Goal: Task Accomplishment & Management: Manage account settings

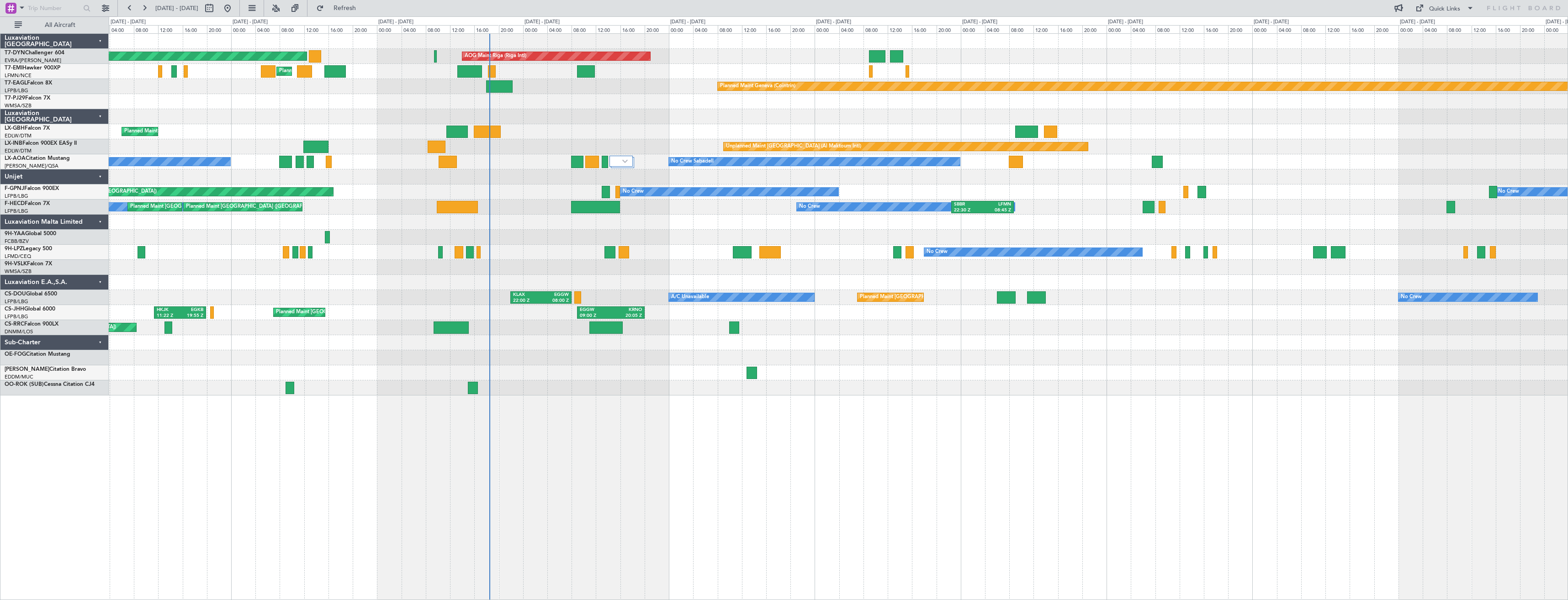
click at [609, 210] on div "Planned Maint [GEOGRAPHIC_DATA]-[GEOGRAPHIC_DATA] AOG Maint Riga (Riga Intl) Pl…" at bounding box center [838, 215] width 1459 height 361
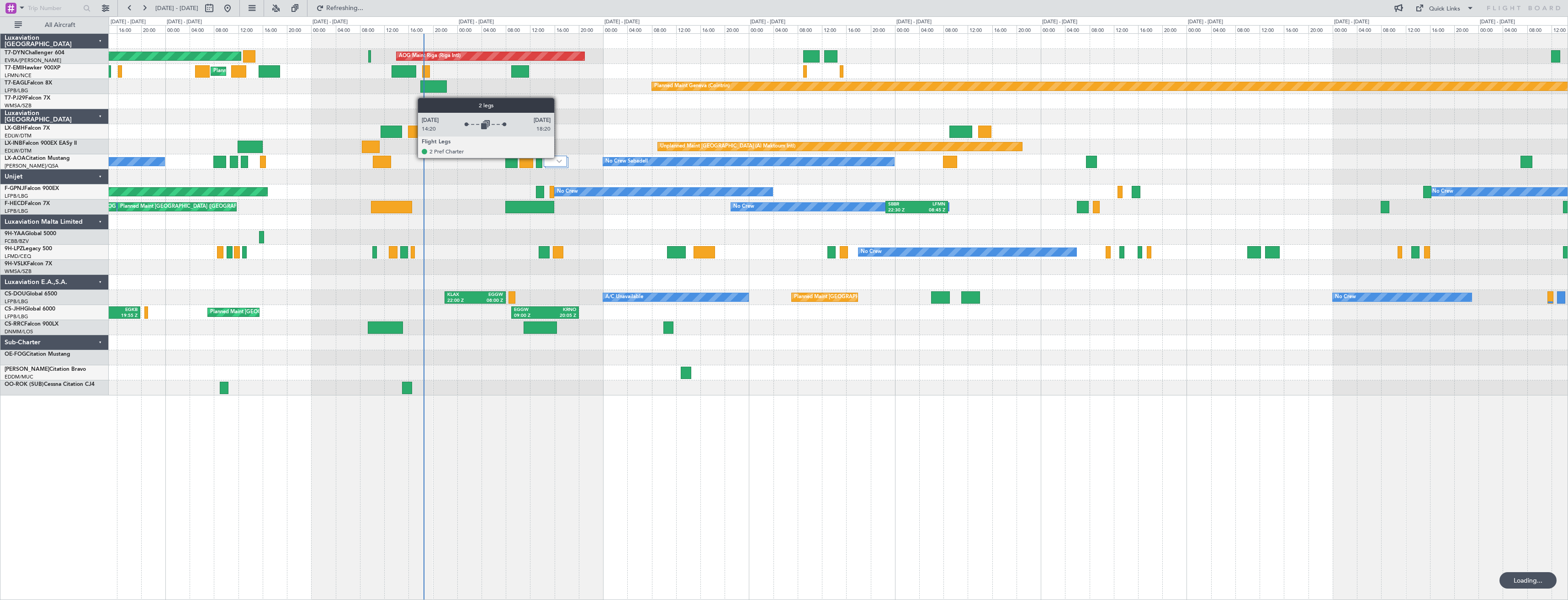
click at [558, 158] on div at bounding box center [555, 161] width 23 height 11
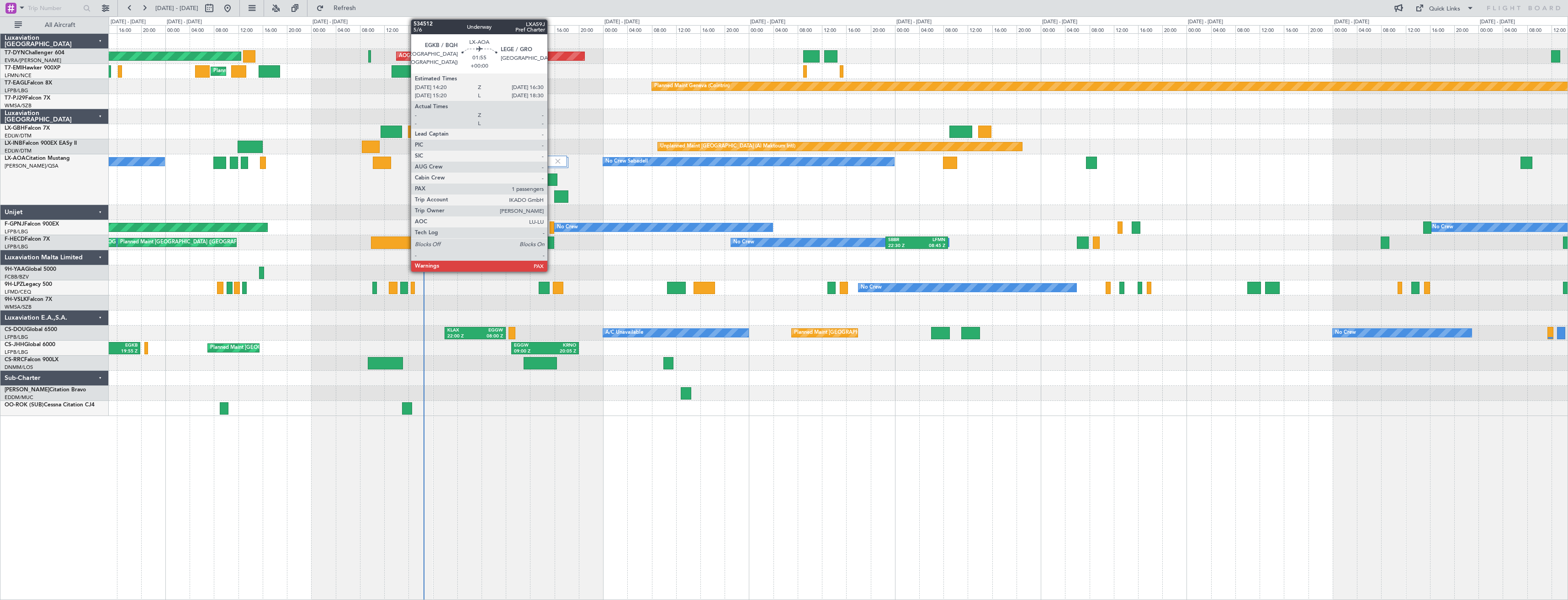
click at [551, 180] on div at bounding box center [550, 180] width 13 height 12
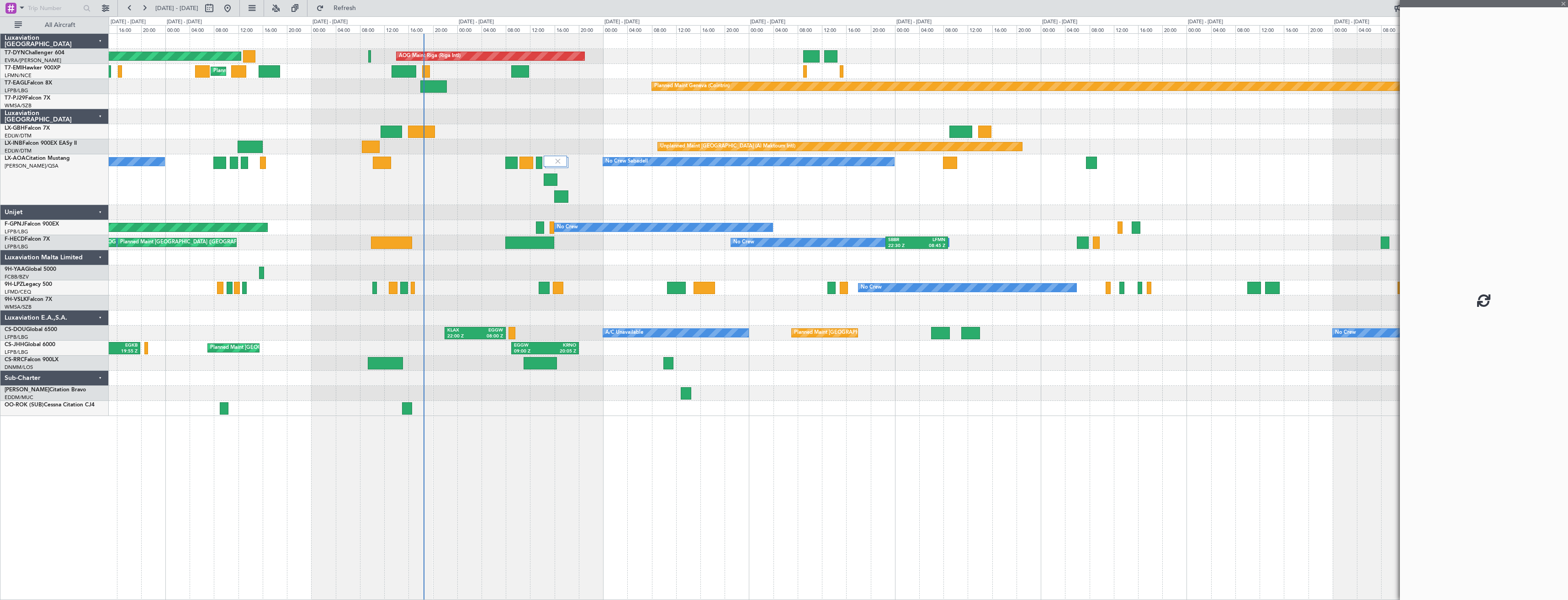
click at [571, 194] on div "No Crew Sabadell No Crew Sabadell" at bounding box center [838, 180] width 1459 height 51
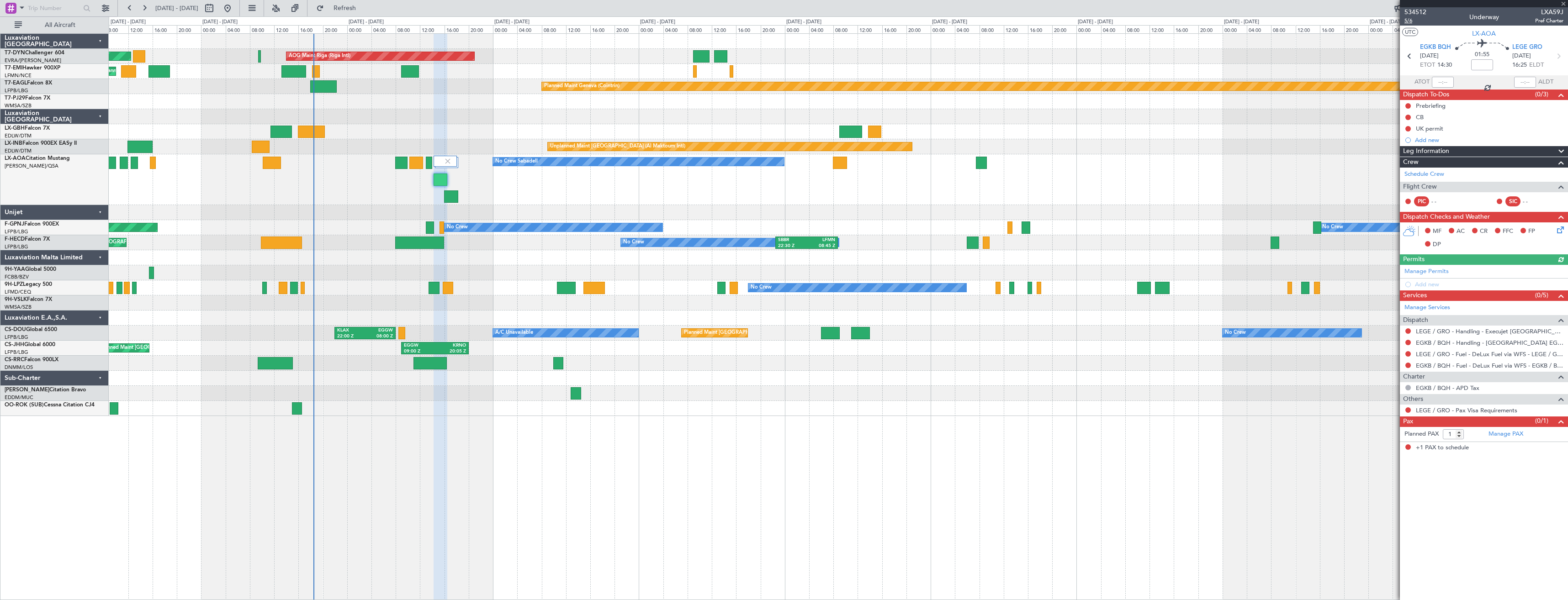
click at [1413, 19] on span "5/6" at bounding box center [1415, 21] width 22 height 8
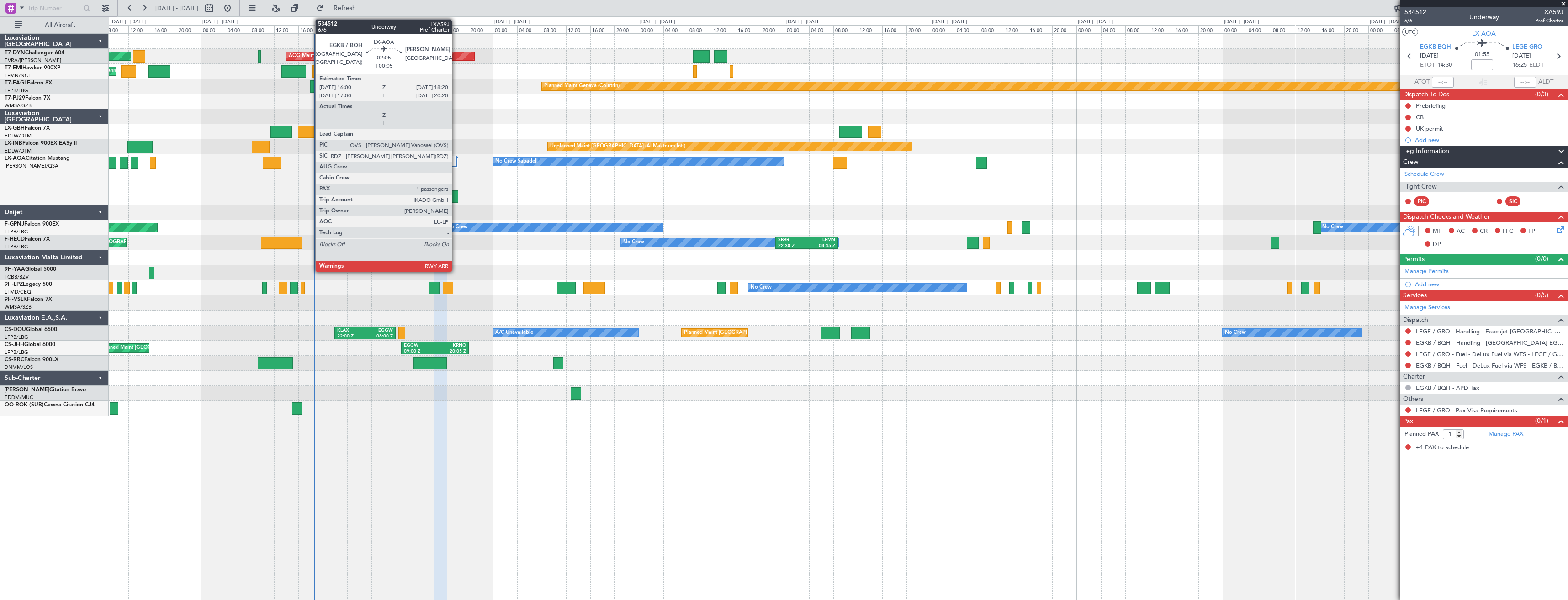
click at [456, 197] on div at bounding box center [452, 197] width 15 height 12
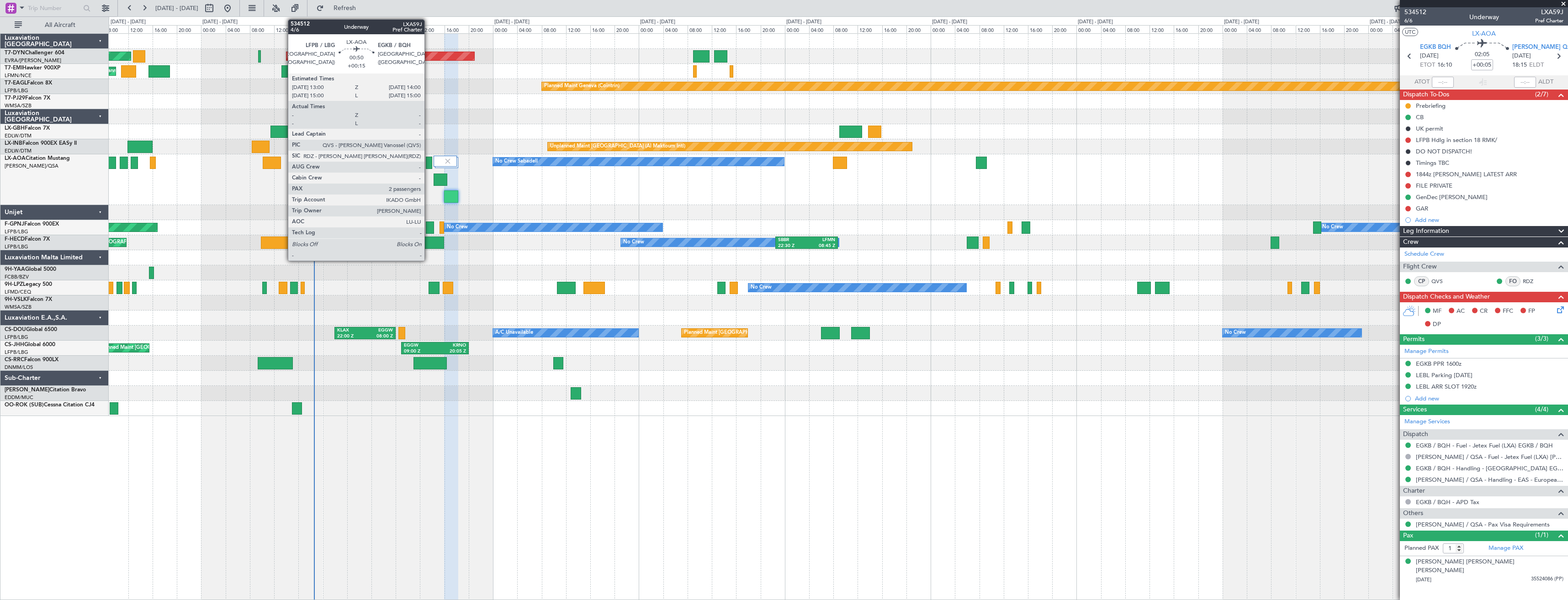
click at [429, 162] on div at bounding box center [429, 162] width 7 height 12
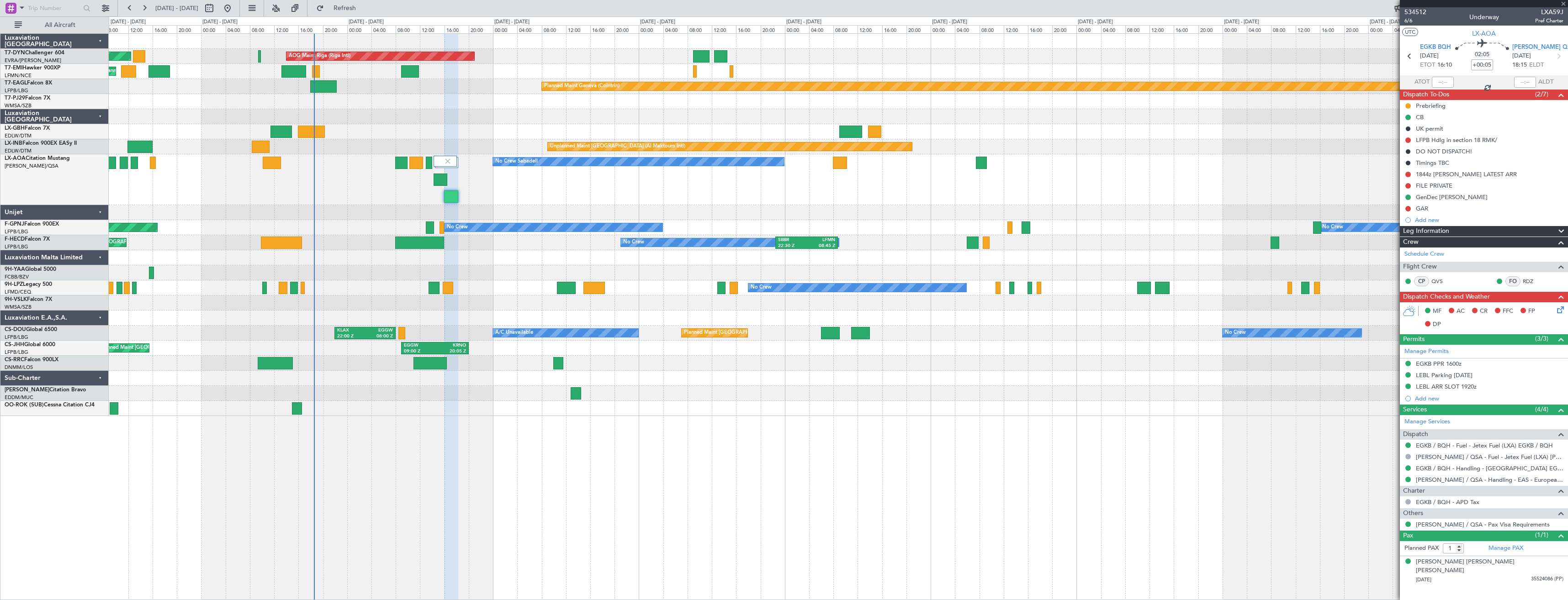
type input "+00:15"
type input "2"
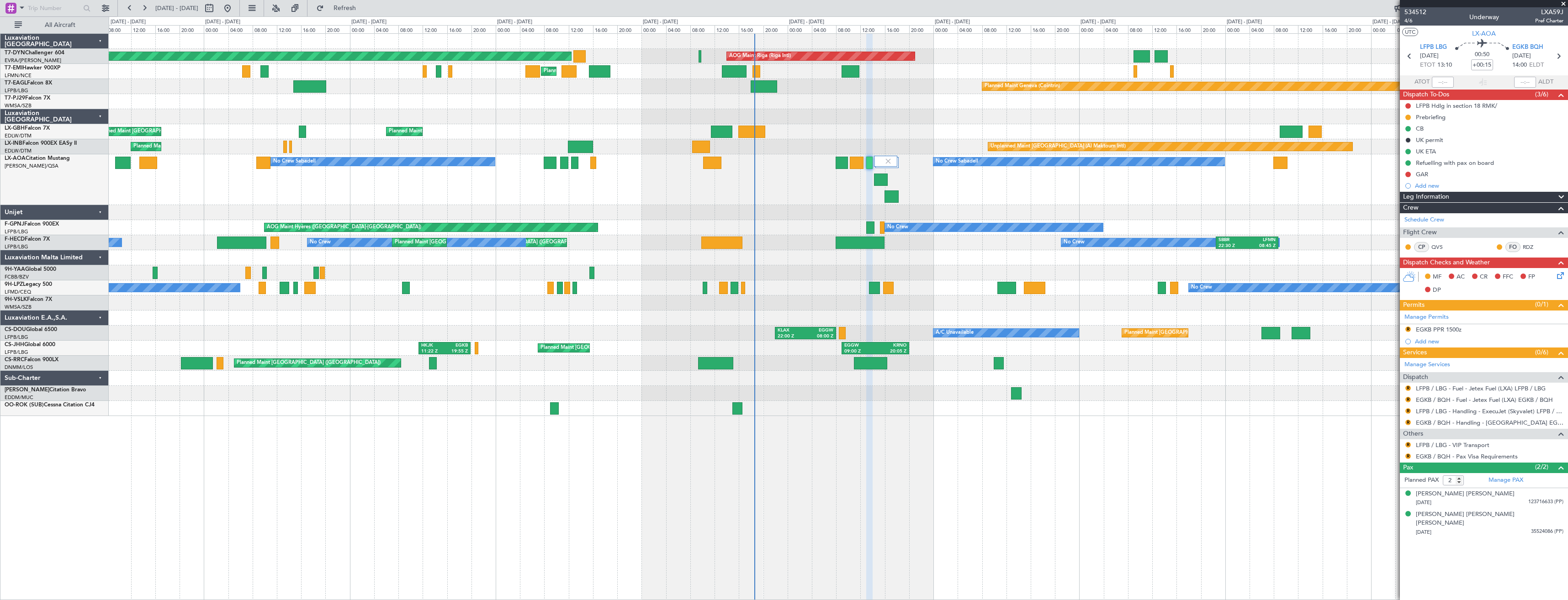
click at [997, 195] on div "No Crew Sabadell No Crew Sabadell No Crew Luxembourg (Findel)" at bounding box center [838, 180] width 1459 height 51
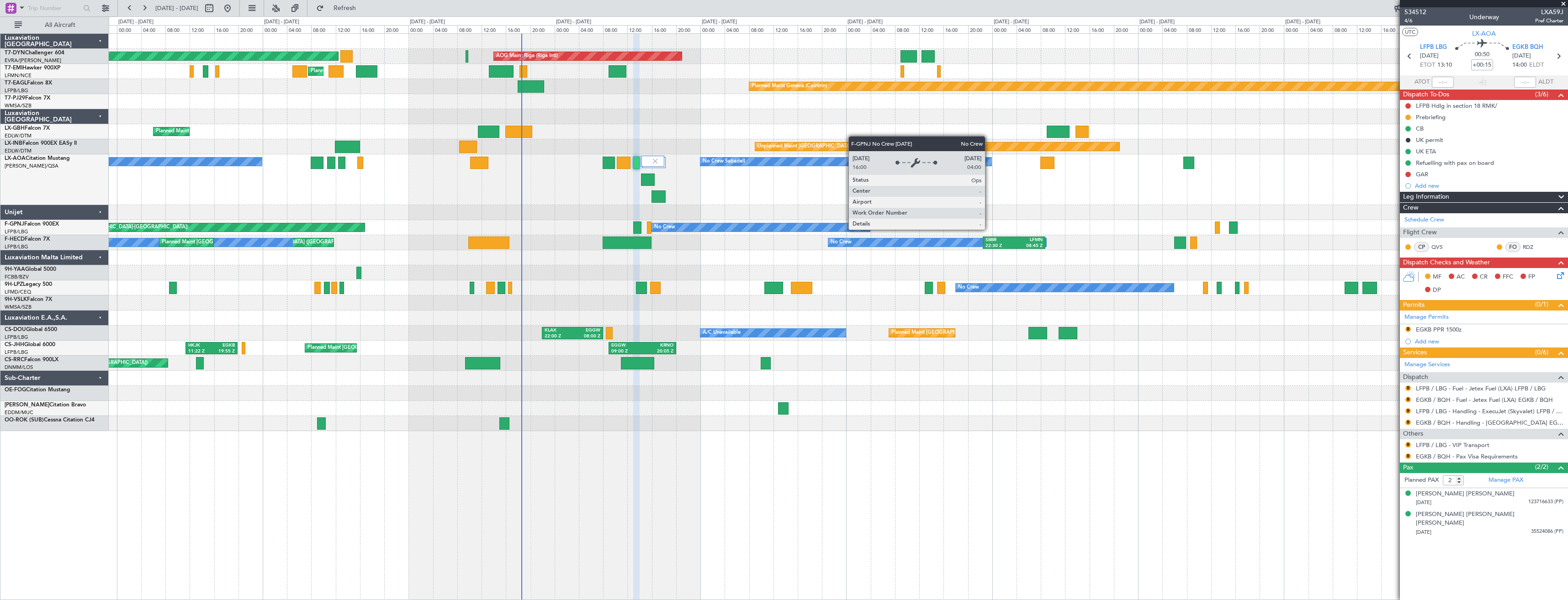
click at [717, 229] on div "No Crew" at bounding box center [761, 228] width 219 height 9
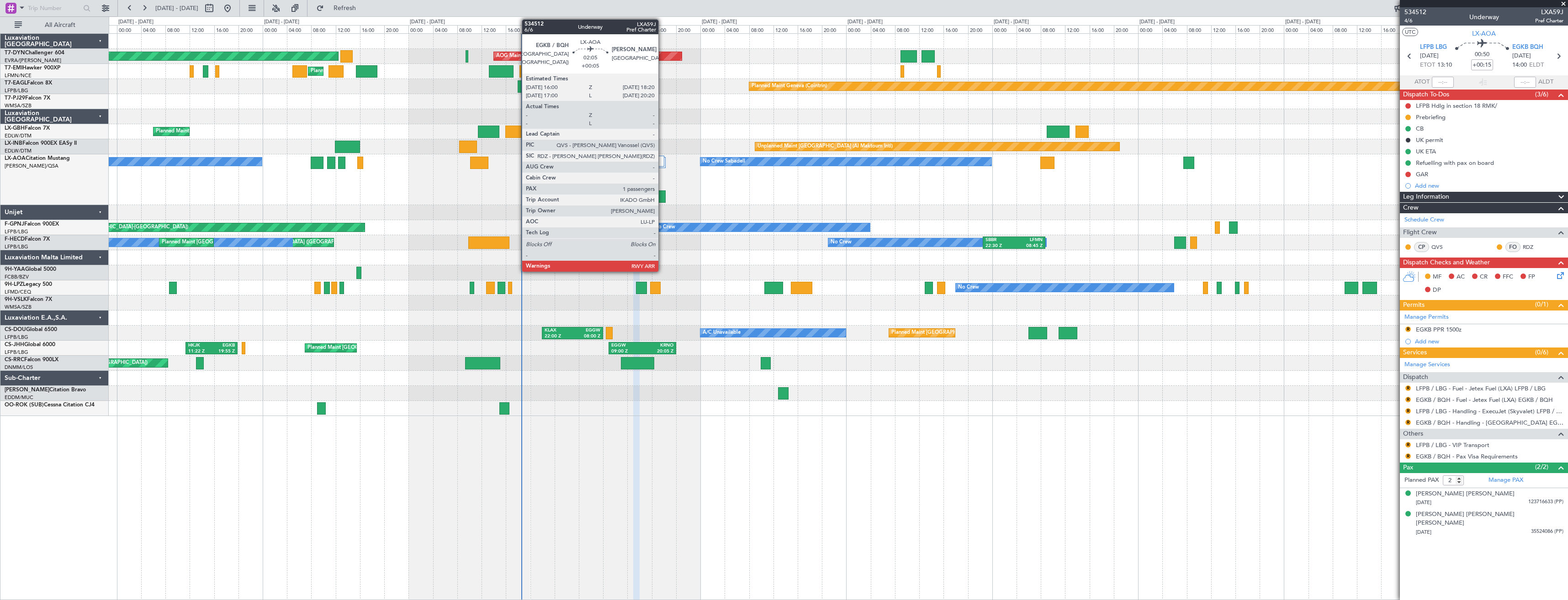
click at [662, 197] on div at bounding box center [659, 197] width 15 height 12
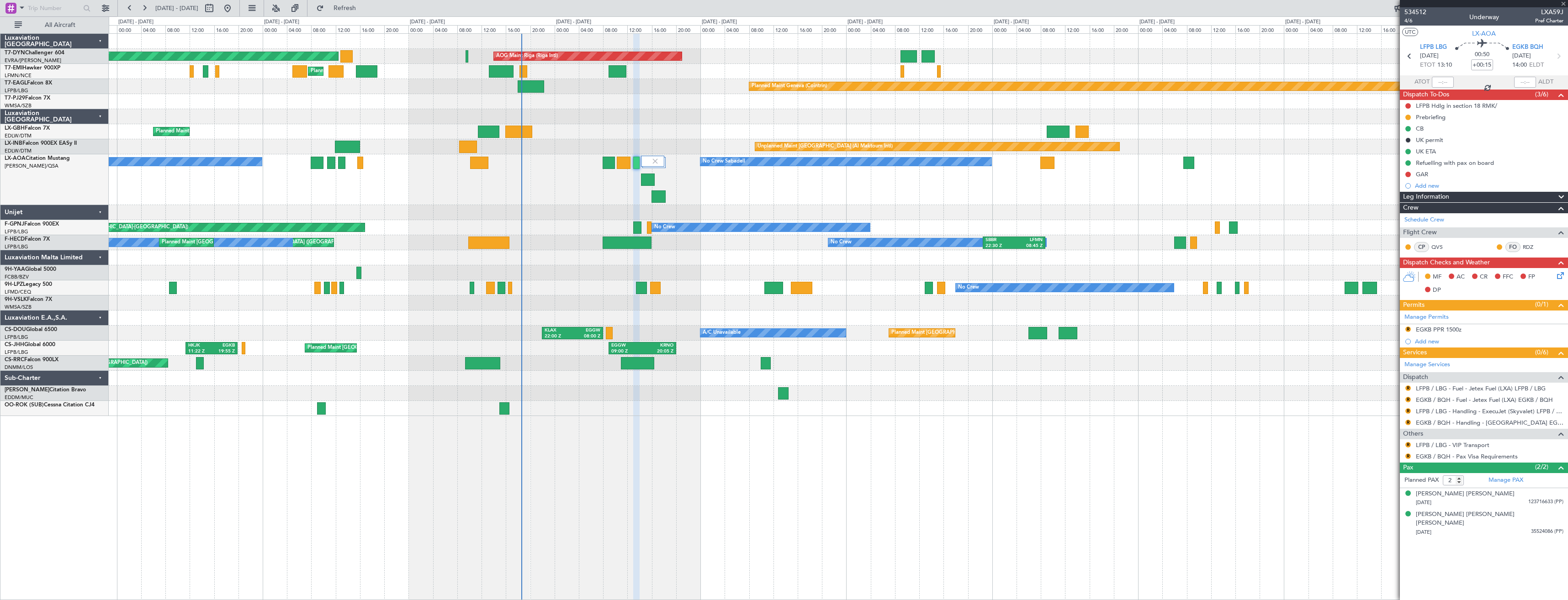
type input "+00:05"
type input "1"
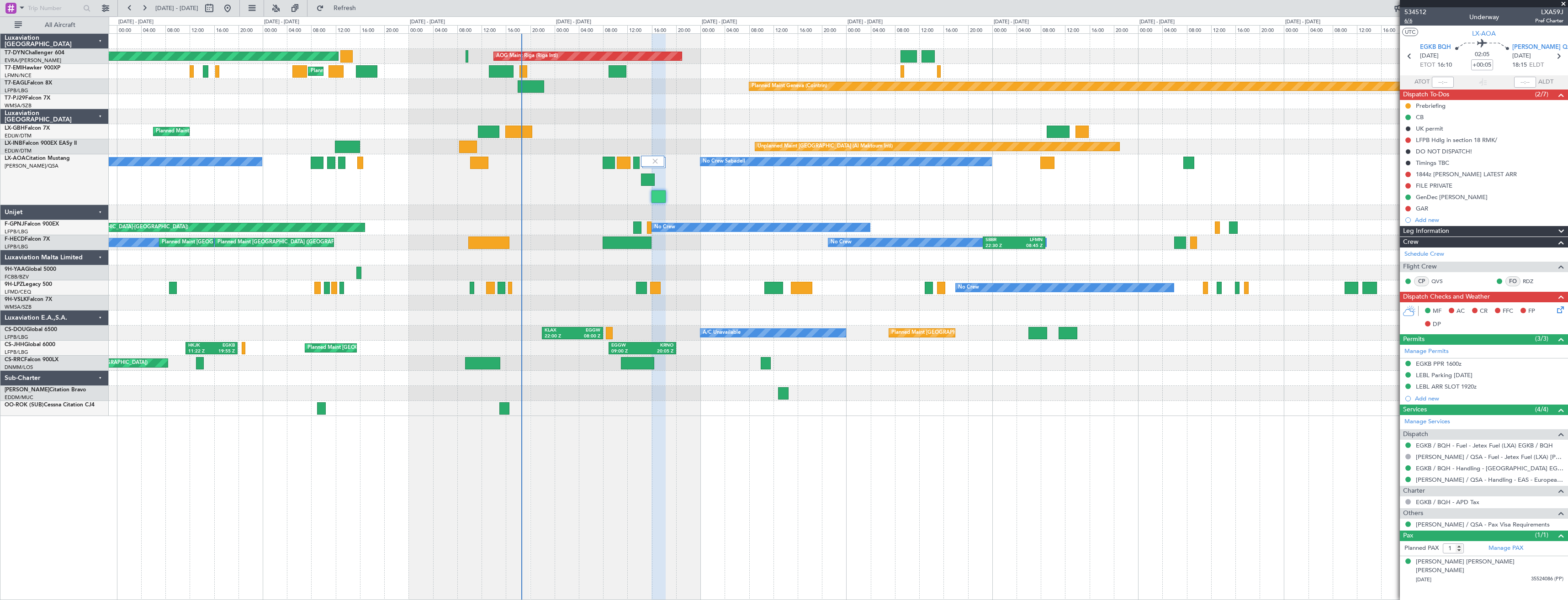
click at [1407, 23] on span "6/6" at bounding box center [1415, 21] width 22 height 8
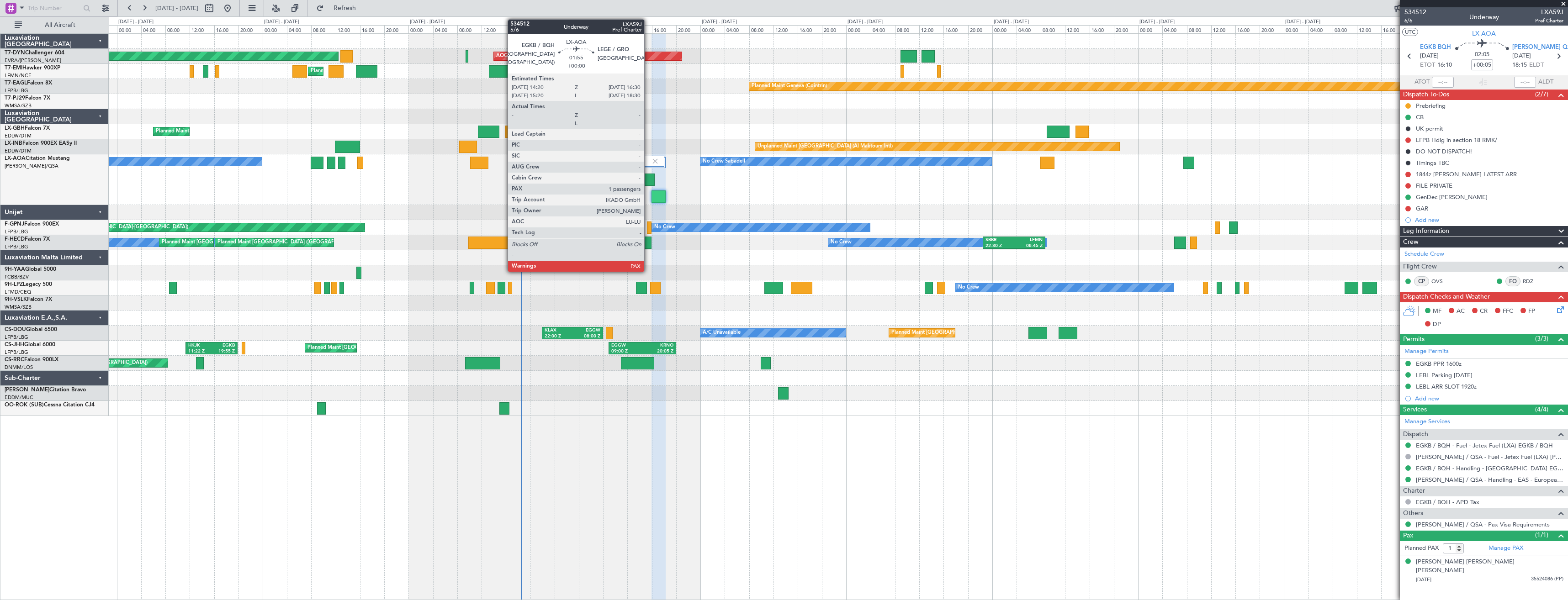
click at [648, 182] on div at bounding box center [648, 180] width 13 height 12
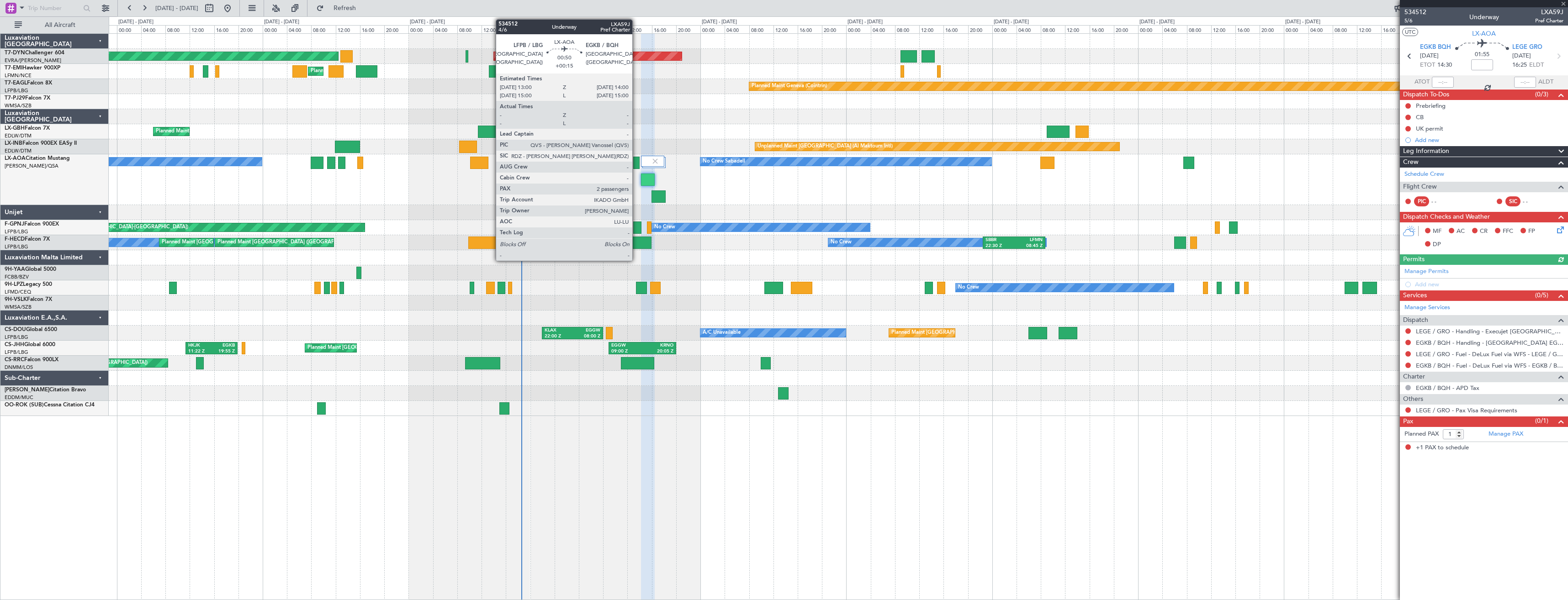
click at [637, 159] on div at bounding box center [636, 162] width 7 height 12
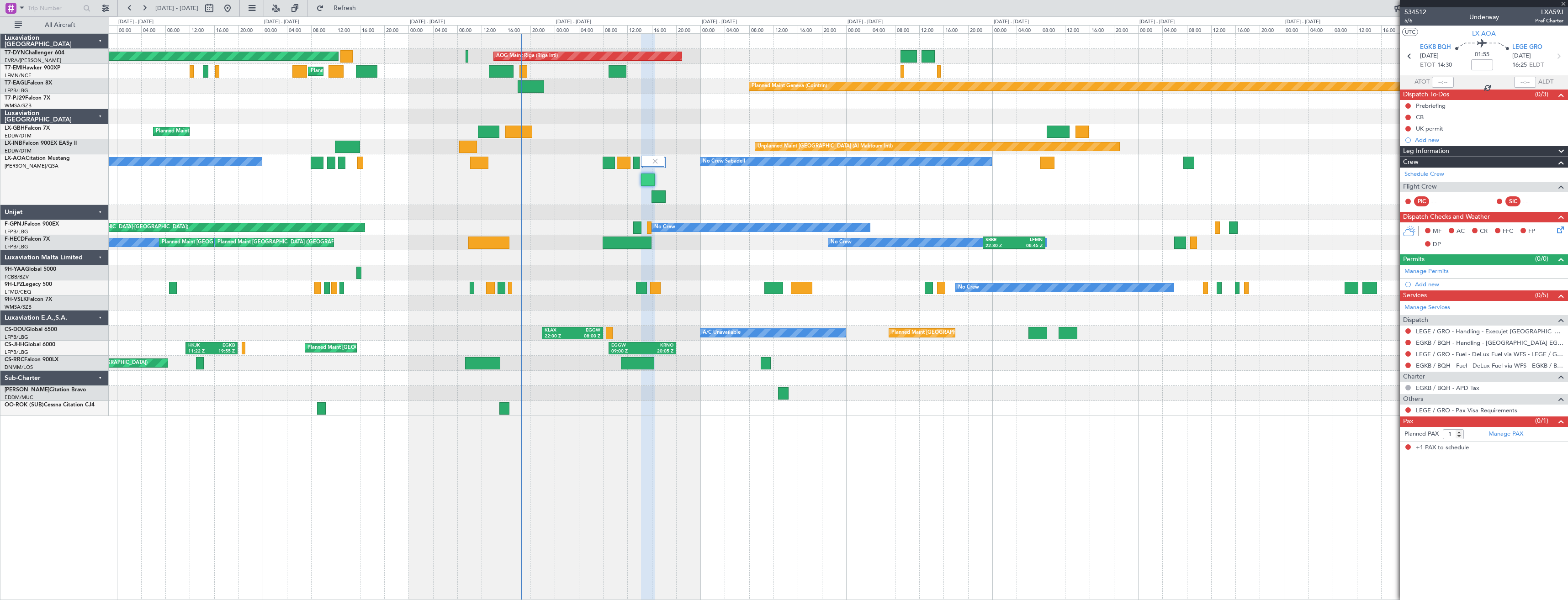
type input "+00:15"
type input "2"
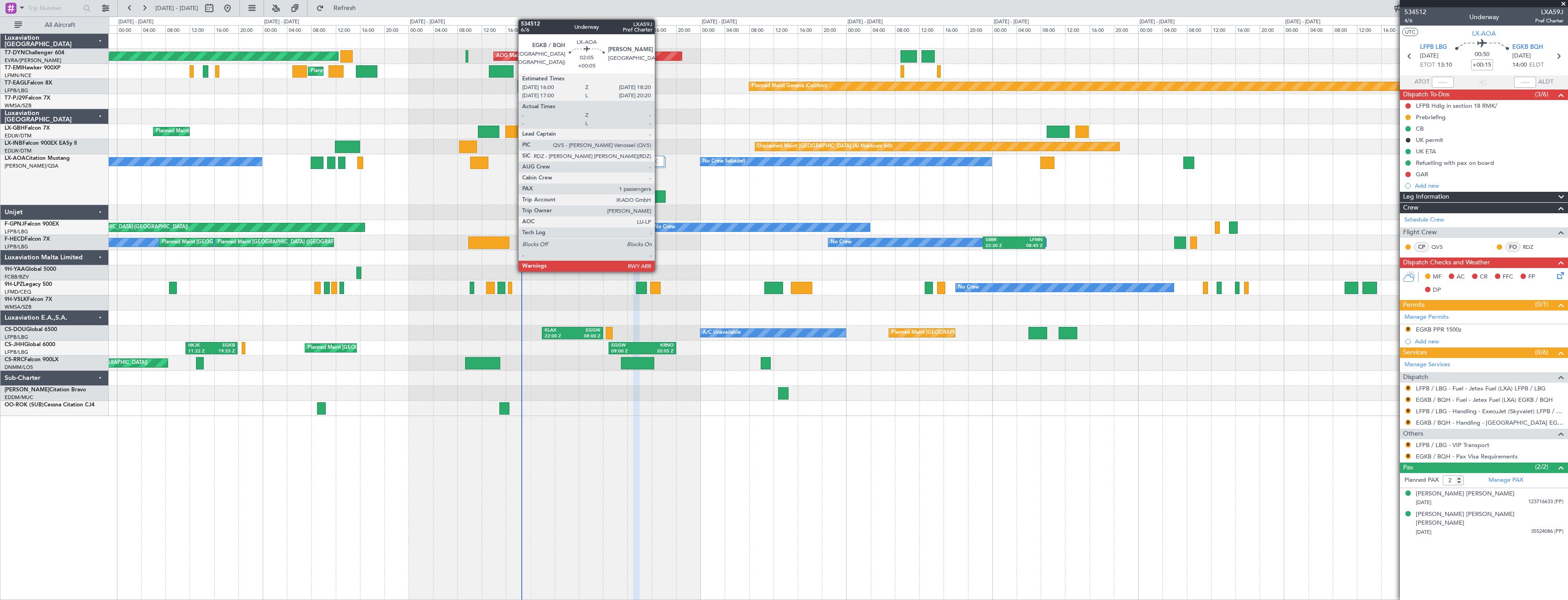
click at [659, 198] on div at bounding box center [659, 197] width 15 height 12
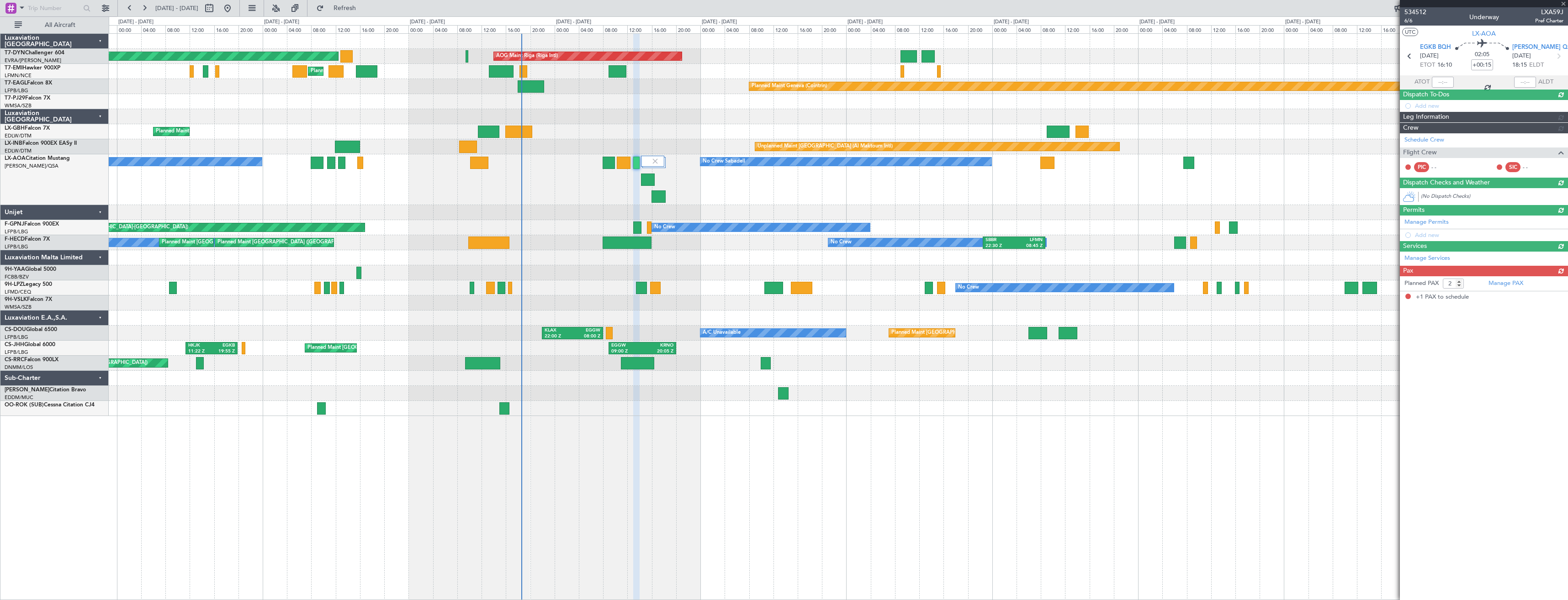
type input "+00:05"
type input "1"
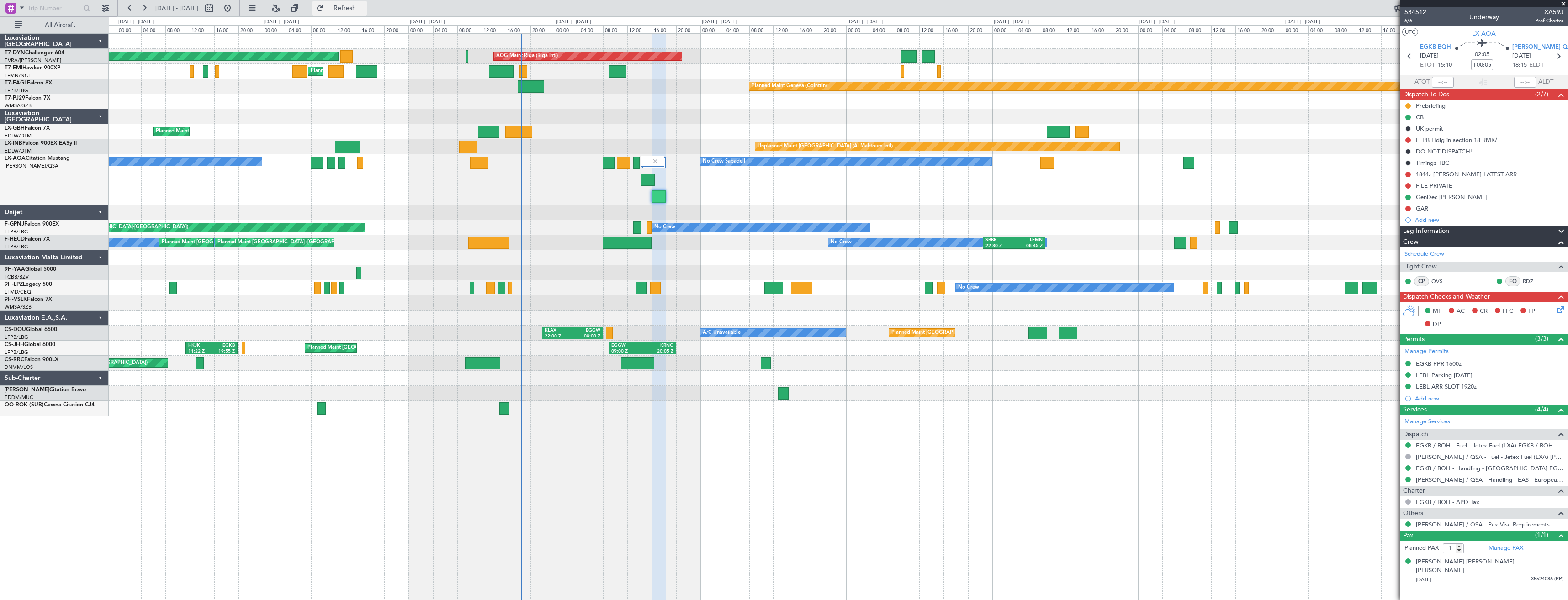
click at [354, 9] on button "Refresh" at bounding box center [340, 9] width 55 height 15
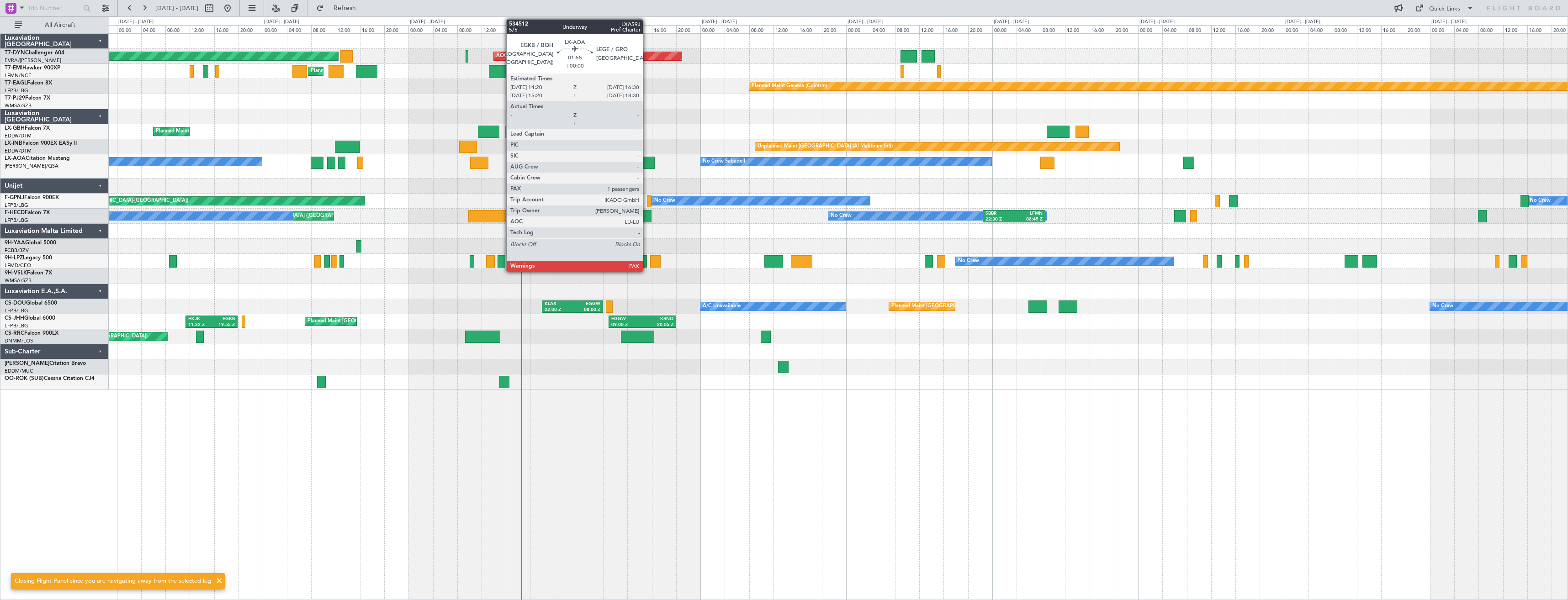
click at [647, 162] on div at bounding box center [648, 162] width 13 height 12
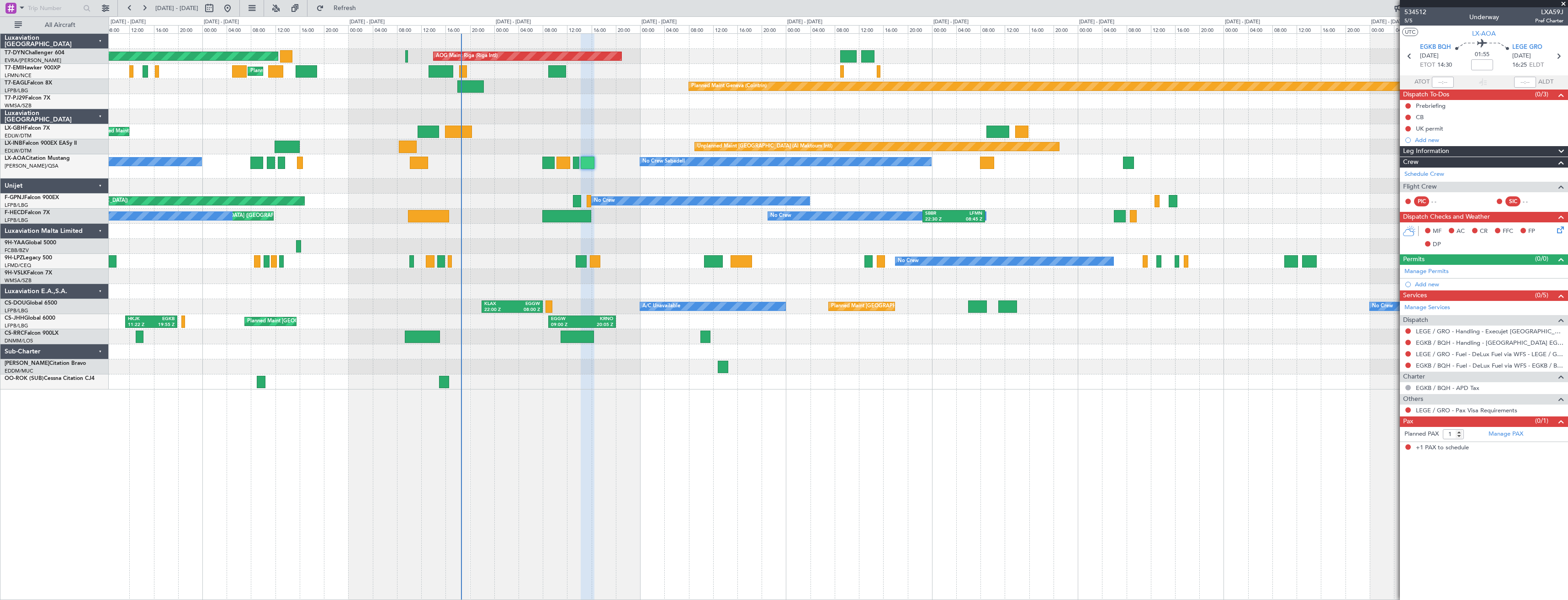
click at [613, 176] on div "AOG Maint Riga (Riga Intl) Planned Maint Basel-Mulhouse Planned Maint Chester P…" at bounding box center [838, 212] width 1459 height 356
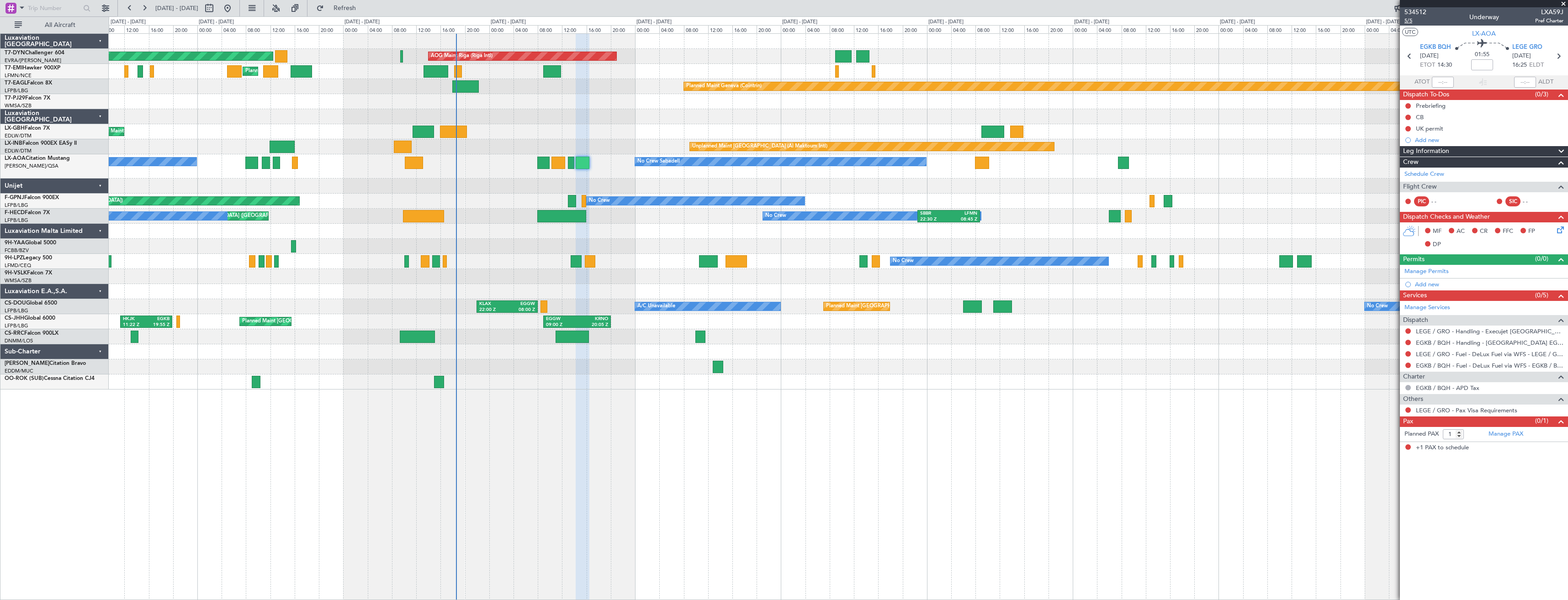
click at [1409, 19] on span "5/5" at bounding box center [1415, 21] width 22 height 8
click at [364, 9] on span "Refresh" at bounding box center [345, 8] width 38 height 7
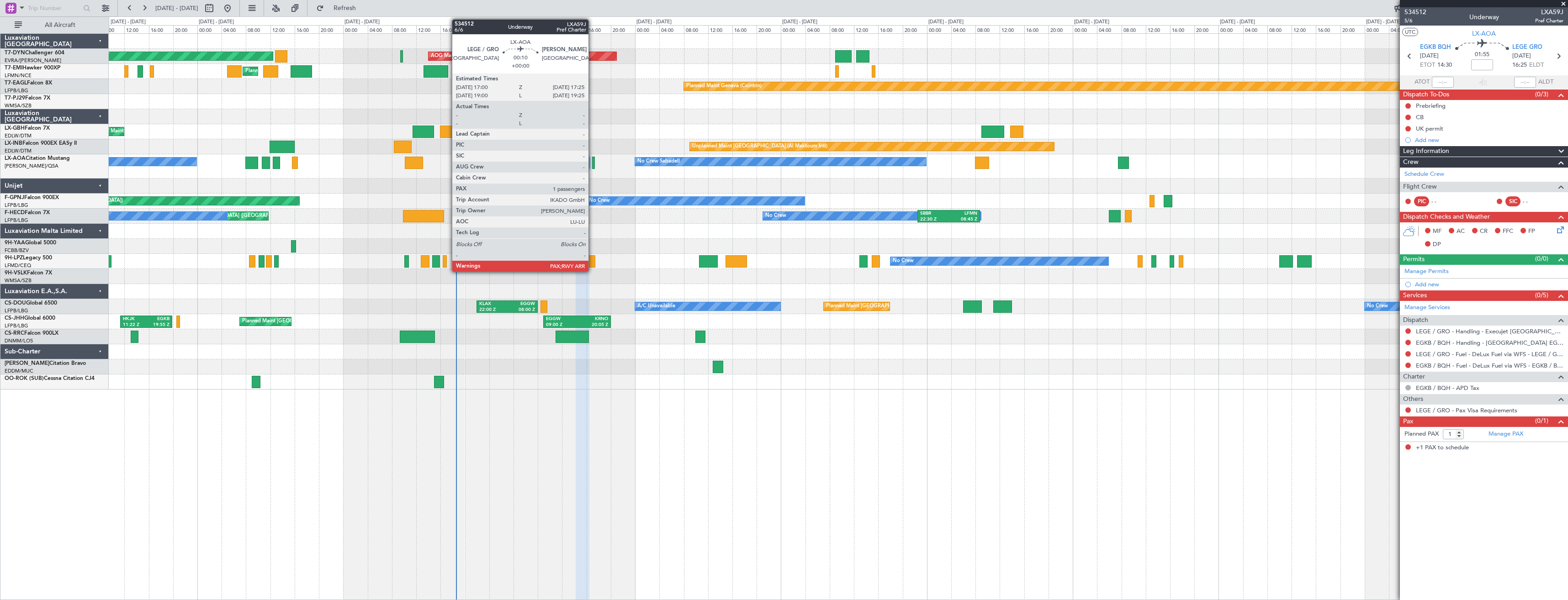
click at [593, 164] on div at bounding box center [593, 162] width 3 height 12
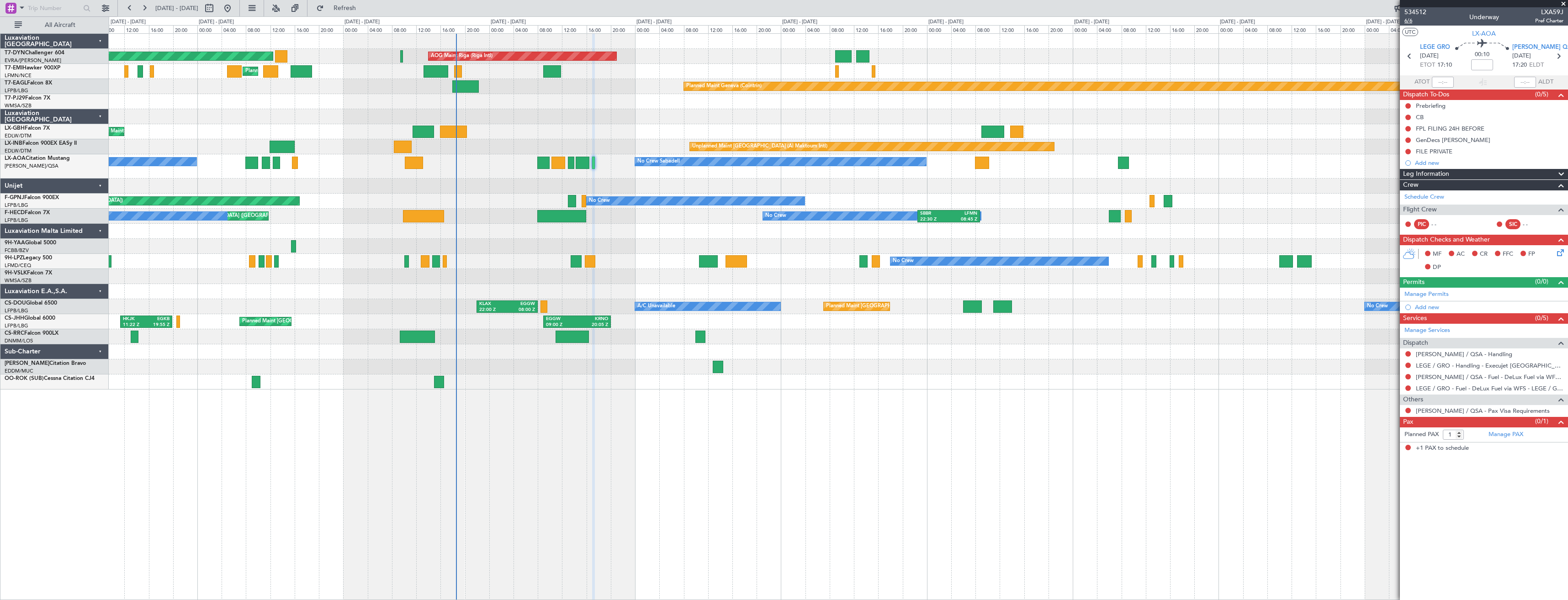
click at [1409, 18] on span "6/6" at bounding box center [1415, 21] width 22 height 8
click at [1514, 437] on link "Manage PAX" at bounding box center [1505, 434] width 35 height 9
click at [349, 11] on button "Refresh" at bounding box center [340, 9] width 55 height 15
click at [1408, 410] on button at bounding box center [1408, 410] width 5 height 5
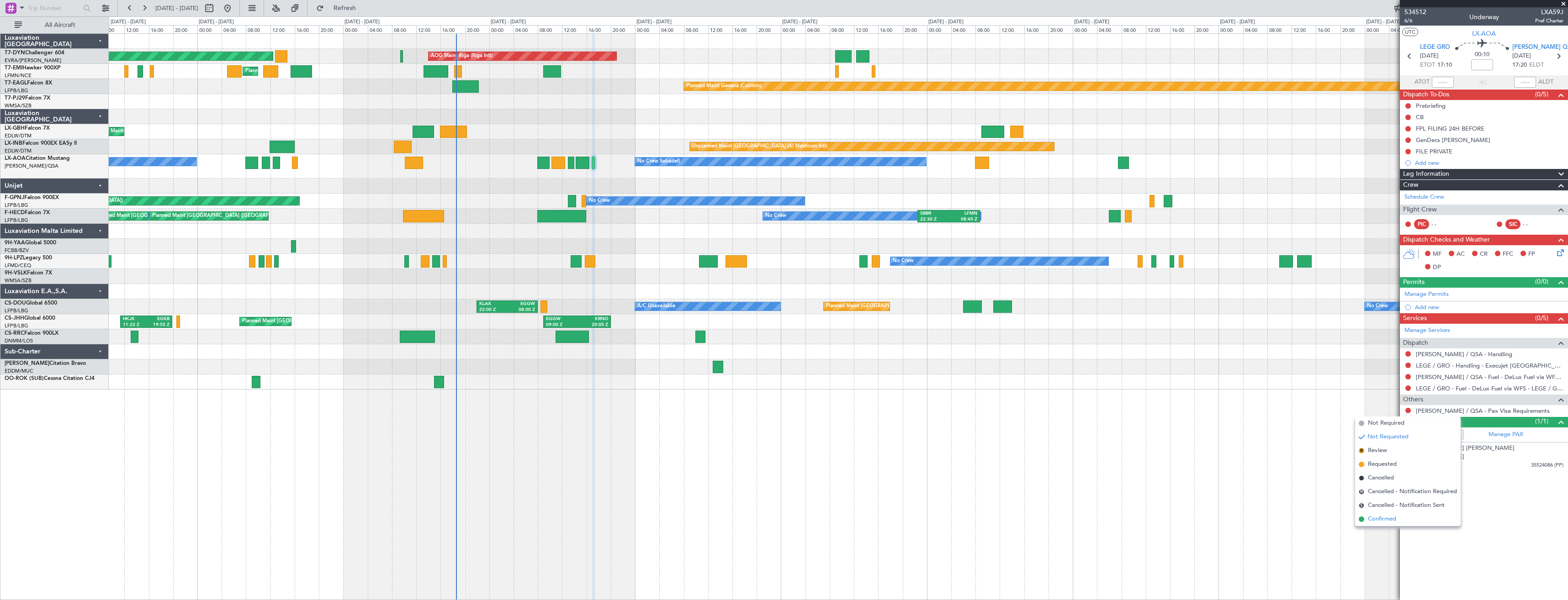
click at [1374, 518] on span "Confirmed" at bounding box center [1382, 519] width 29 height 9
click at [1455, 355] on link "LELL / QSA - Handling" at bounding box center [1464, 354] width 96 height 8
click at [364, 6] on span "Refresh" at bounding box center [345, 8] width 38 height 7
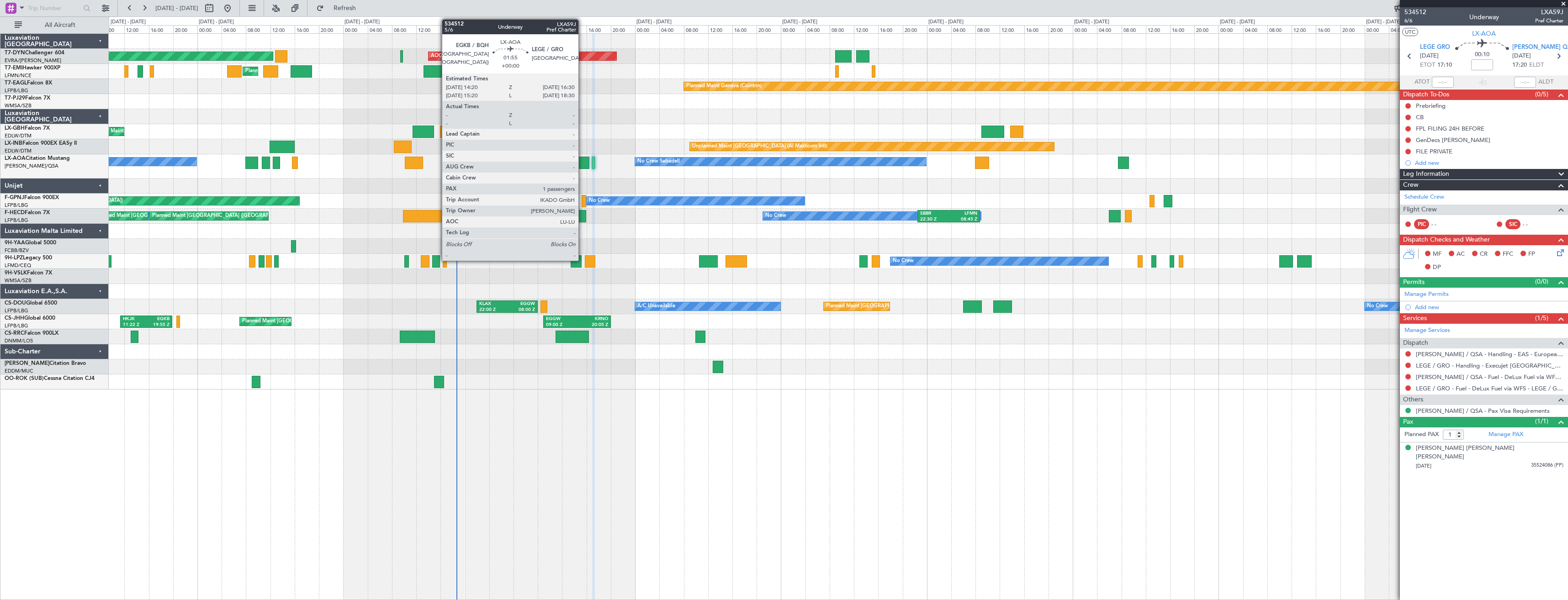
click at [583, 162] on div at bounding box center [583, 162] width 13 height 12
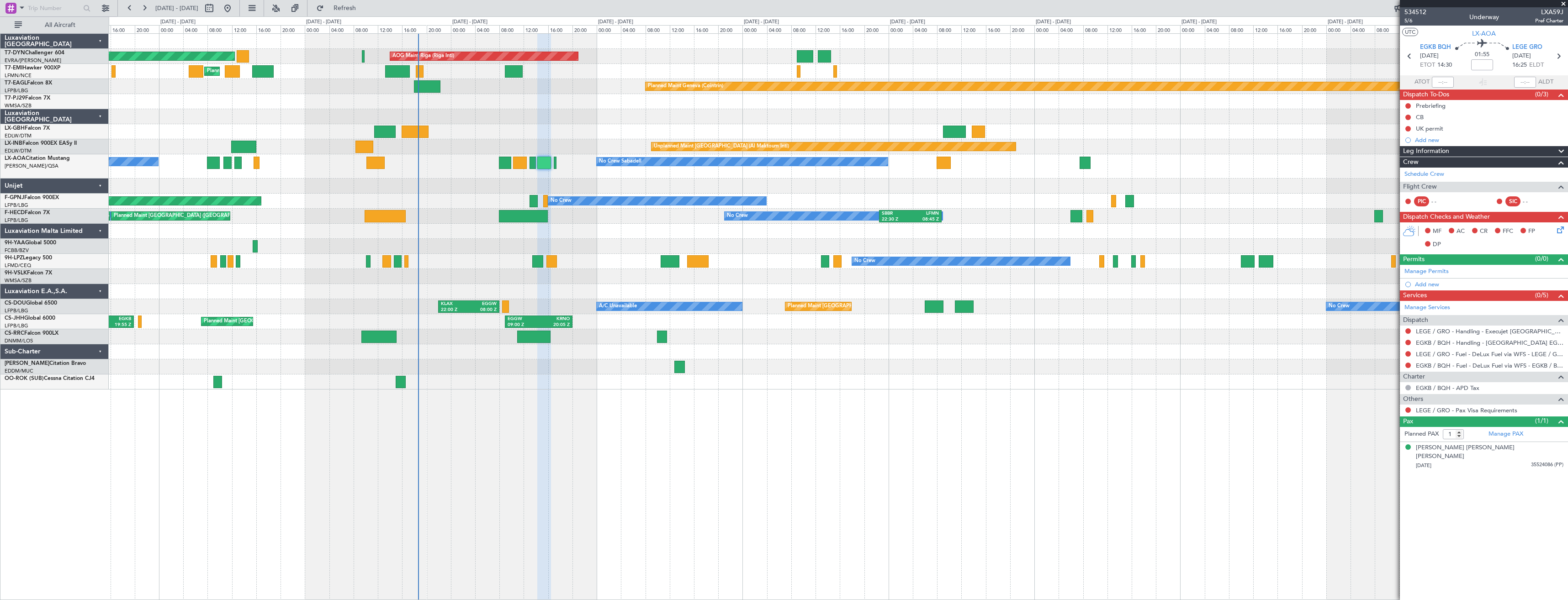
click at [537, 178] on div "No Crew Sabadell No Crew Sabadell" at bounding box center [838, 167] width 1459 height 24
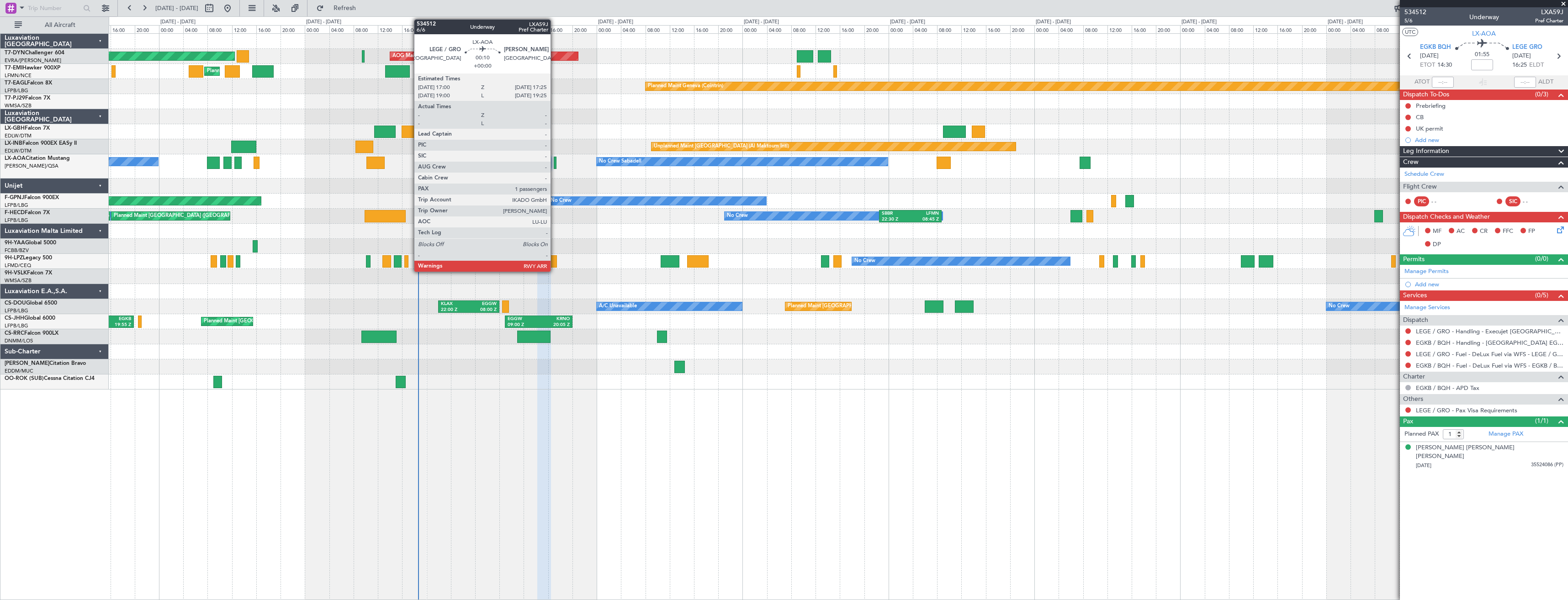
click at [555, 164] on div at bounding box center [555, 162] width 3 height 12
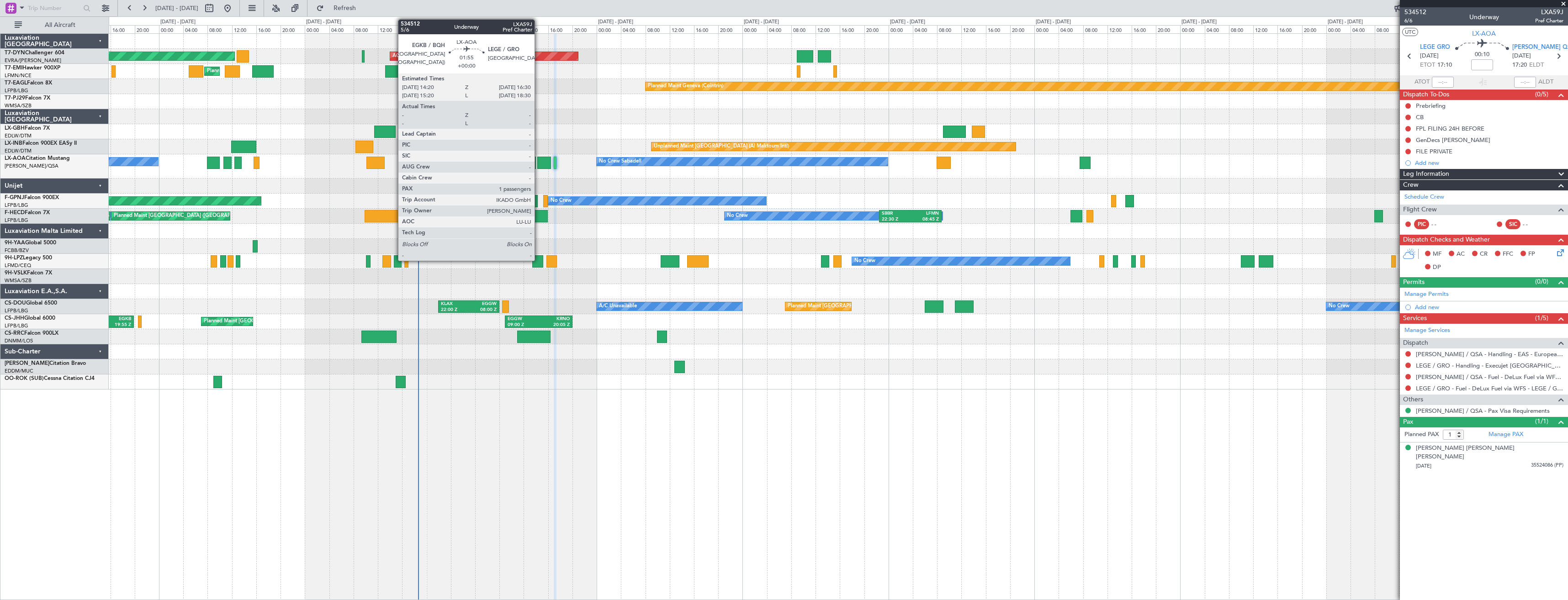
click at [539, 166] on div at bounding box center [544, 162] width 13 height 12
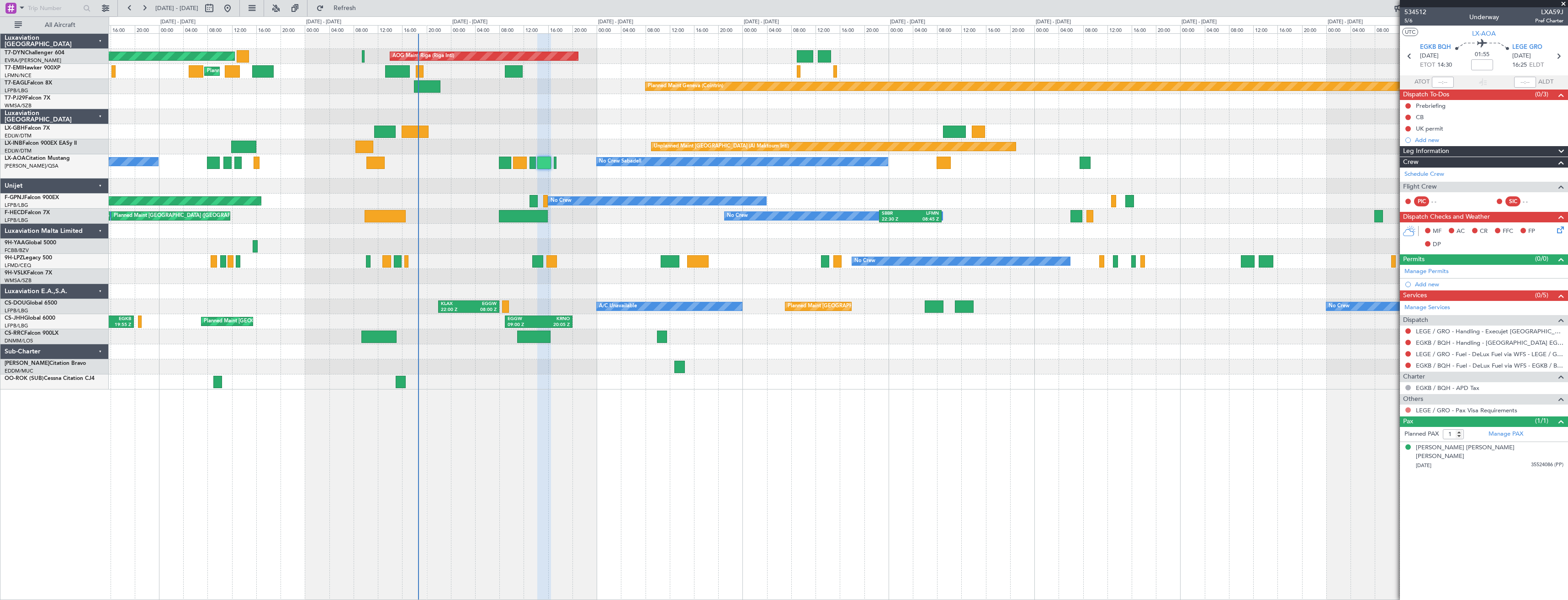
click at [1406, 412] on button at bounding box center [1408, 410] width 5 height 5
click at [1292, 408] on div "Planned Maint Basel-Mulhouse AOG Maint Riga (Riga Intl) Planned Maint Chester P…" at bounding box center [838, 316] width 1459 height 567
click at [1500, 461] on div "26/04/1959 35524086 (PP)" at bounding box center [1489, 466] width 147 height 9
click at [1409, 408] on button at bounding box center [1408, 410] width 5 height 5
click at [1382, 517] on span "Confirmed" at bounding box center [1382, 518] width 29 height 9
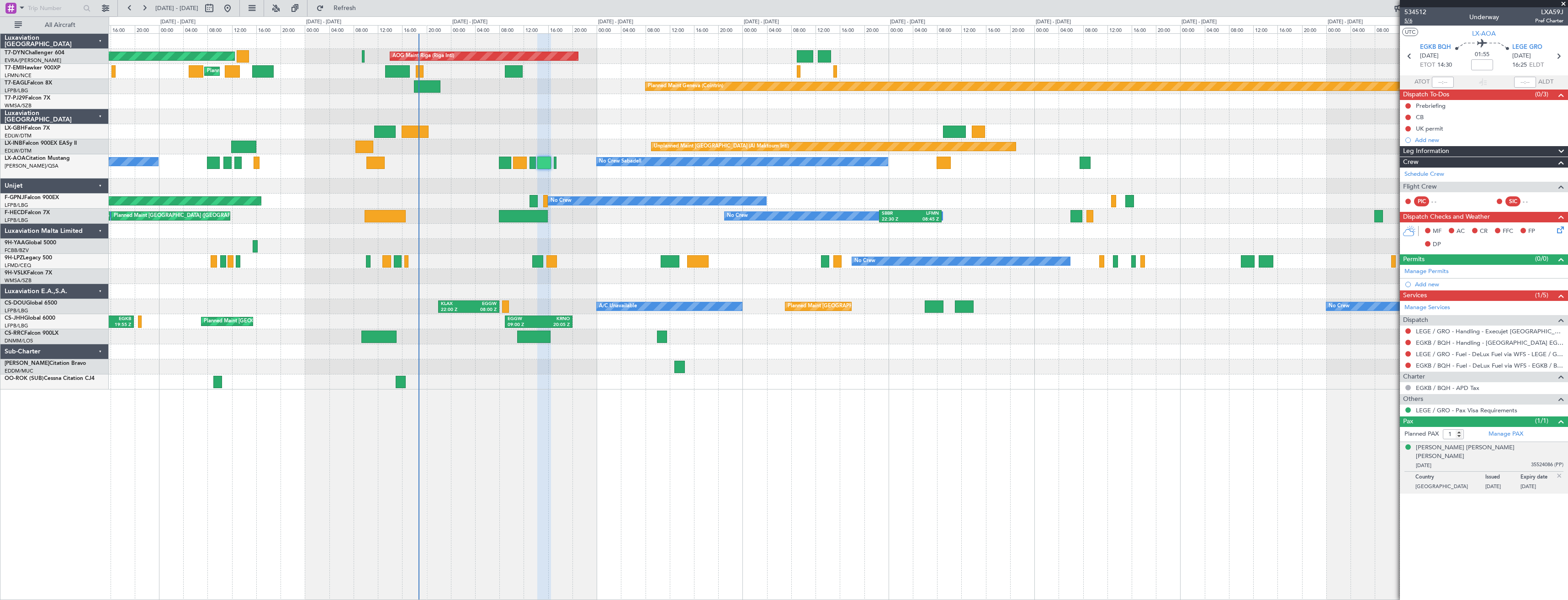
click at [1408, 19] on span "5/6" at bounding box center [1415, 21] width 22 height 8
click at [1437, 327] on link "LEGE / GRO - Handling - Execujet Spain S.L LEGE / GRO" at bounding box center [1489, 331] width 147 height 8
click at [1412, 20] on span "5/6" at bounding box center [1415, 21] width 22 height 8
click at [355, 13] on button "Refresh" at bounding box center [340, 9] width 55 height 15
click at [364, 10] on span "Refresh" at bounding box center [345, 8] width 38 height 7
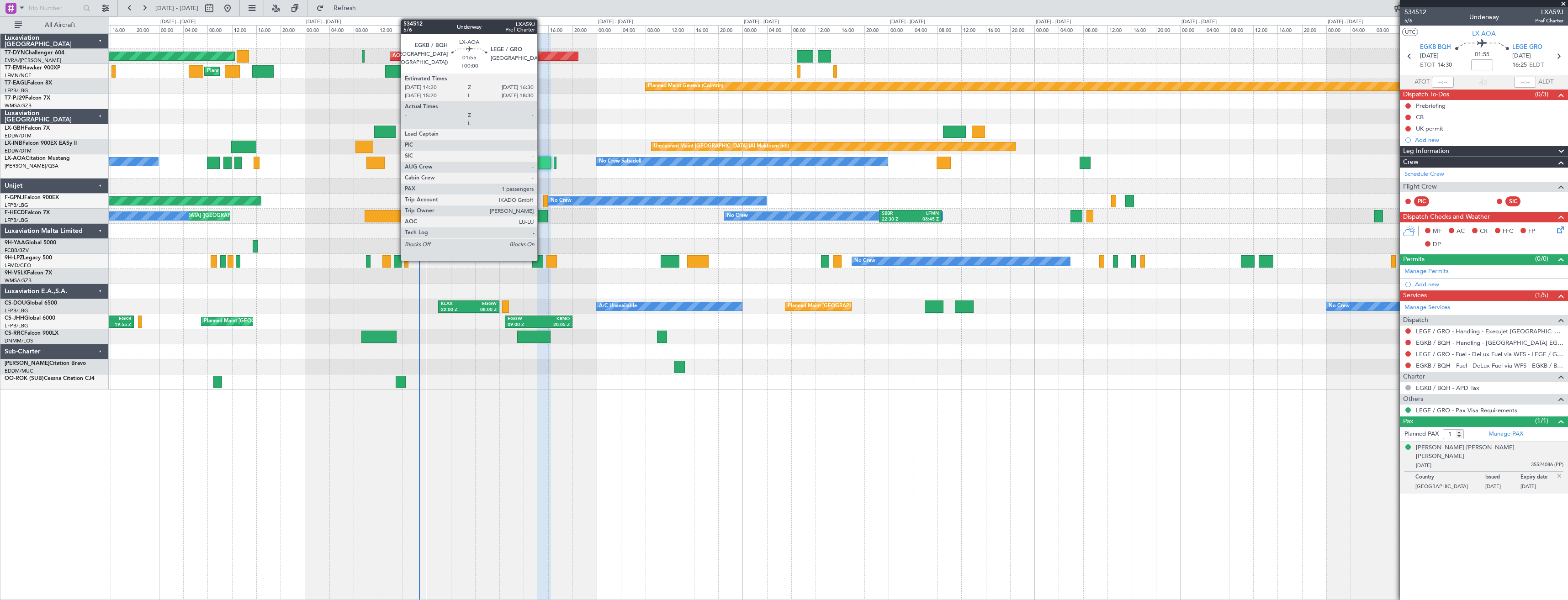
click at [541, 164] on div at bounding box center [544, 162] width 13 height 12
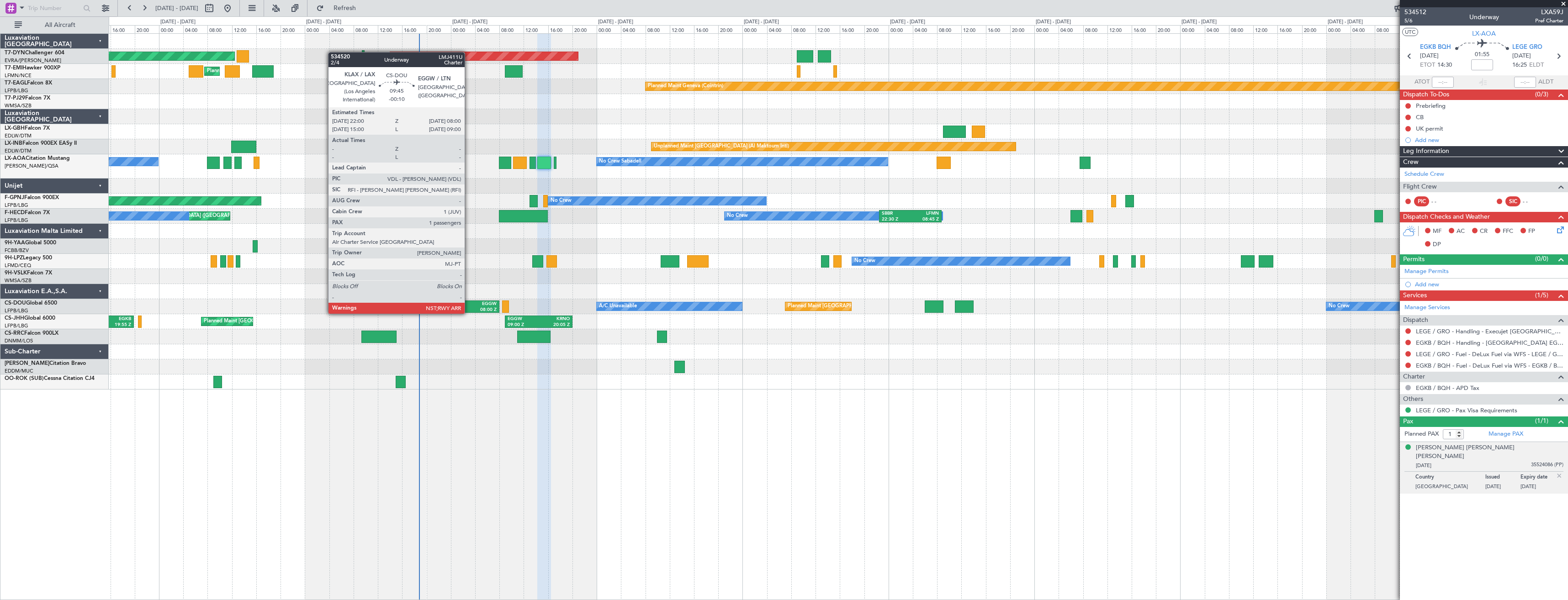
click at [469, 305] on div "EGGW" at bounding box center [483, 304] width 28 height 7
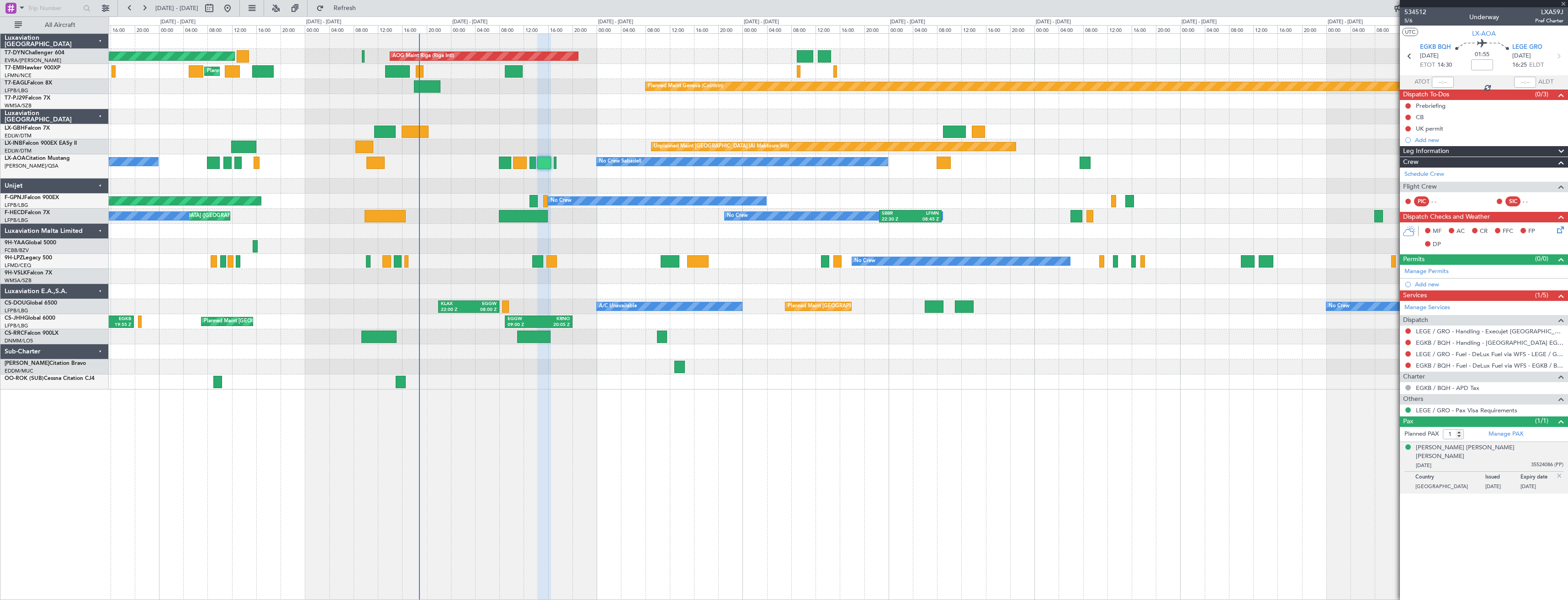
type input "-00:10"
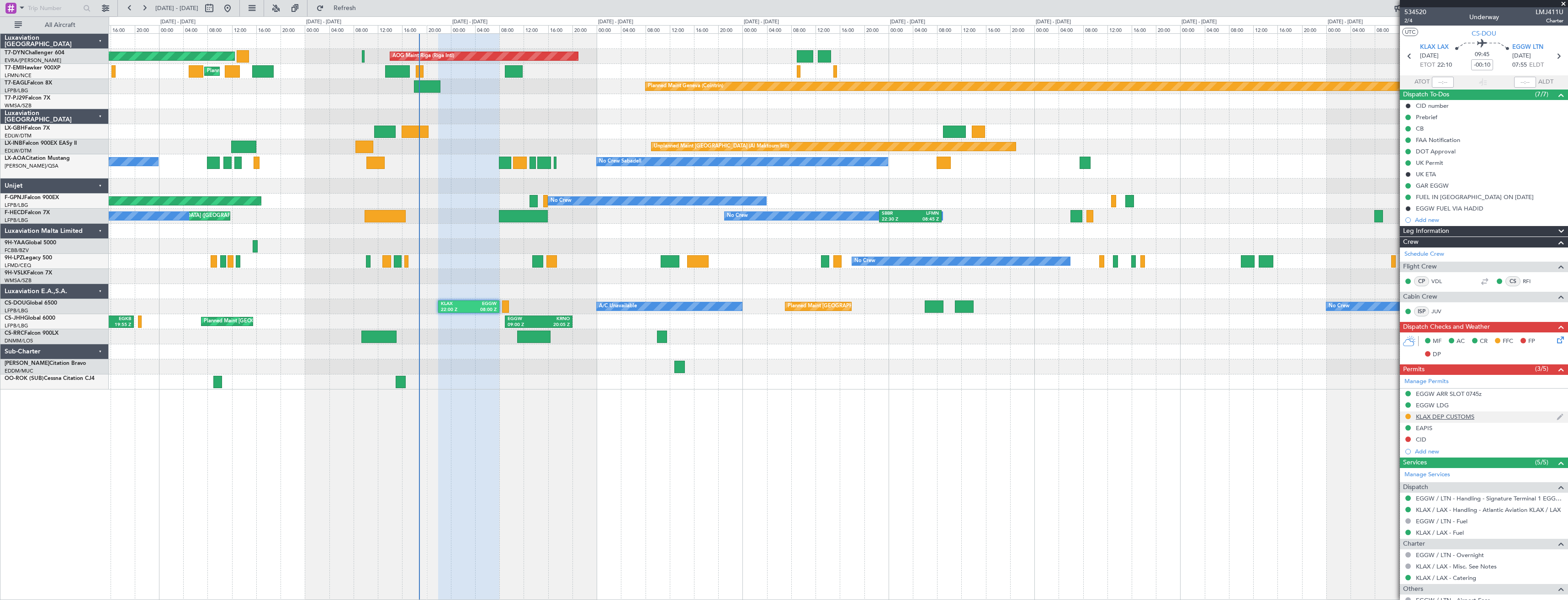
click at [1501, 417] on div "KLAX DEP CUSTOMS" at bounding box center [1484, 417] width 168 height 12
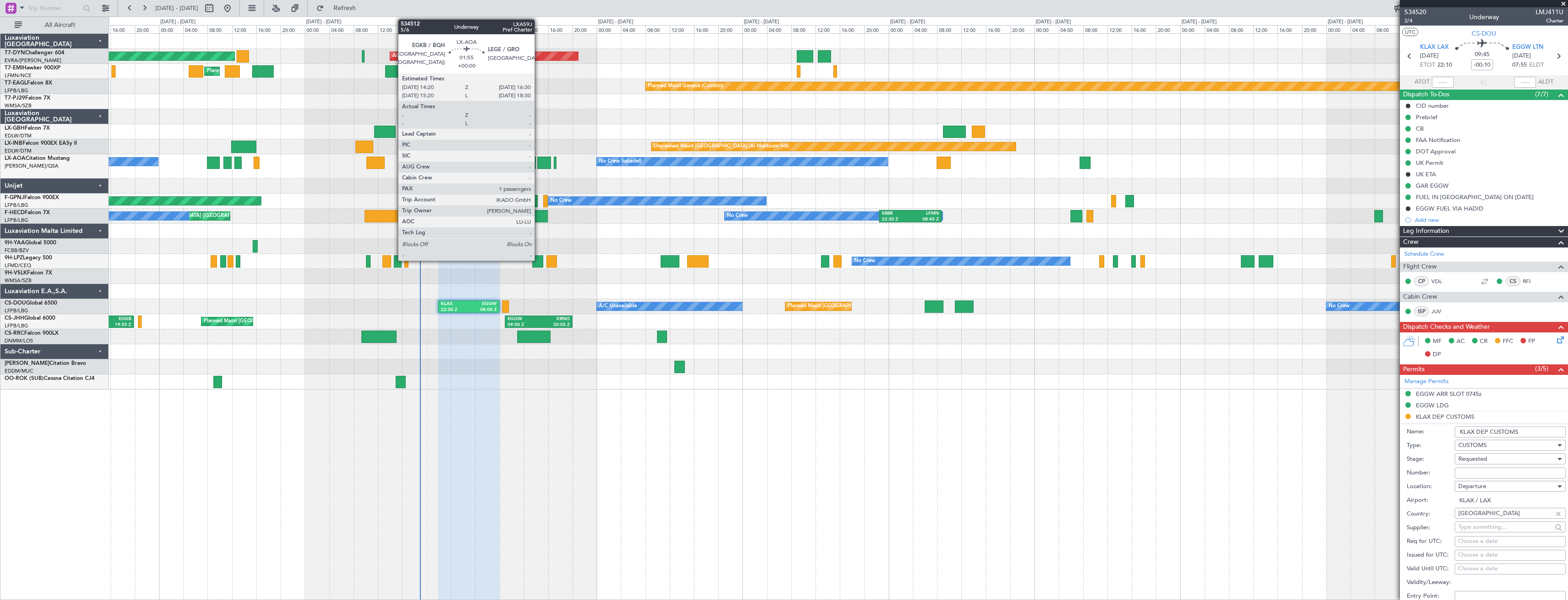
click at [538, 164] on div at bounding box center [544, 162] width 13 height 12
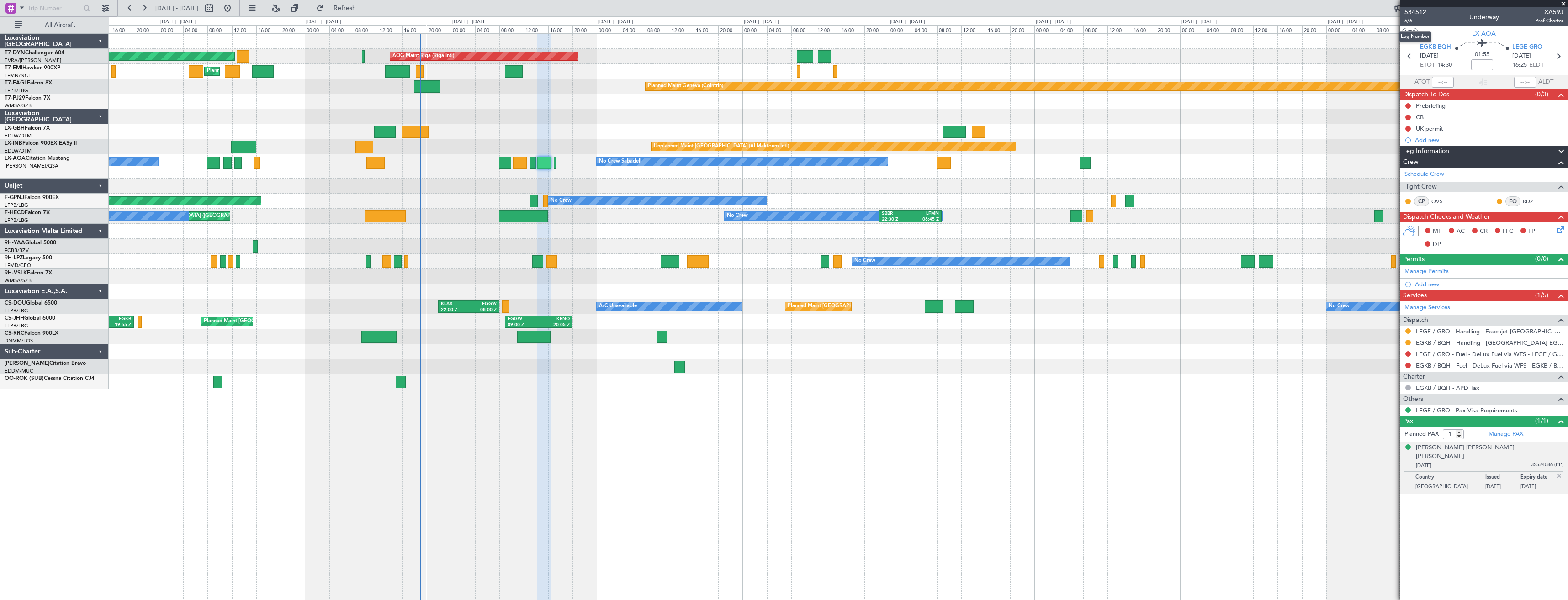
click at [1408, 23] on span "5/6" at bounding box center [1415, 21] width 22 height 8
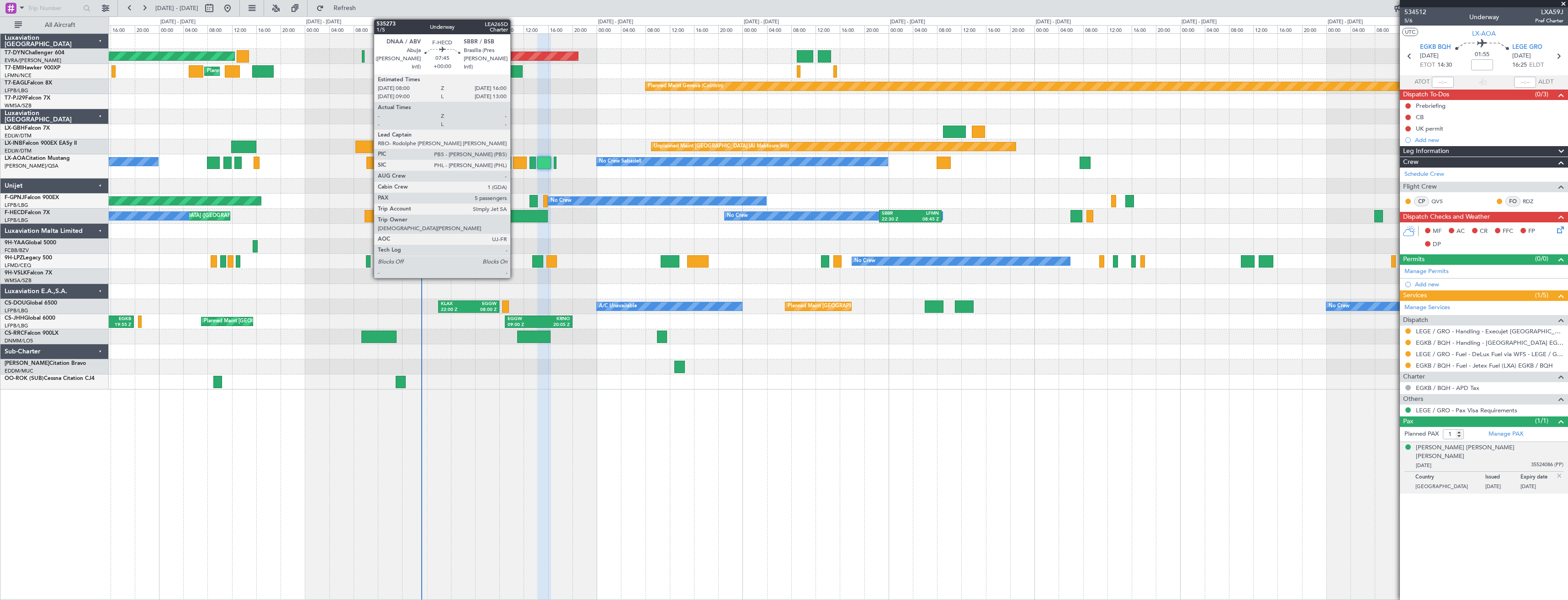
click at [514, 218] on div at bounding box center [523, 216] width 49 height 12
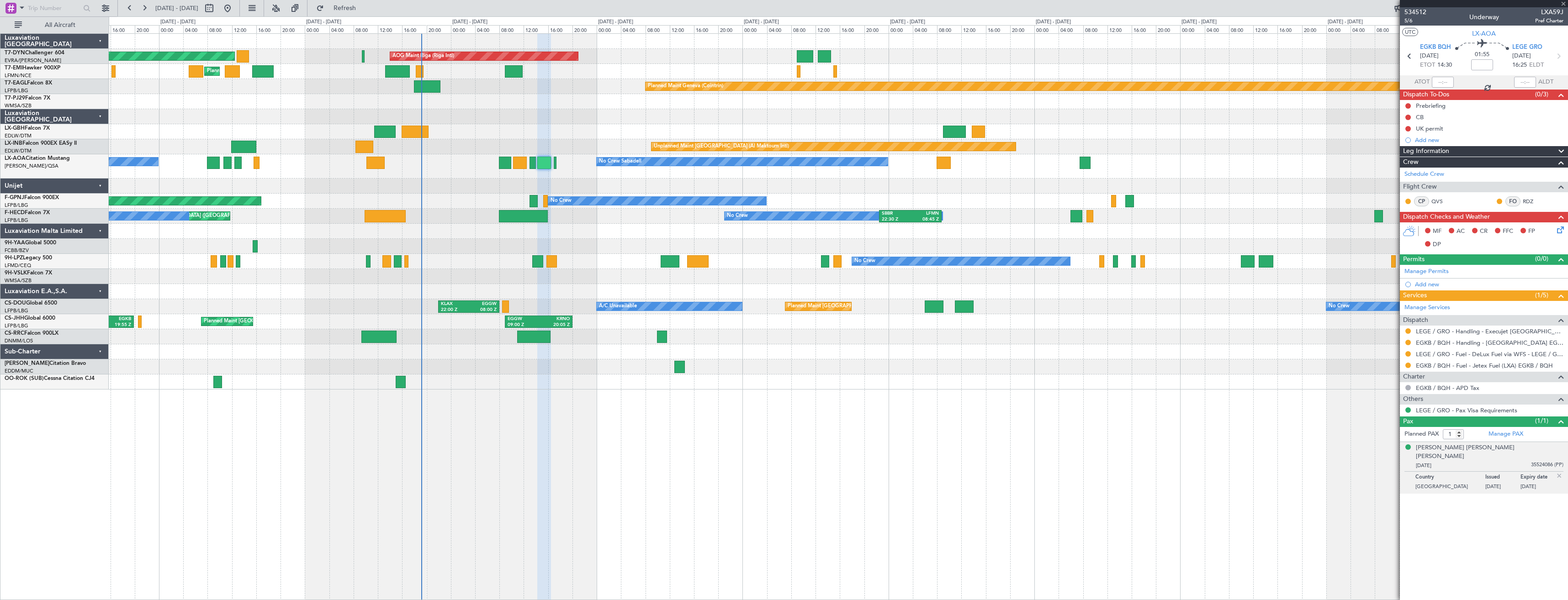
type input "5"
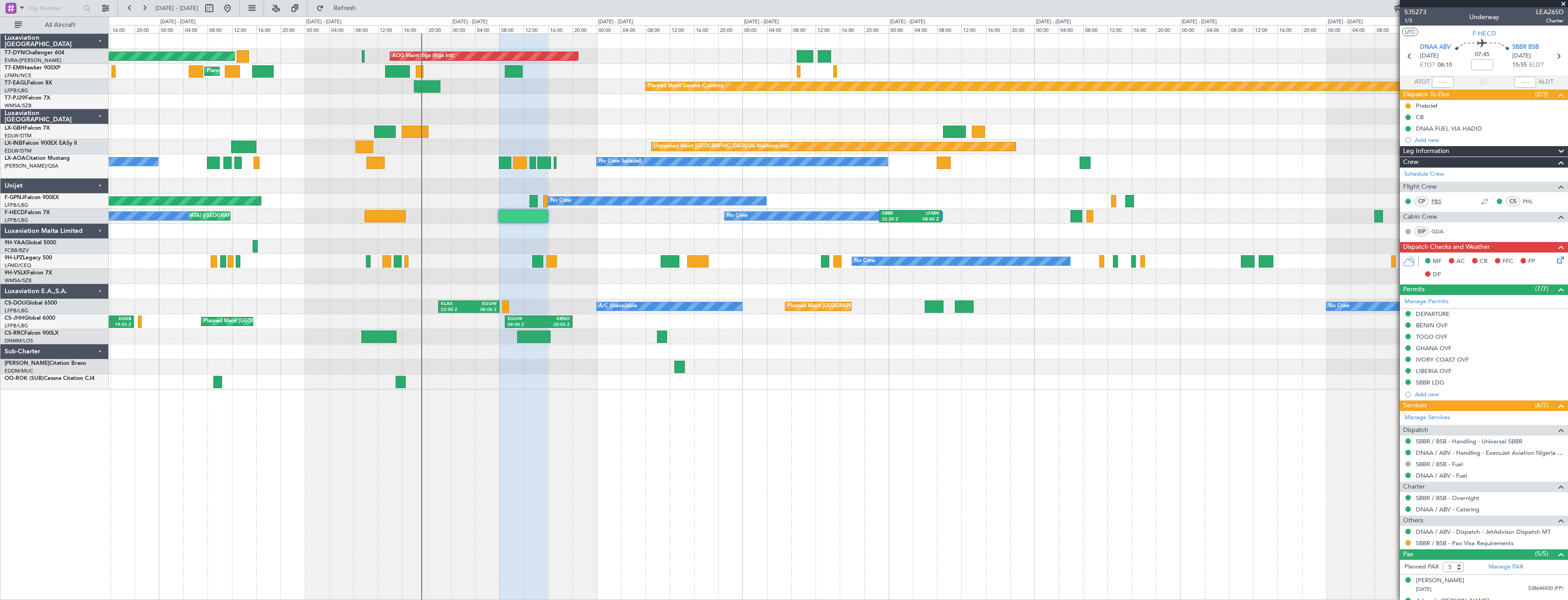
click at [1439, 203] on link "PBS" at bounding box center [1442, 201] width 21 height 9
click at [1523, 201] on link "PHL" at bounding box center [1533, 201] width 21 height 9
click at [1438, 229] on link "GDA" at bounding box center [1442, 232] width 21 height 9
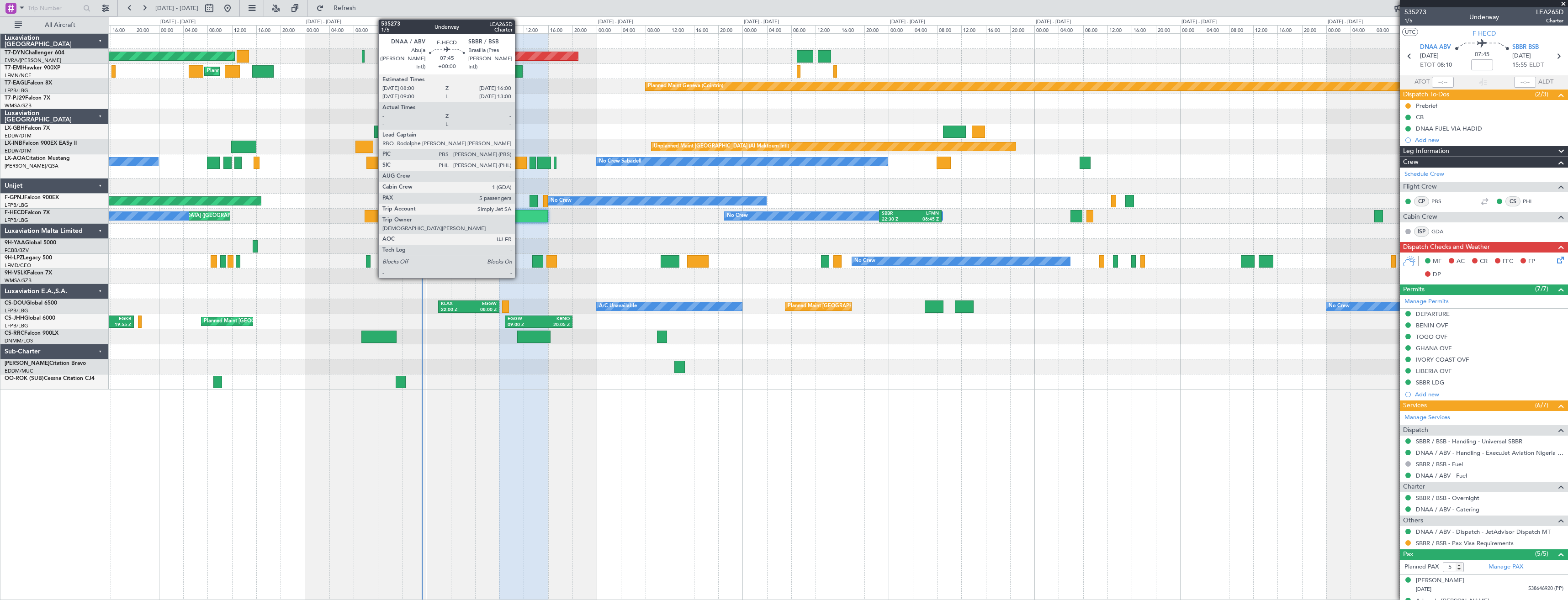
click at [519, 221] on div at bounding box center [523, 216] width 49 height 12
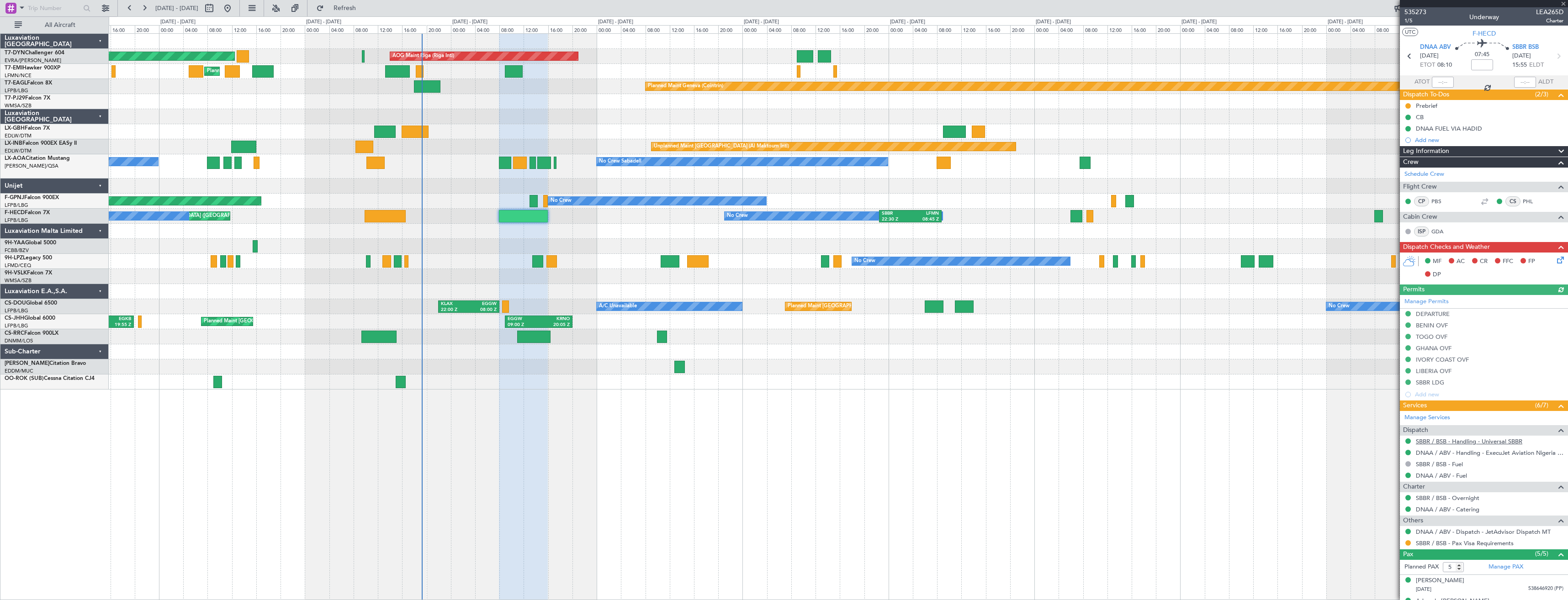
click at [1437, 443] on link "SBBR / BSB - Handling - Universal SBBR" at bounding box center [1469, 441] width 107 height 8
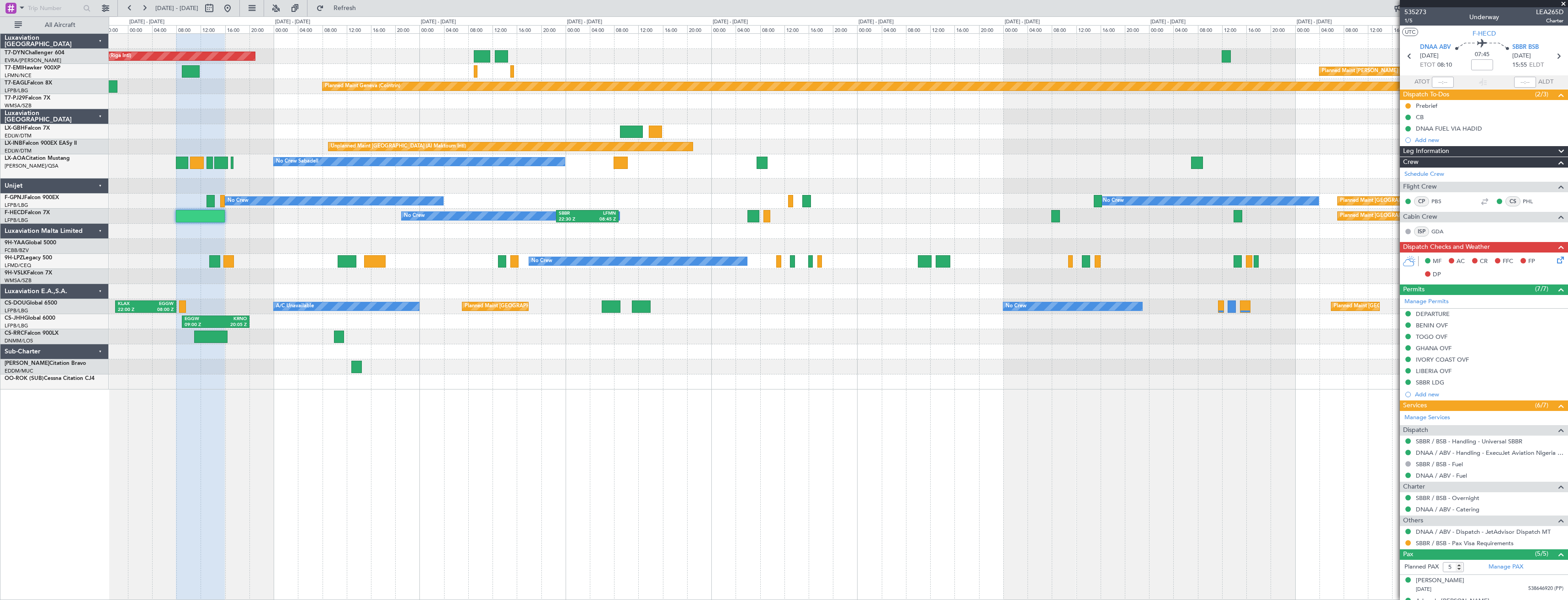
click at [635, 226] on div at bounding box center [838, 231] width 1459 height 15
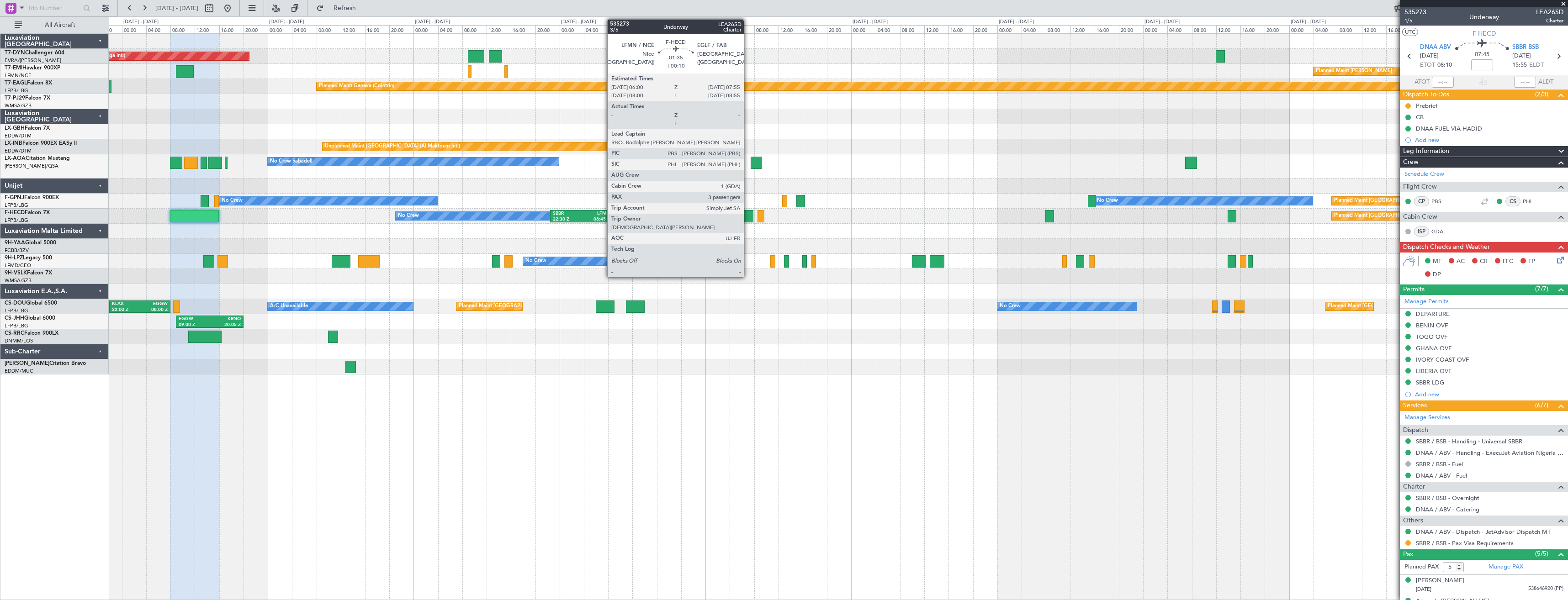
click at [748, 213] on div at bounding box center [747, 216] width 12 height 12
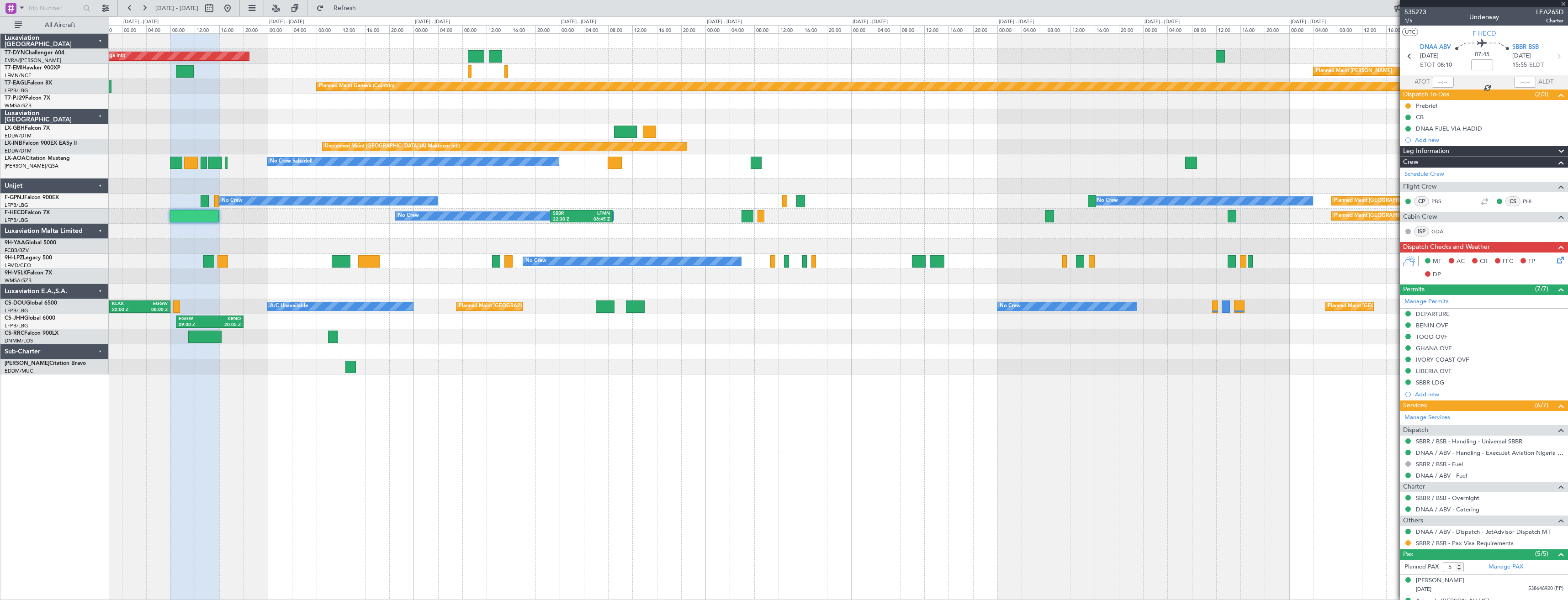
type input "+00:10"
type input "3"
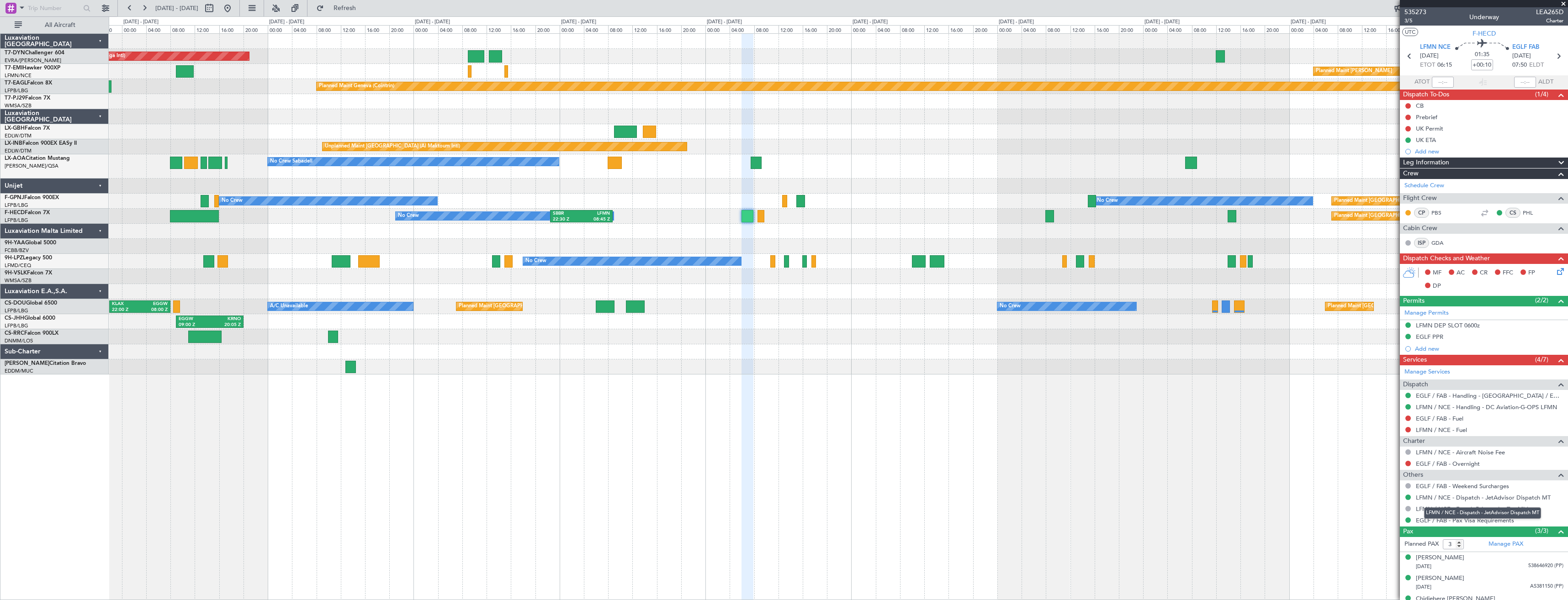
drag, startPoint x: 1435, startPoint y: 498, endPoint x: 1426, endPoint y: 506, distance: 12.0
click at [1426, 506] on body "23 Aug 2025 - 02 Sep 2025 Refresh Quick Links All Aircraft AOG Maint Riga (Riga…" at bounding box center [784, 300] width 1568 height 600
click at [1428, 396] on link "EGLF / FAB - Handling - Farnborough Airport / EGLF / FAB" at bounding box center [1489, 396] width 147 height 8
click at [1430, 408] on link "LFMN / NCE - Handling - DC Aviation-G-OPS LFMN" at bounding box center [1486, 407] width 141 height 8
drag, startPoint x: 261, startPoint y: 15, endPoint x: 266, endPoint y: 14, distance: 5.1
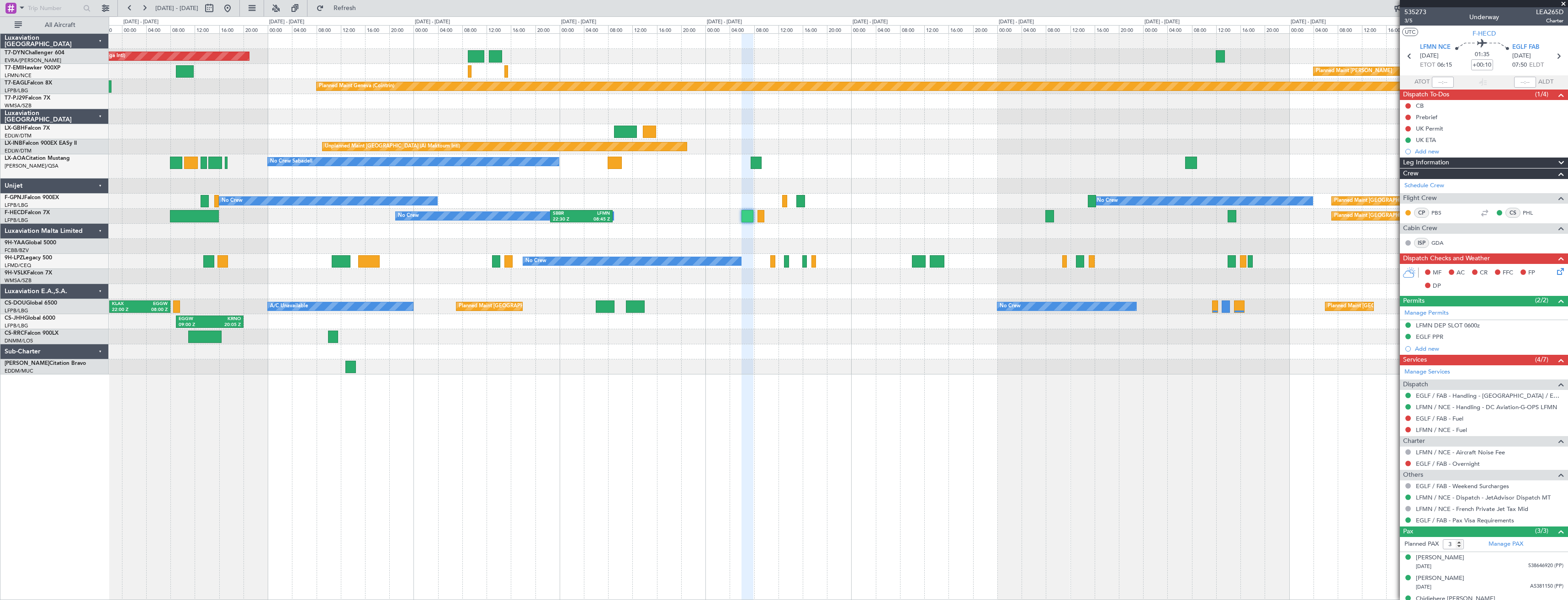
click at [235, 14] on button at bounding box center [228, 9] width 15 height 15
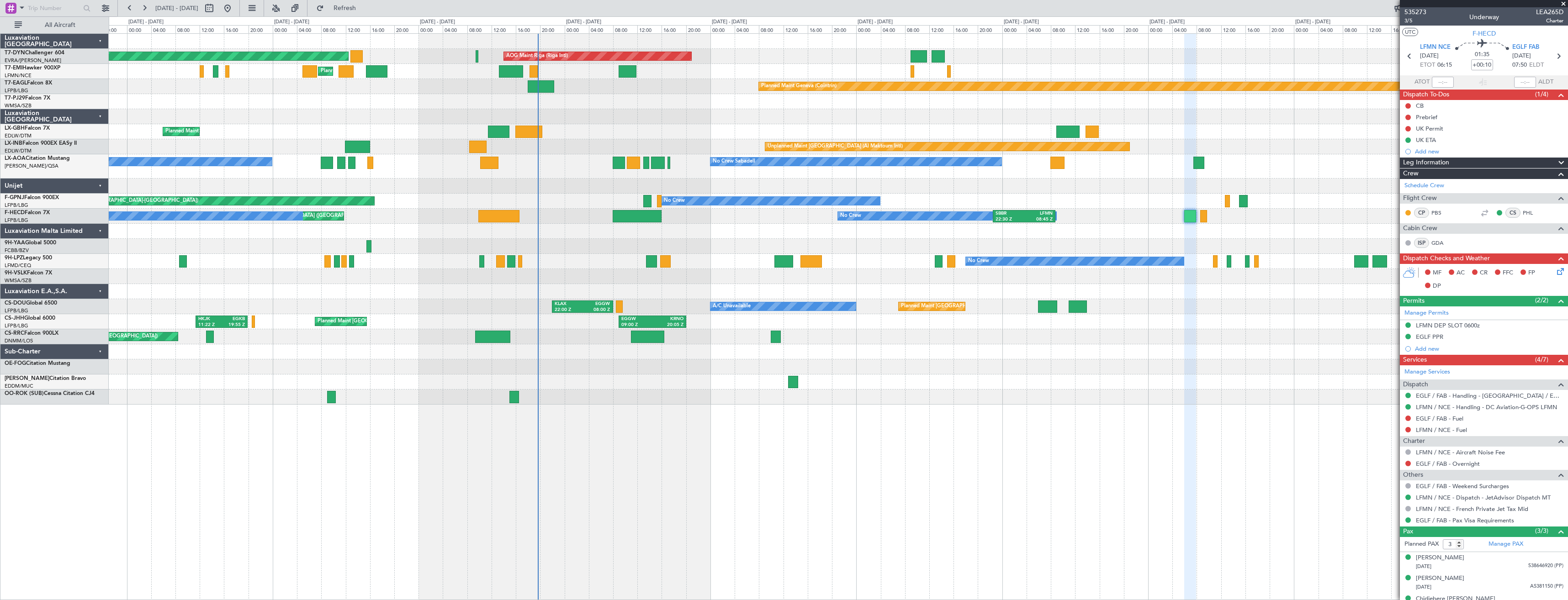
click at [486, 353] on div "AOG Maint Riga (Riga Intl) Planned Maint Basel-Mulhouse Planned Maint Chester P…" at bounding box center [838, 219] width 1459 height 371
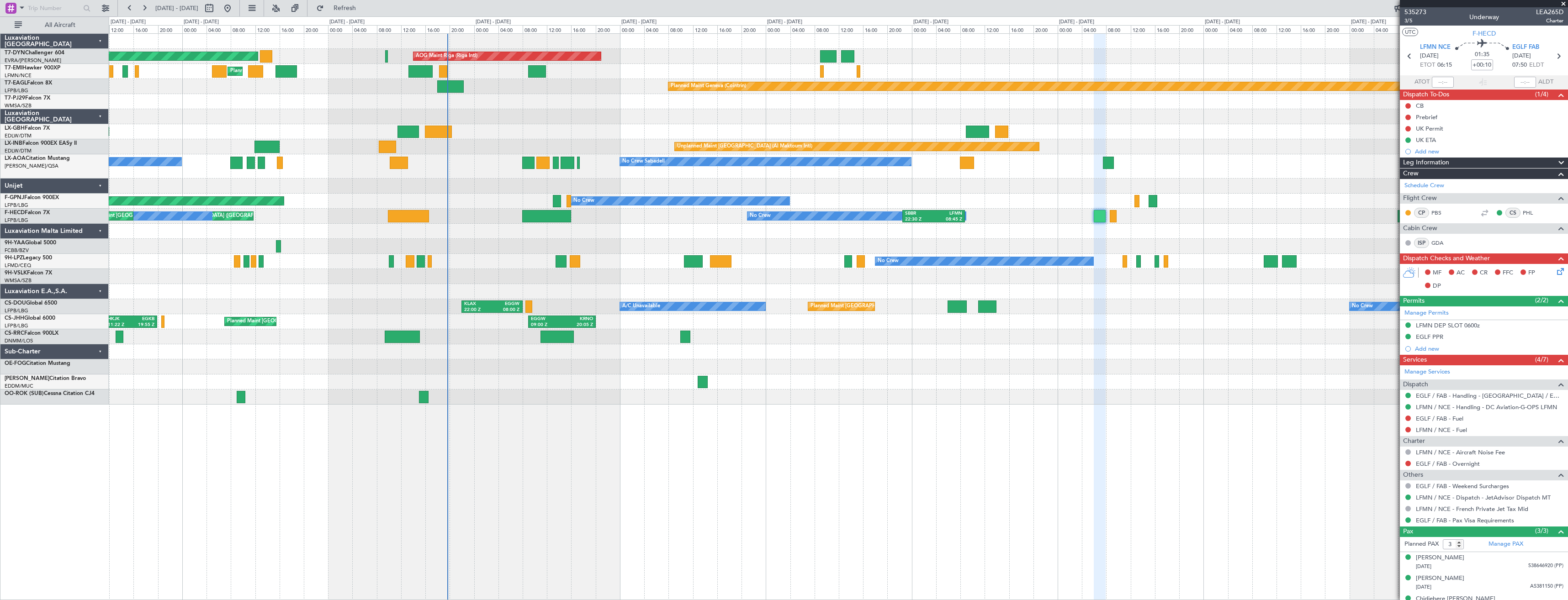
click at [485, 235] on div at bounding box center [838, 231] width 1459 height 15
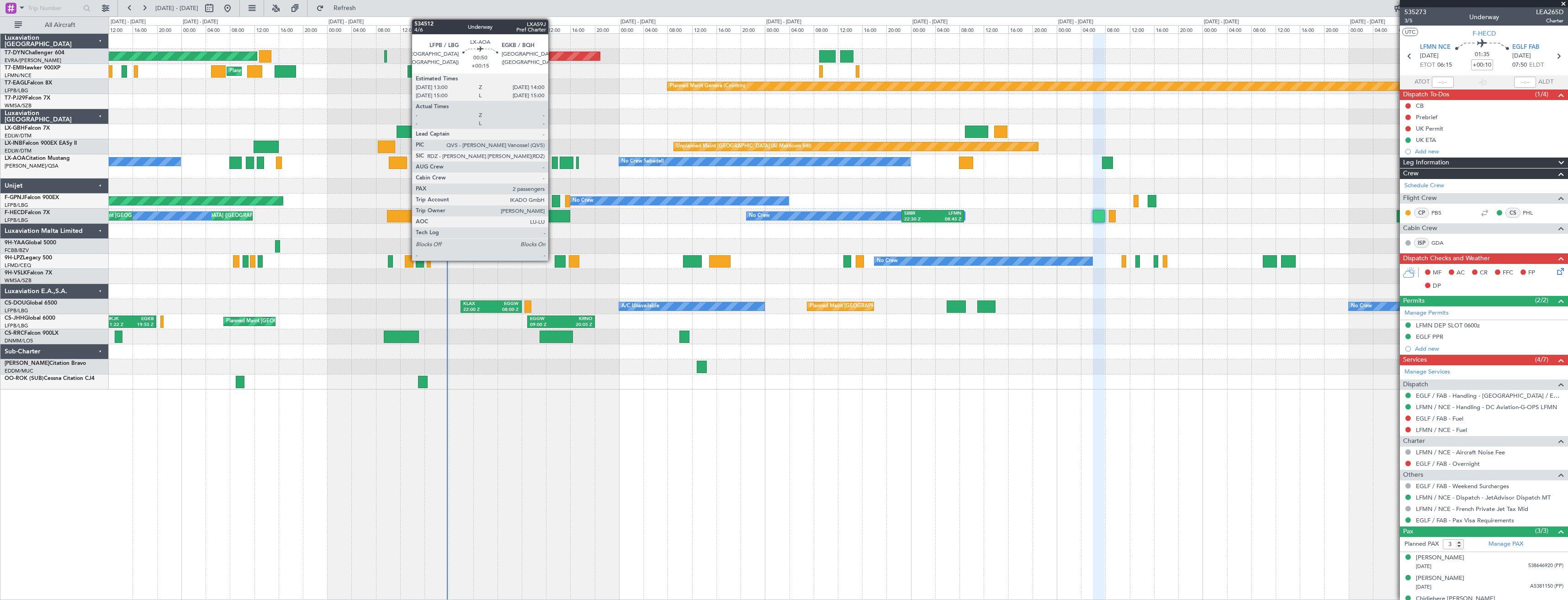
click at [552, 162] on div at bounding box center [555, 162] width 7 height 12
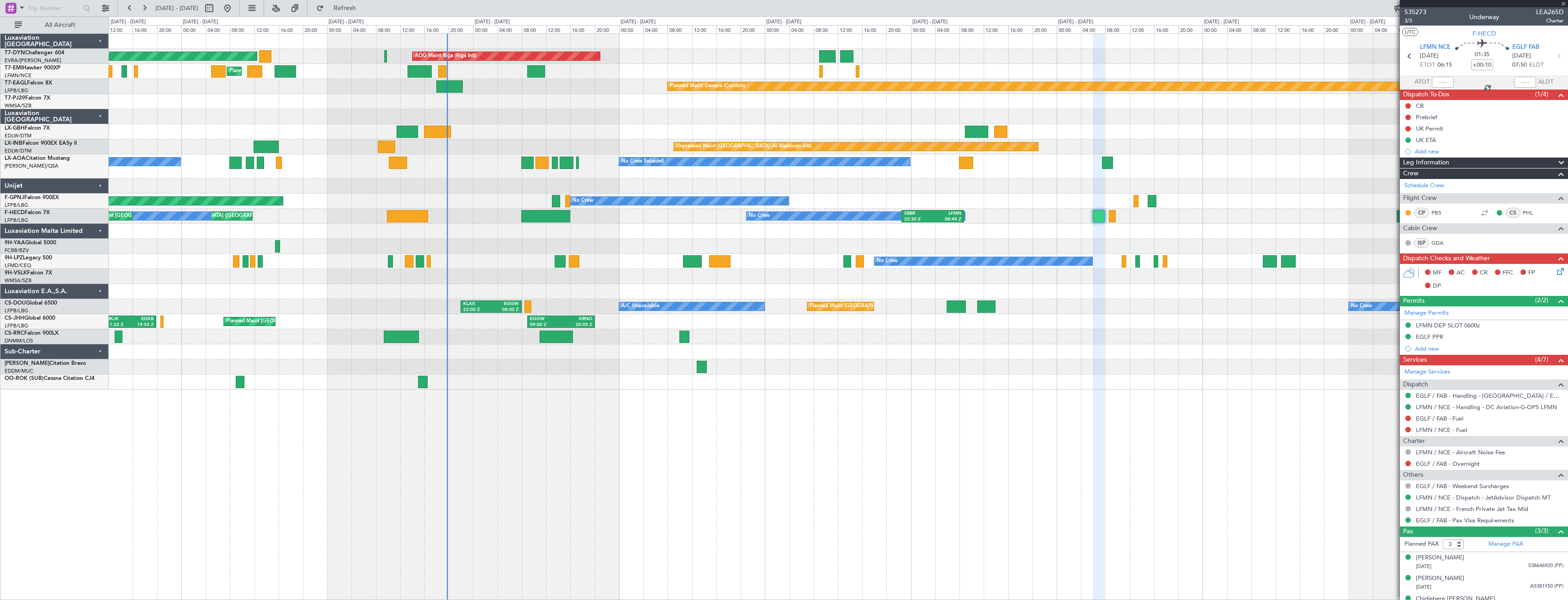
type input "+00:15"
type input "2"
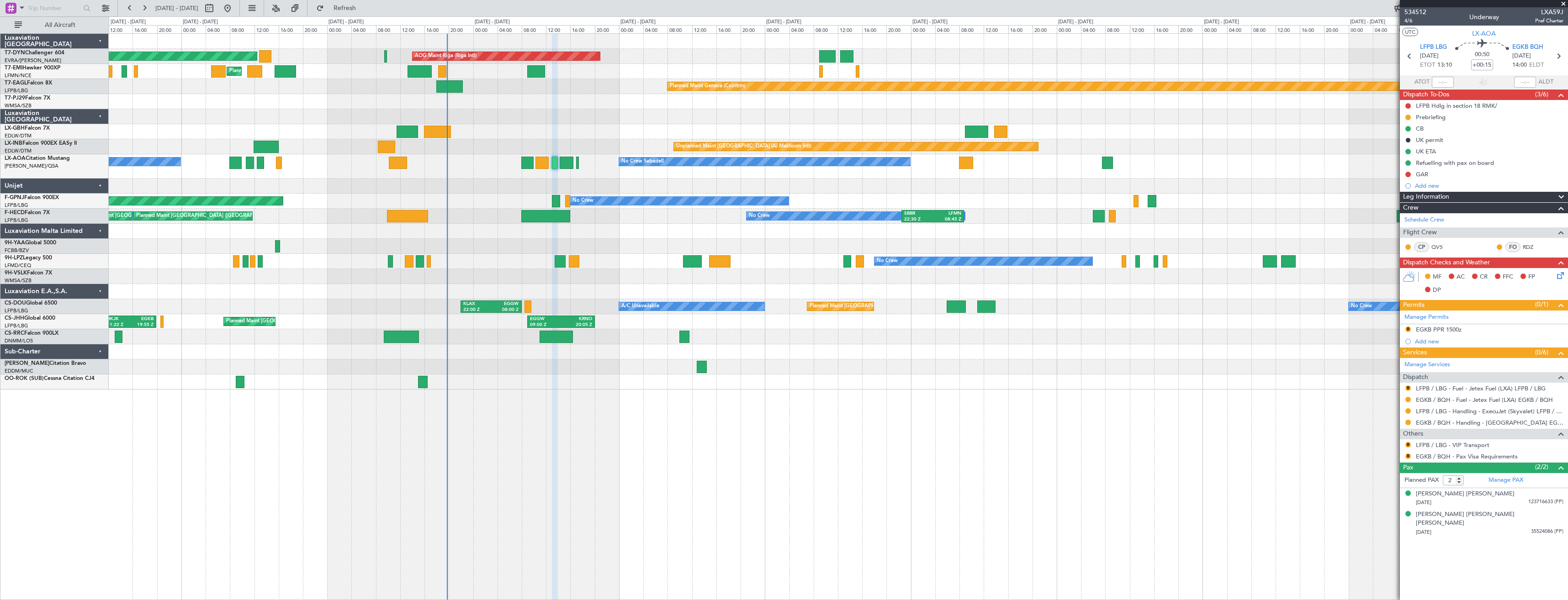
click at [1559, 275] on icon at bounding box center [1559, 274] width 7 height 7
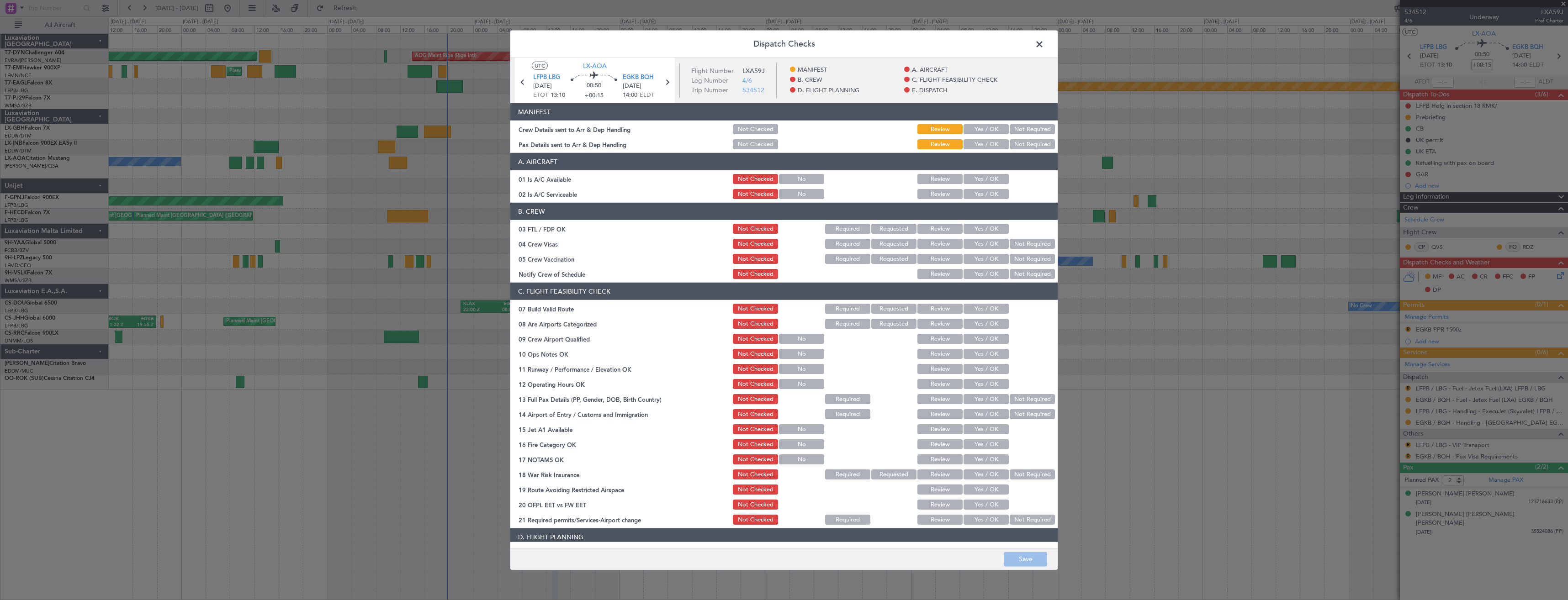
click at [984, 145] on button "Yes / OK" at bounding box center [986, 144] width 45 height 10
click at [982, 127] on button "Yes / OK" at bounding box center [986, 129] width 45 height 10
click at [1026, 550] on footer "Save" at bounding box center [783, 559] width 547 height 22
click at [1024, 561] on button "Save" at bounding box center [1025, 559] width 43 height 15
click at [1044, 49] on span at bounding box center [1044, 47] width 0 height 18
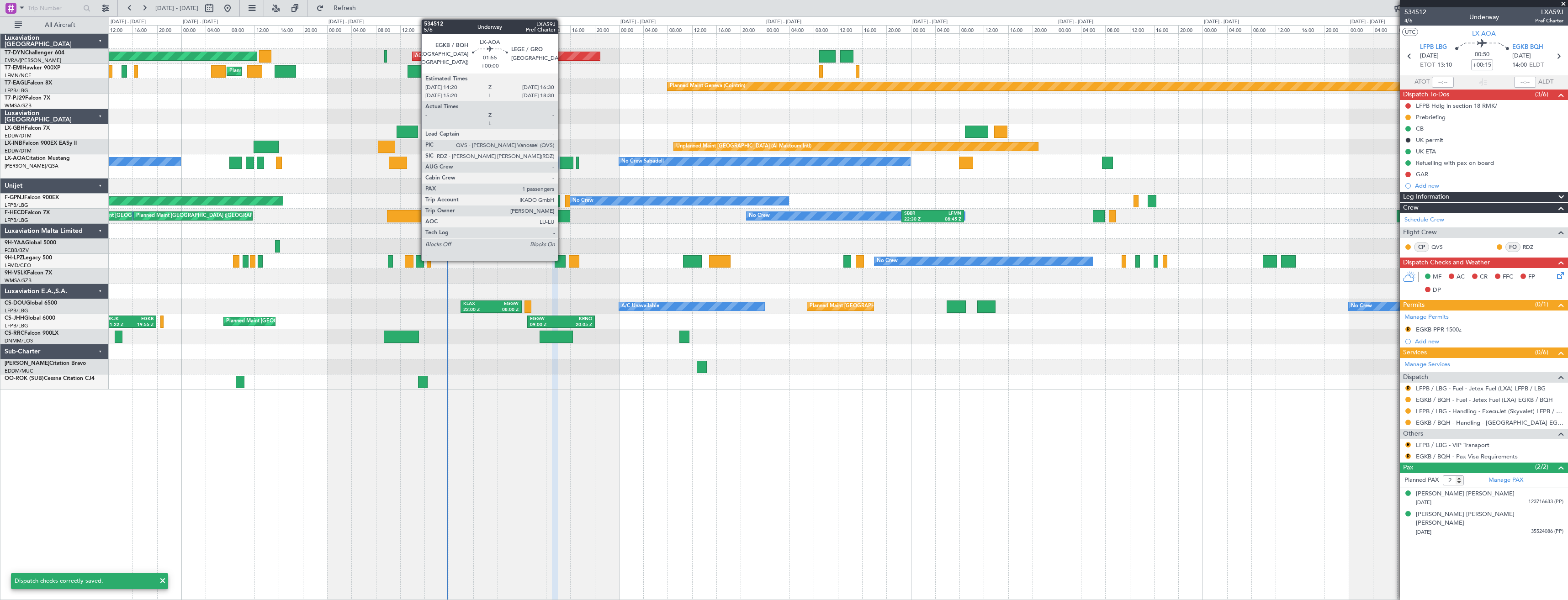
click at [562, 161] on div at bounding box center [566, 162] width 13 height 12
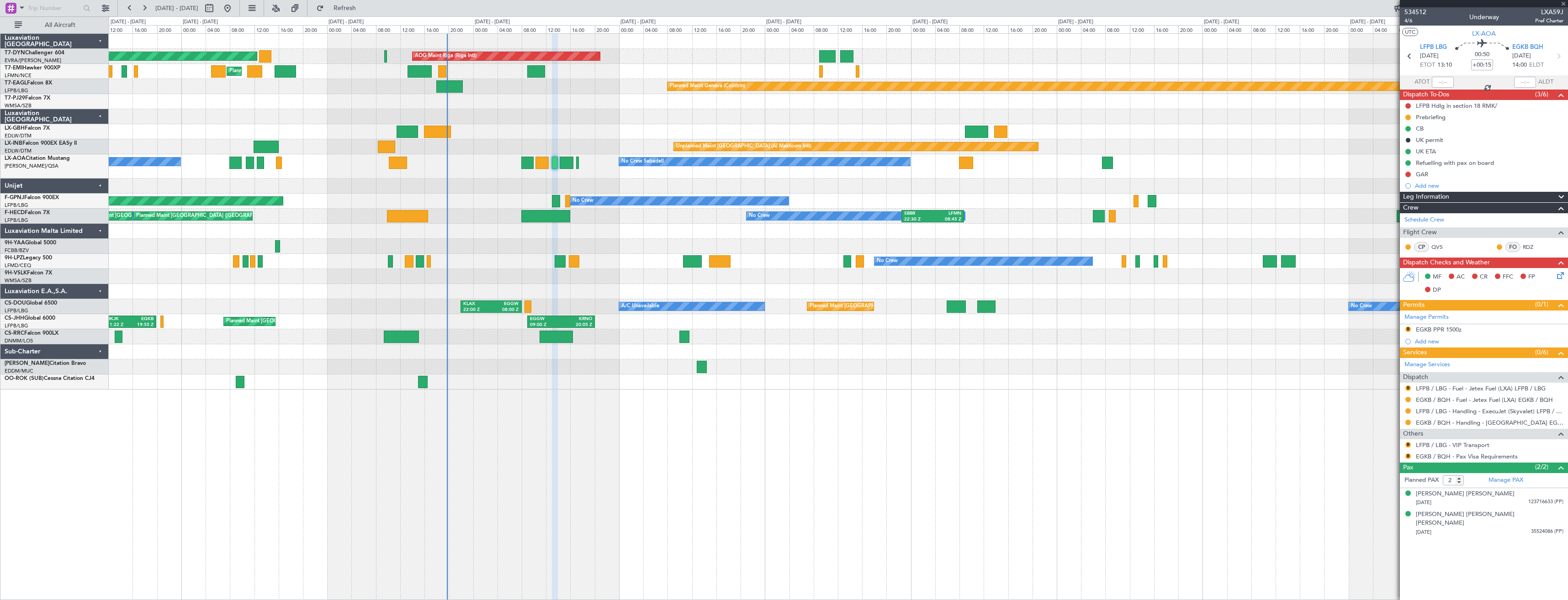
type input "1"
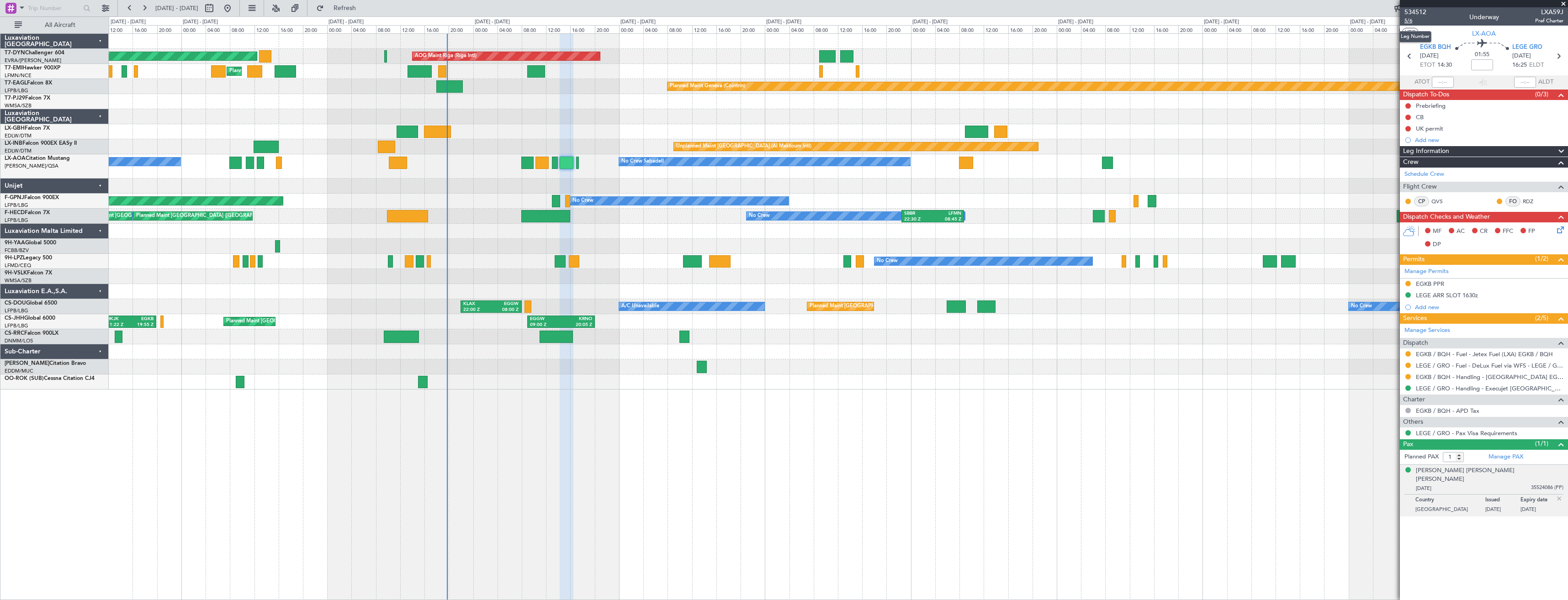
click at [1410, 23] on span "5/6" at bounding box center [1415, 21] width 22 height 8
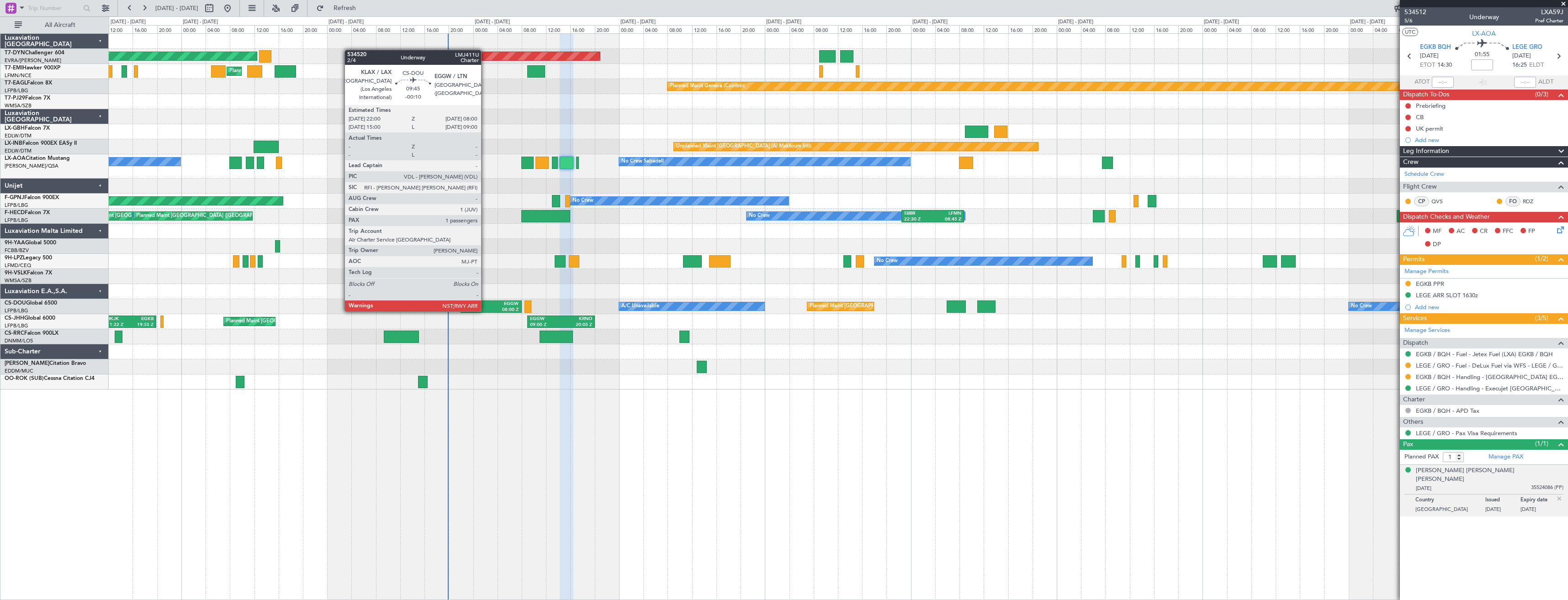
click at [485, 302] on div "KLAX" at bounding box center [477, 304] width 28 height 7
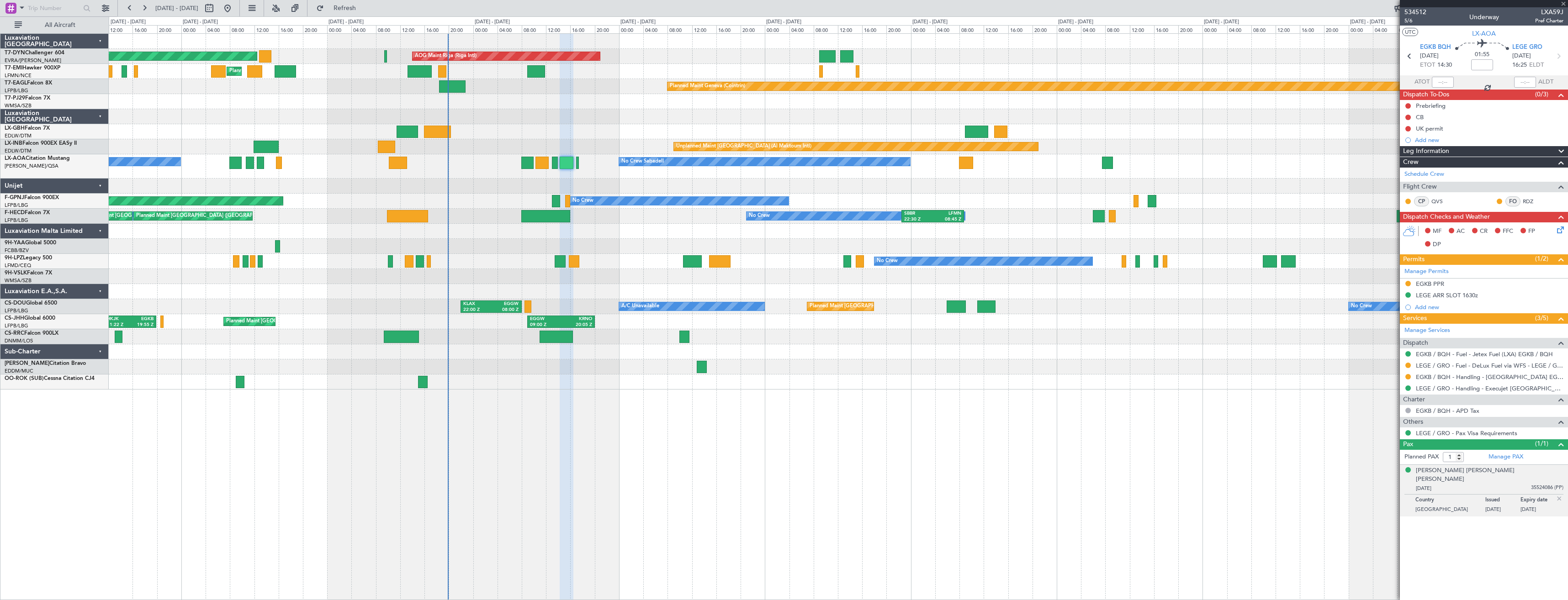
type input "-00:10"
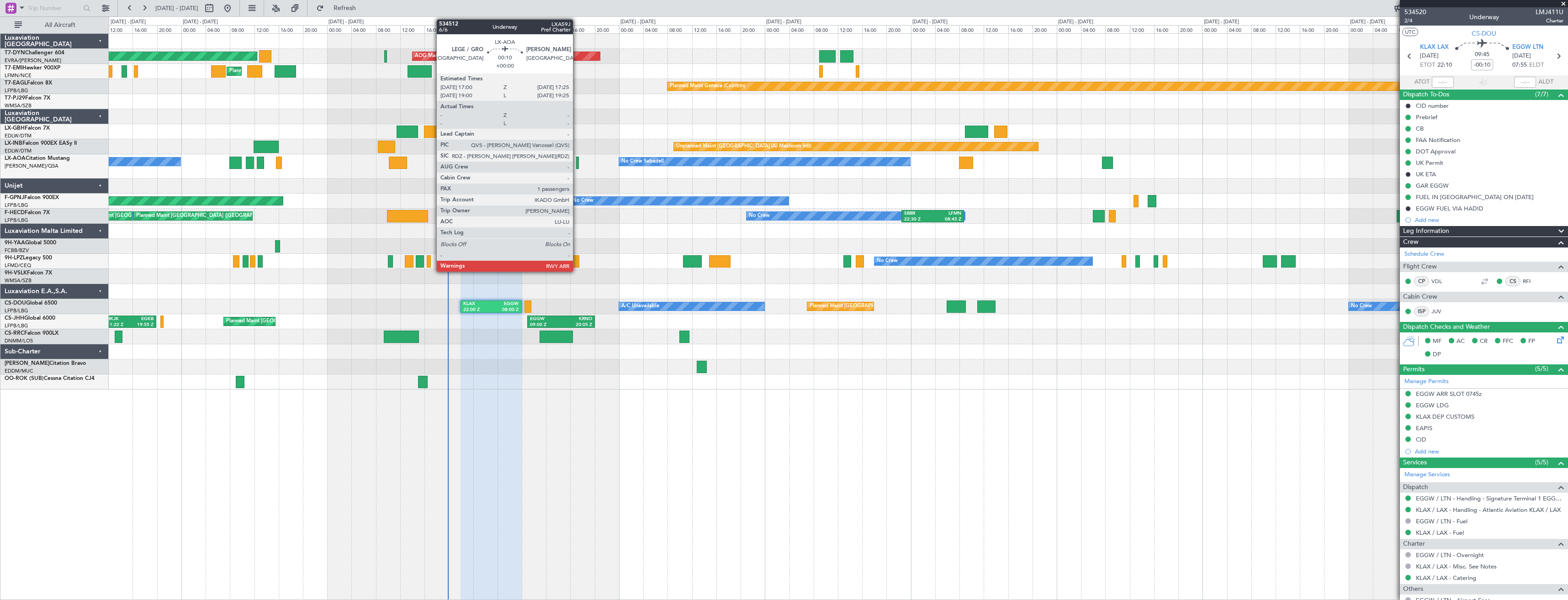
click at [577, 160] on div at bounding box center [577, 162] width 3 height 12
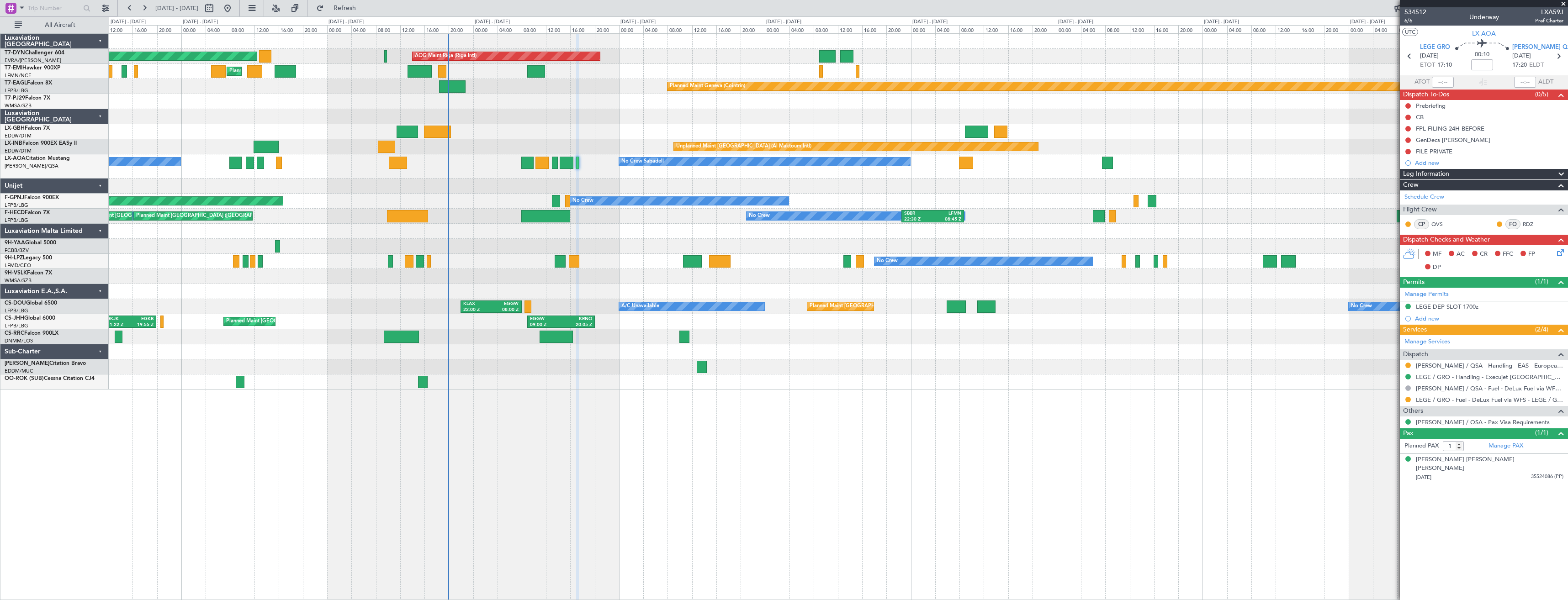
click at [483, 298] on div at bounding box center [838, 291] width 1459 height 15
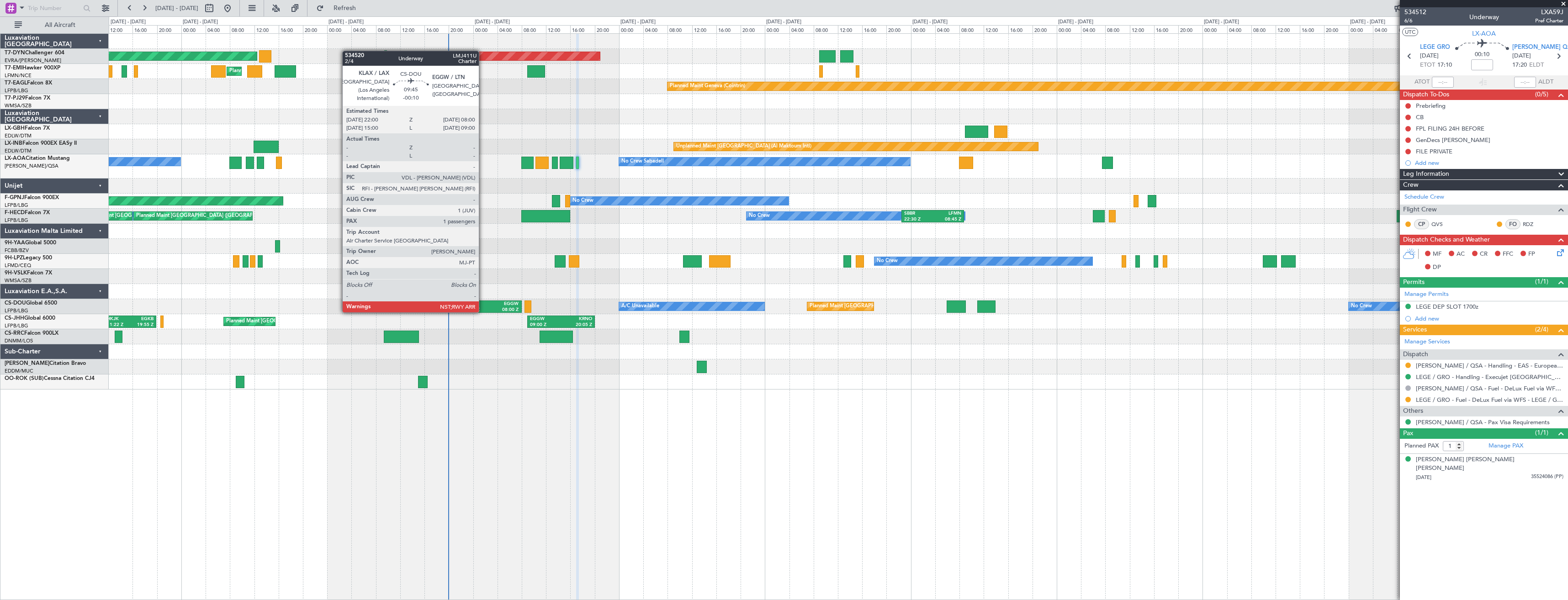
click at [483, 303] on div "KLAX" at bounding box center [477, 304] width 28 height 7
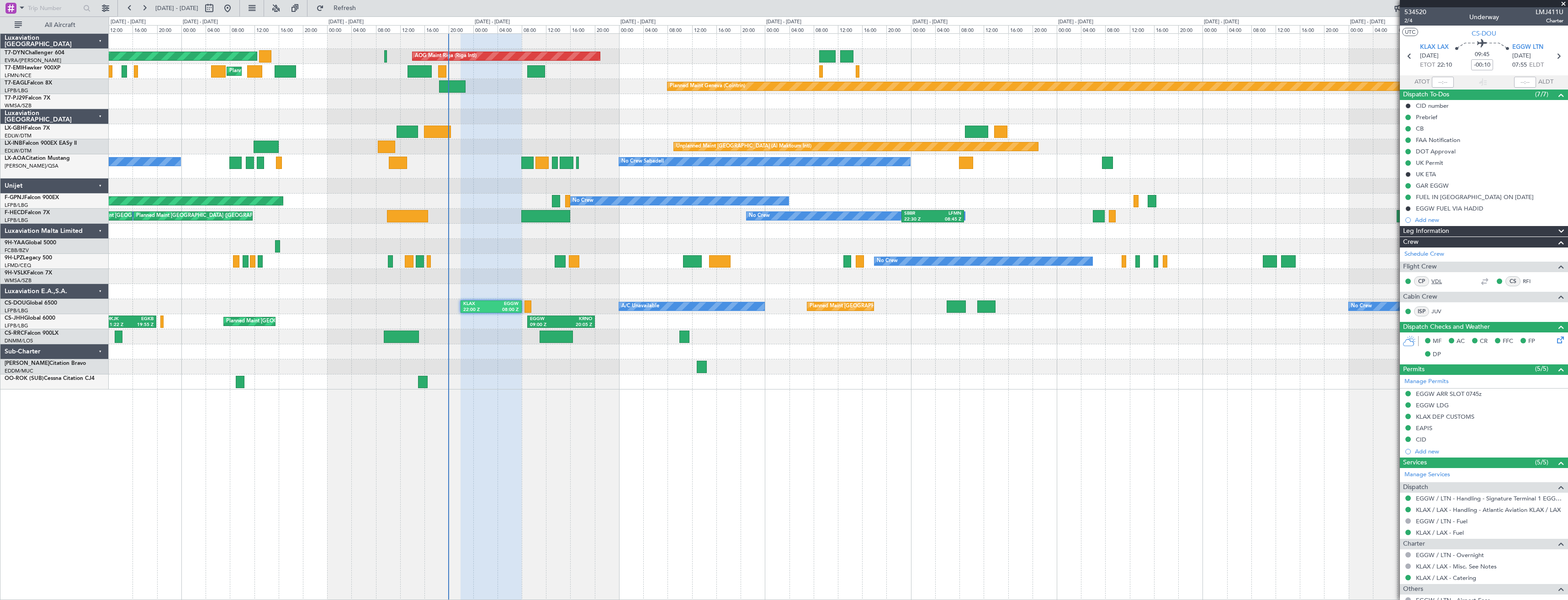
click at [1433, 280] on link "VDL" at bounding box center [1442, 282] width 21 height 9
click at [1523, 279] on link "RFI" at bounding box center [1533, 282] width 21 height 9
click at [1438, 312] on link "JUV" at bounding box center [1442, 312] width 21 height 9
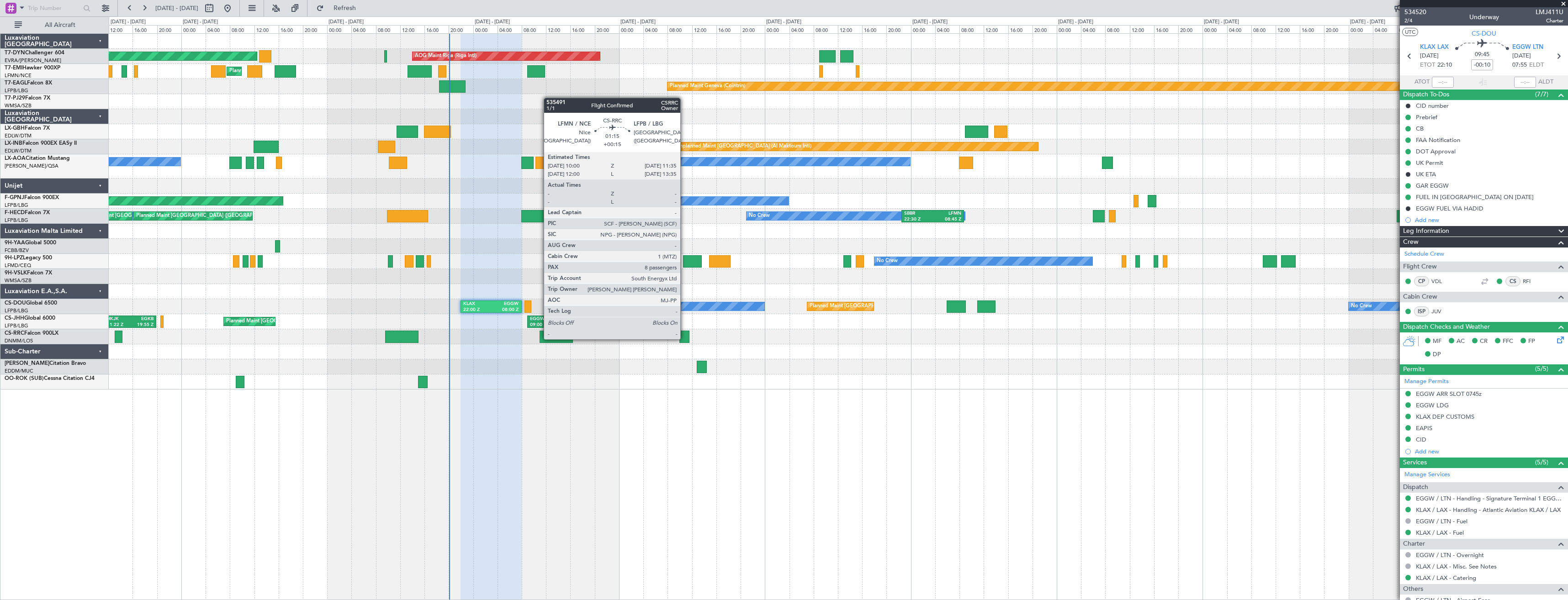
click at [684, 338] on div at bounding box center [684, 337] width 10 height 12
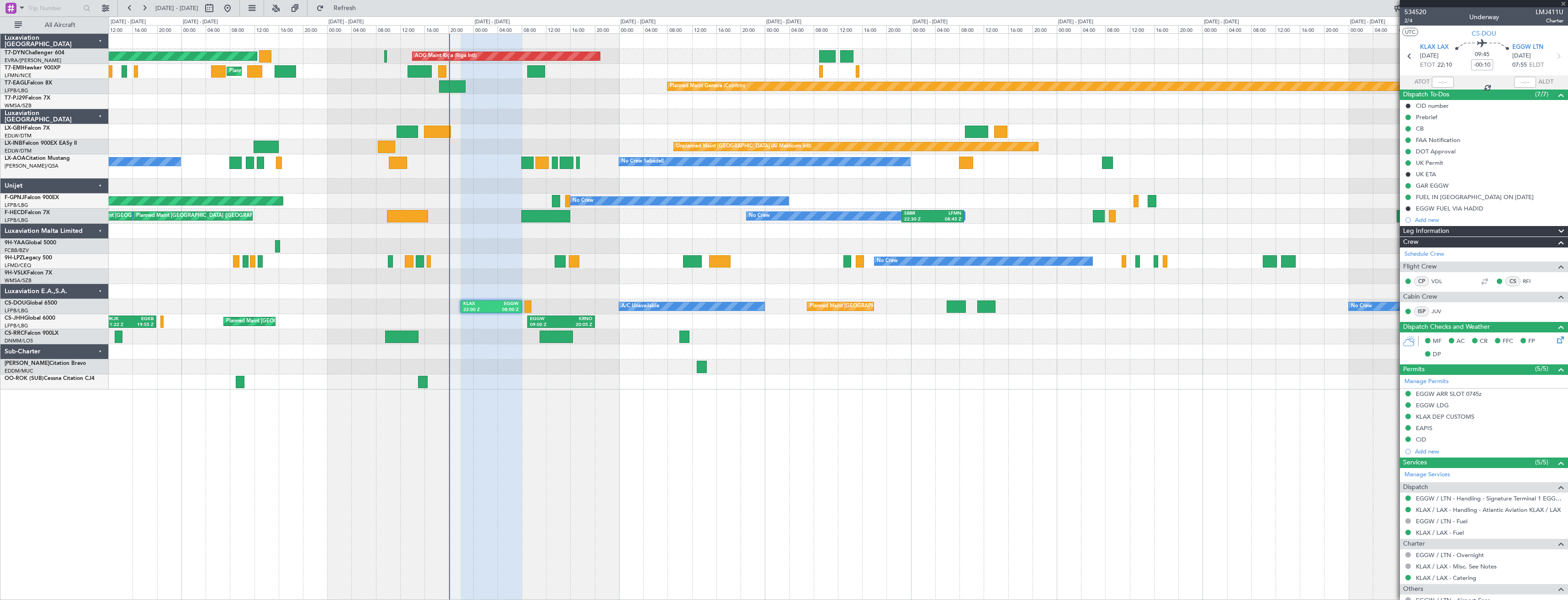
type input "+00:15"
type input "8"
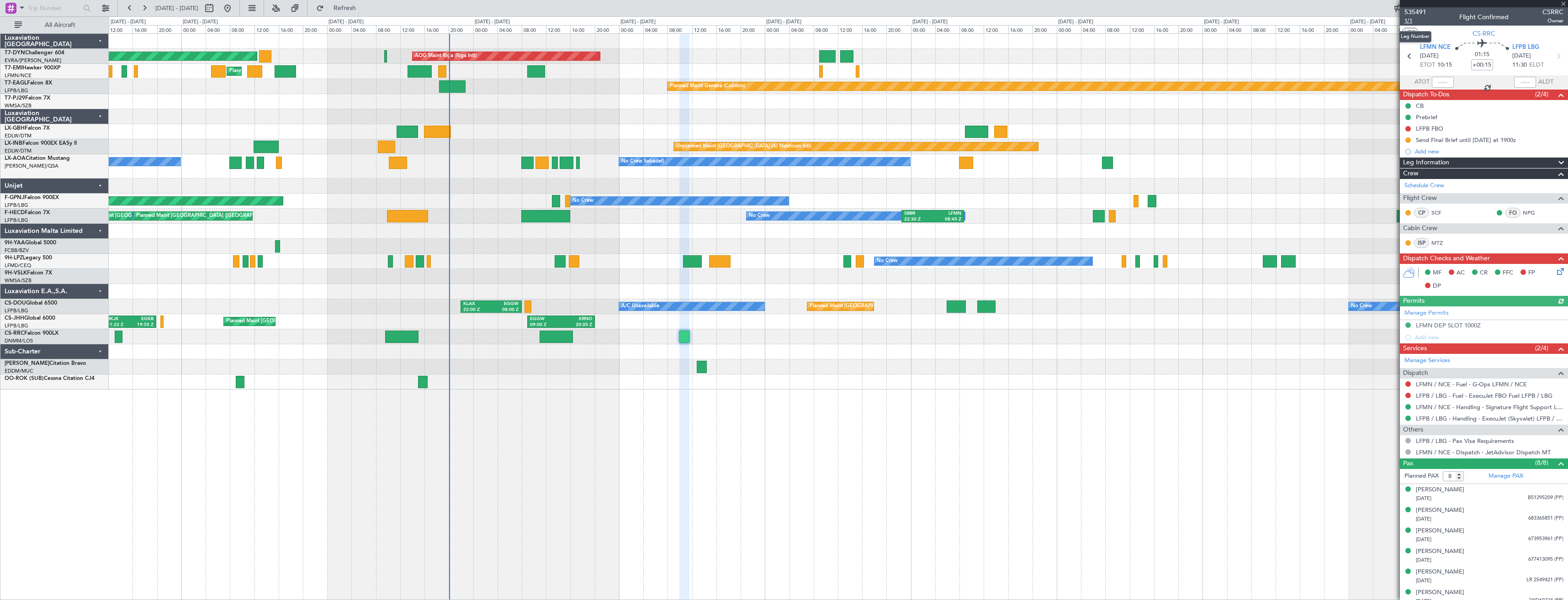
click at [1407, 21] on span "1/1" at bounding box center [1415, 21] width 22 height 8
click at [364, 5] on span "Refresh" at bounding box center [345, 8] width 38 height 7
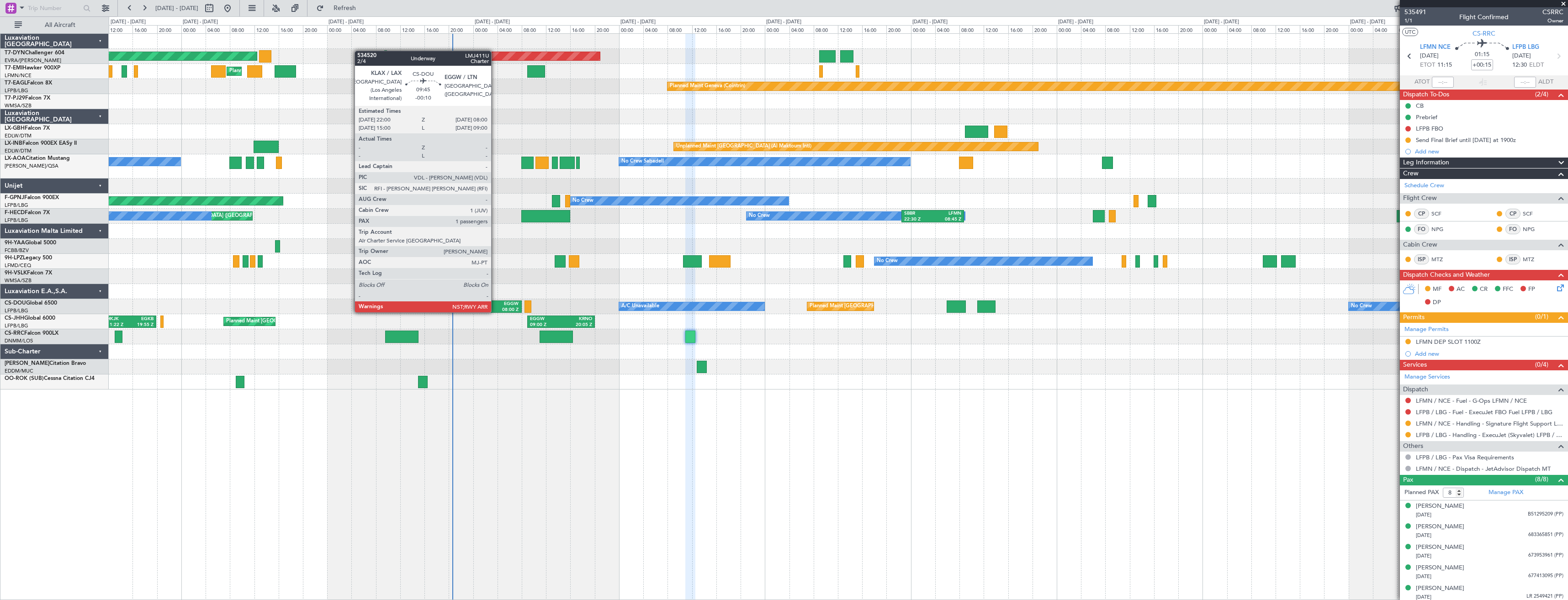
click at [495, 303] on div "EGGW" at bounding box center [505, 304] width 28 height 7
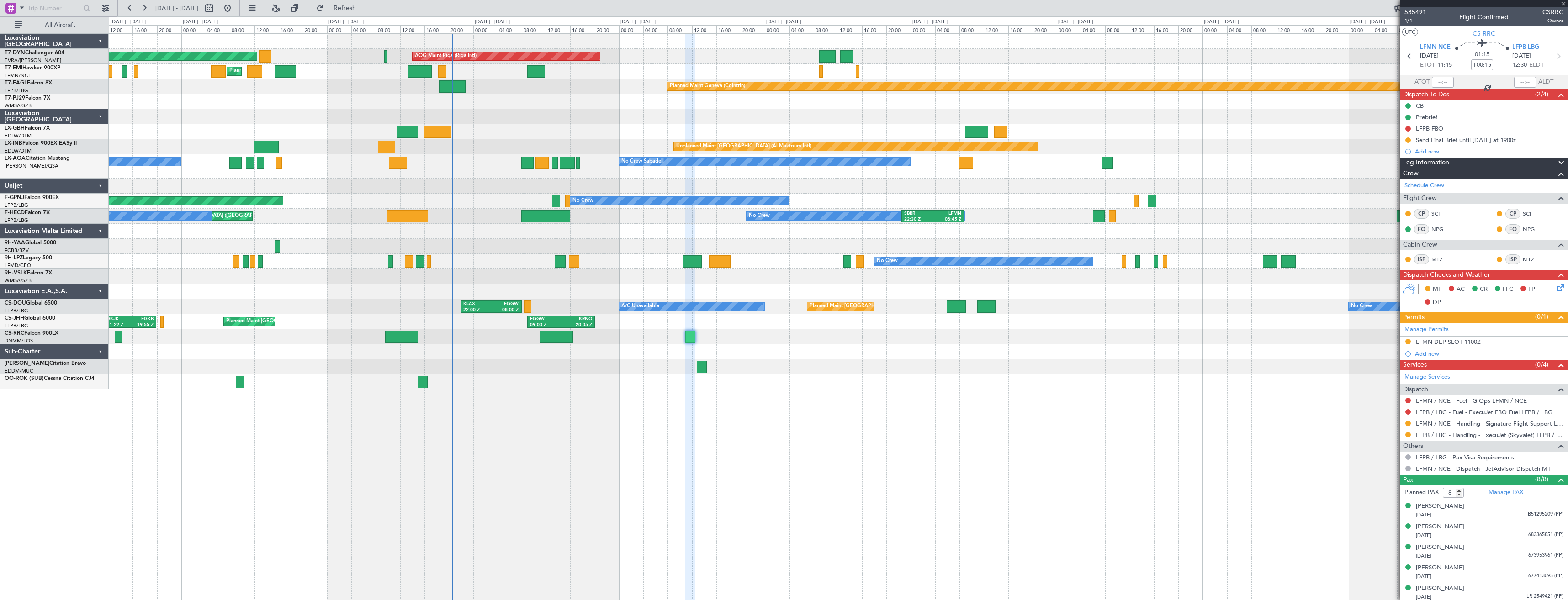
type input "-00:10"
type input "1"
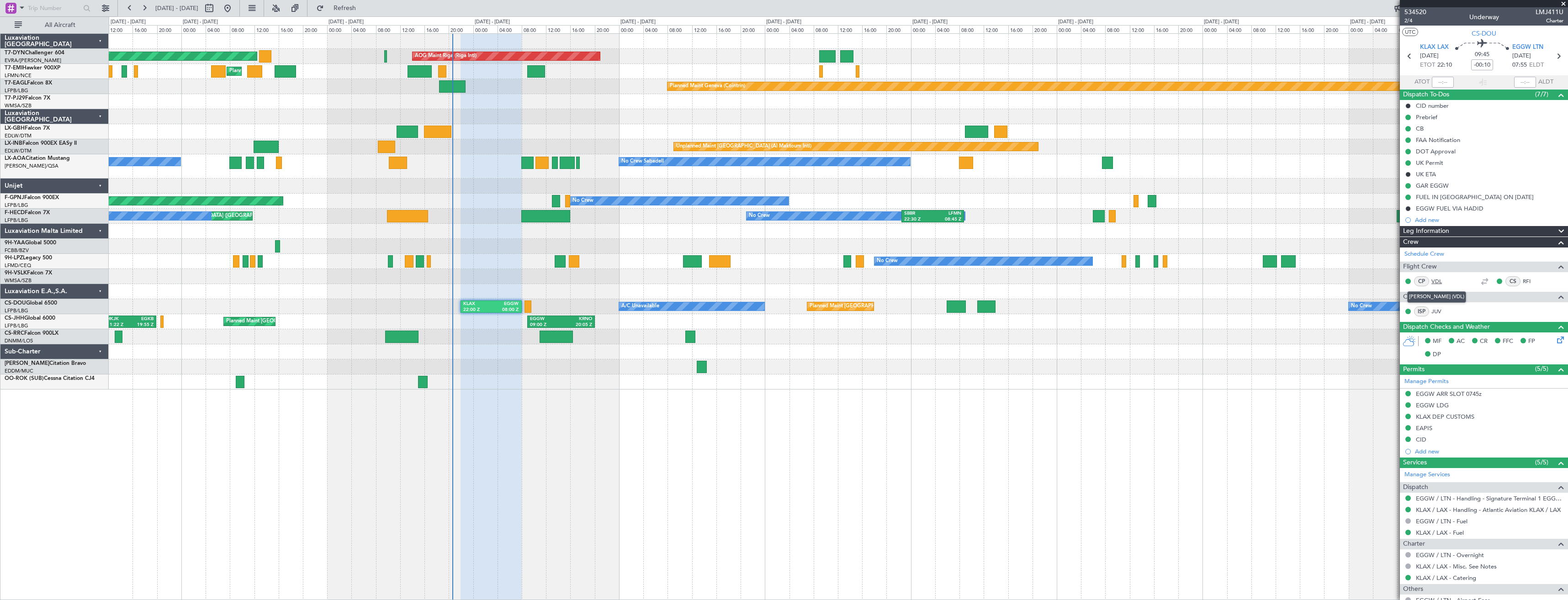
click at [1449, 281] on link "VDL" at bounding box center [1442, 282] width 21 height 9
click at [1523, 284] on link "RFI" at bounding box center [1533, 282] width 21 height 9
click at [1437, 312] on link "JUV" at bounding box center [1442, 312] width 21 height 9
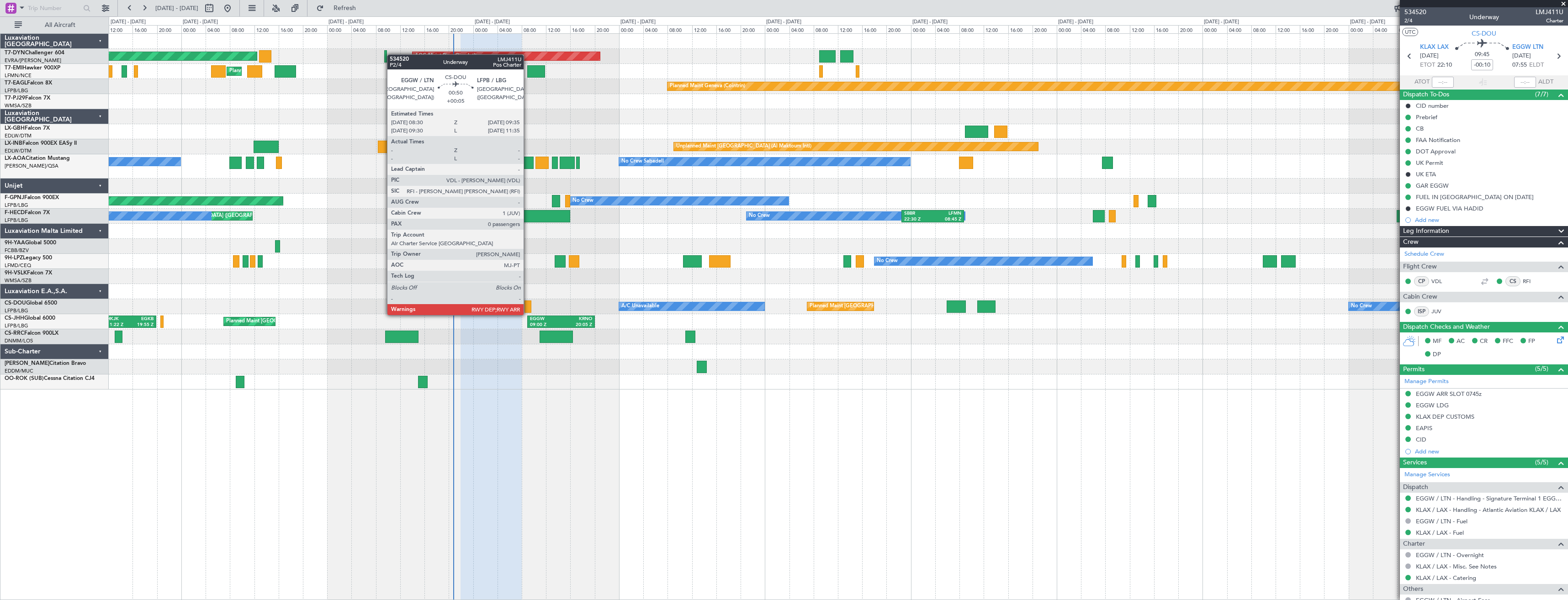
click at [528, 306] on div at bounding box center [528, 307] width 7 height 12
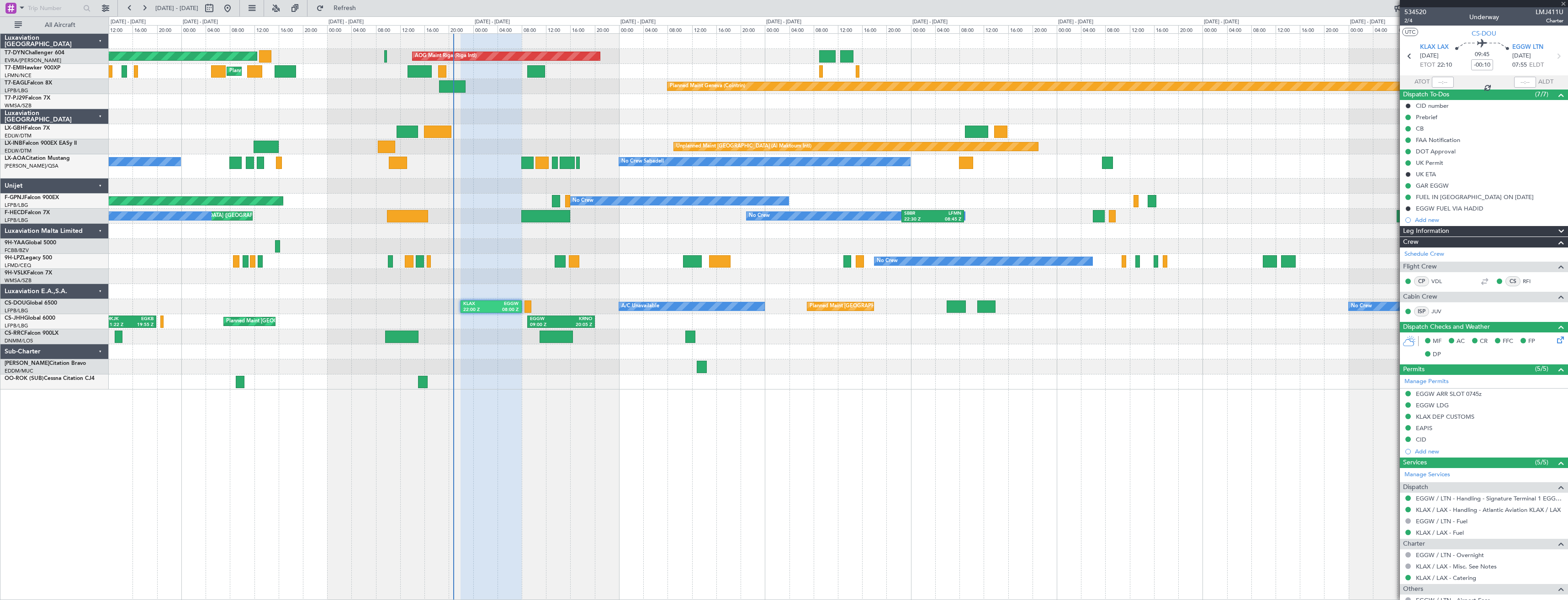
type input "+00:05"
type input "0"
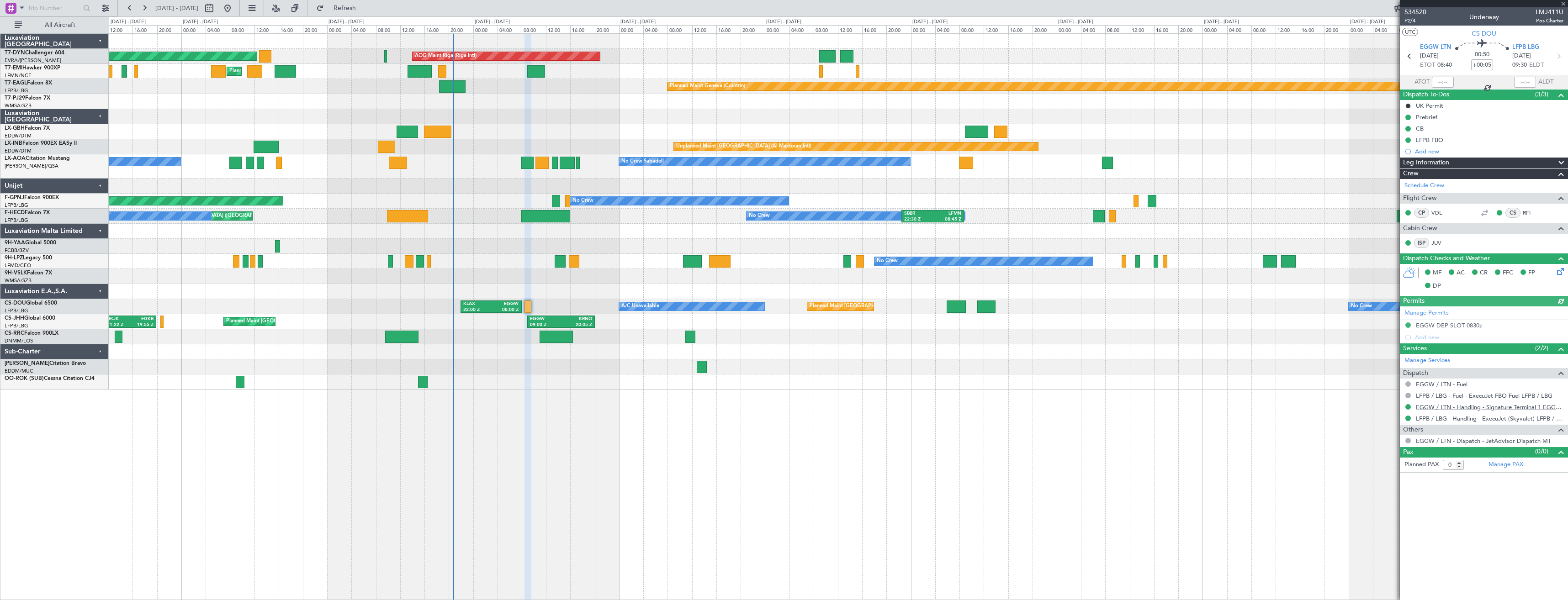
click at [1431, 406] on link "EGGW / LTN - Handling - Signature Terminal 1 EGGW / LTN" at bounding box center [1489, 407] width 147 height 8
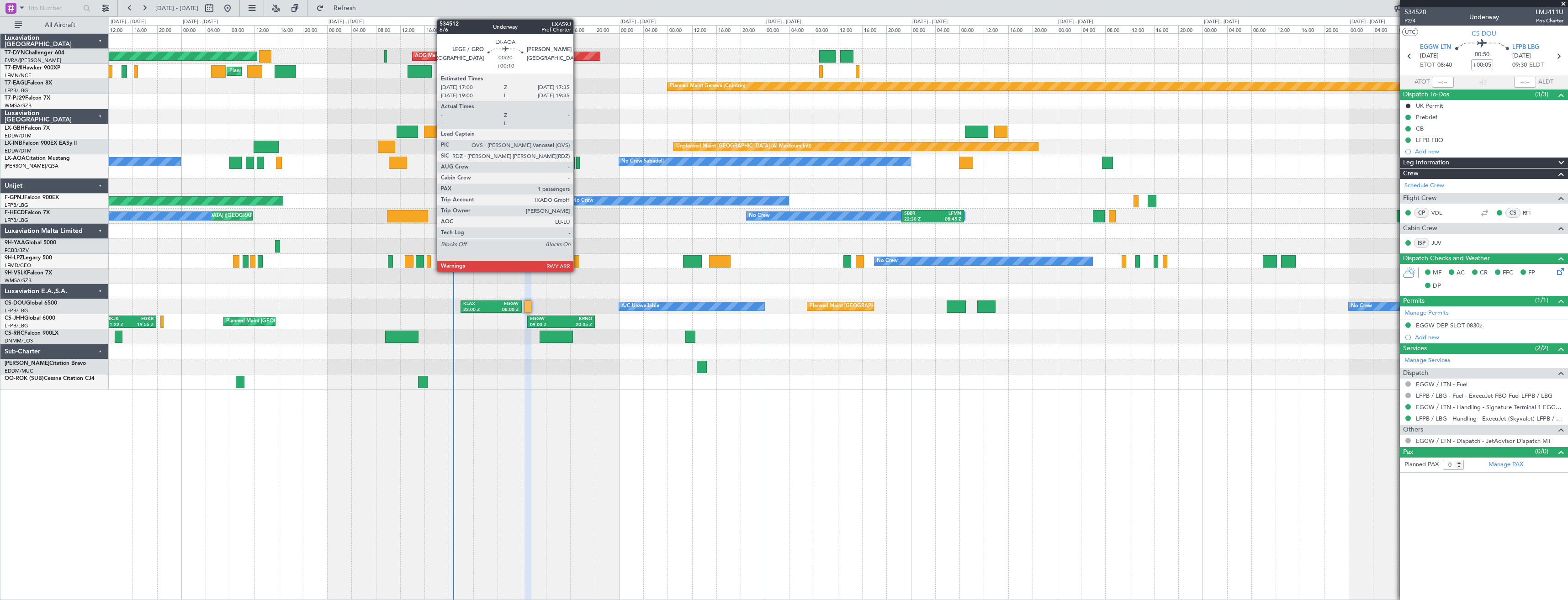
click at [578, 164] on div at bounding box center [578, 162] width 4 height 12
type input "+00:10"
type input "1"
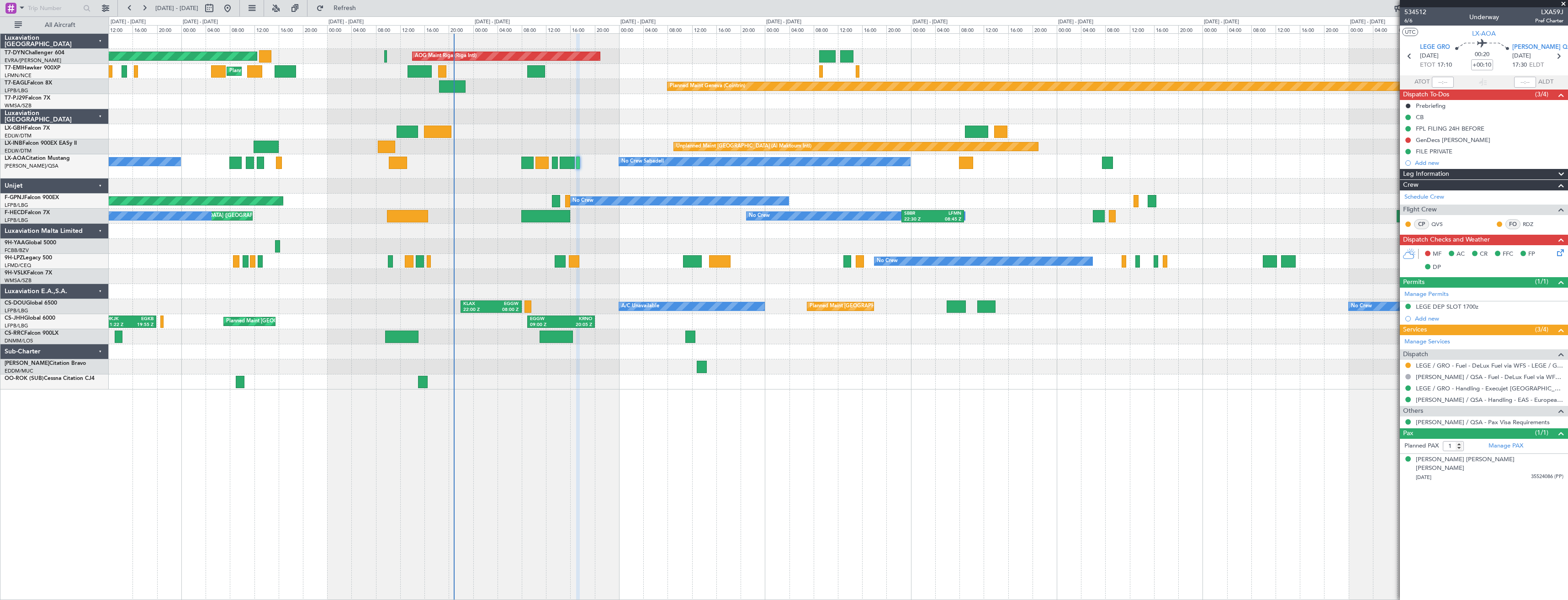
click at [573, 141] on div "Unplanned Maint Dubai (Al Maktoum Intl) Planned Maint Geneva (Cointrin)" at bounding box center [838, 147] width 1459 height 15
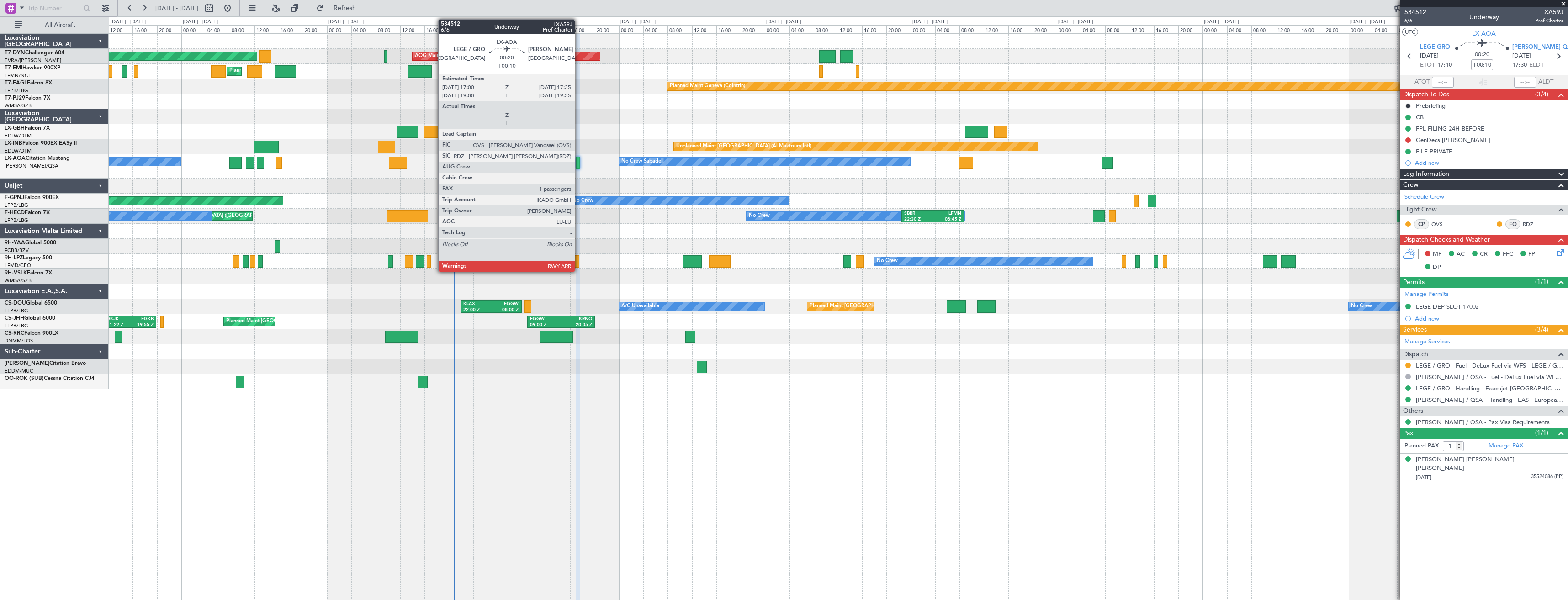
click at [579, 161] on div at bounding box center [578, 162] width 4 height 12
click at [578, 163] on div at bounding box center [578, 162] width 4 height 12
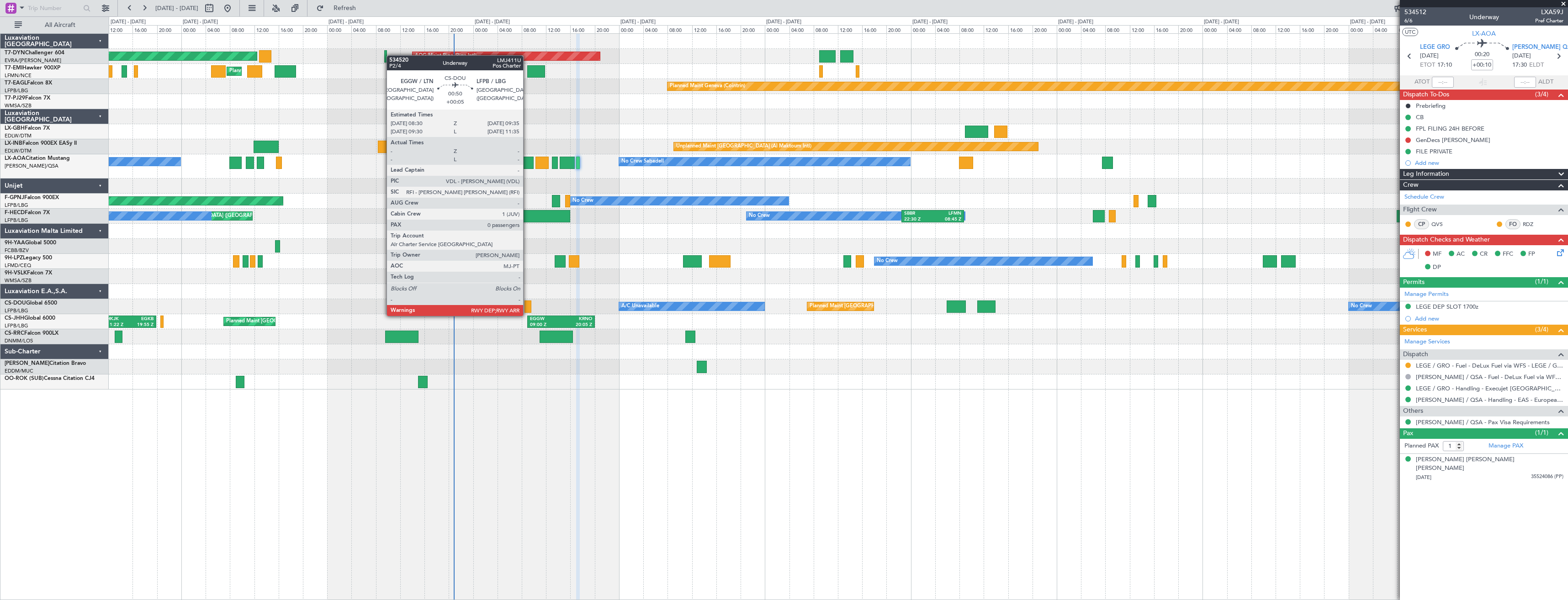
click at [527, 307] on div at bounding box center [528, 307] width 7 height 12
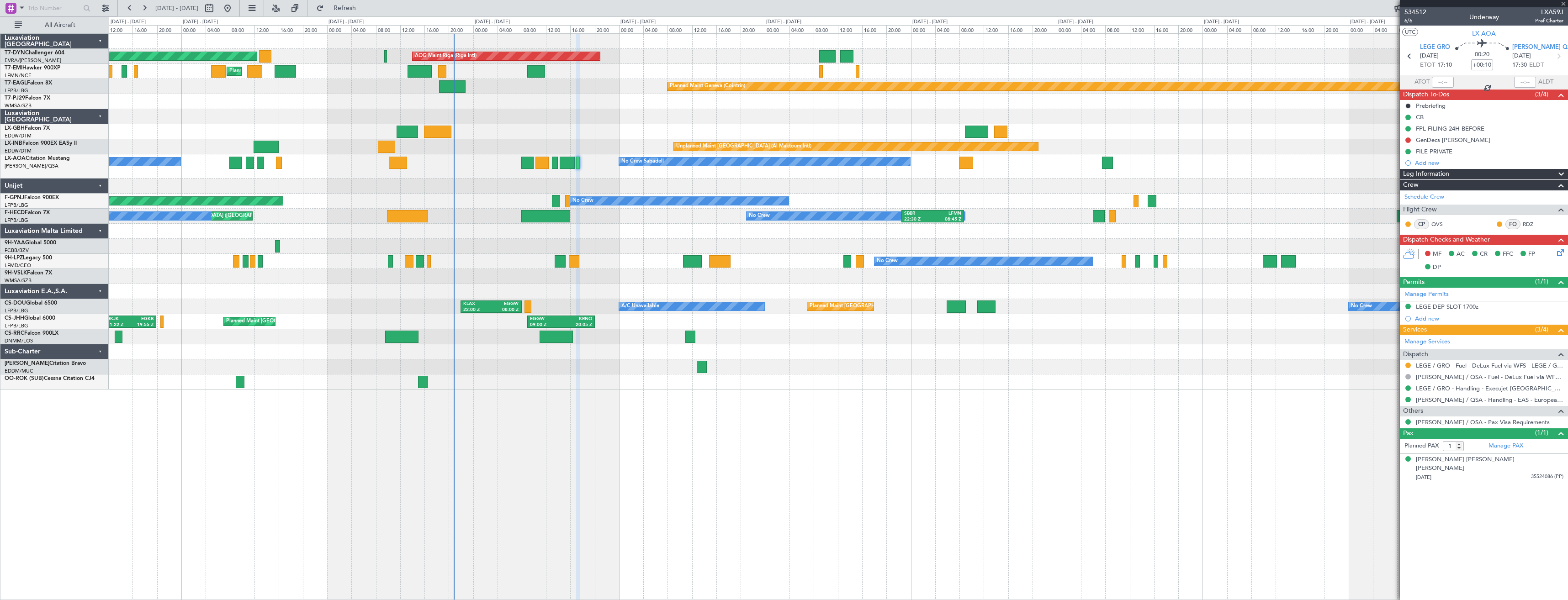
type input "+00:05"
type input "0"
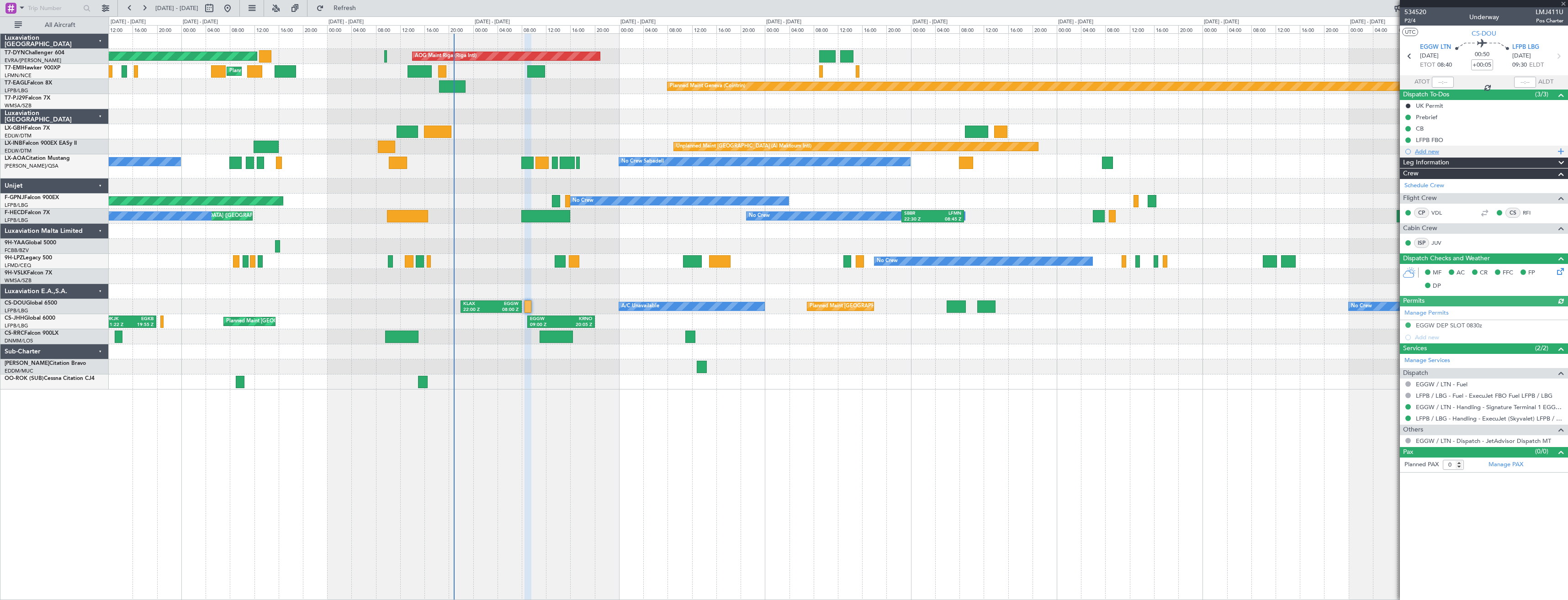
click at [1421, 148] on div "Add new" at bounding box center [1485, 151] width 140 height 8
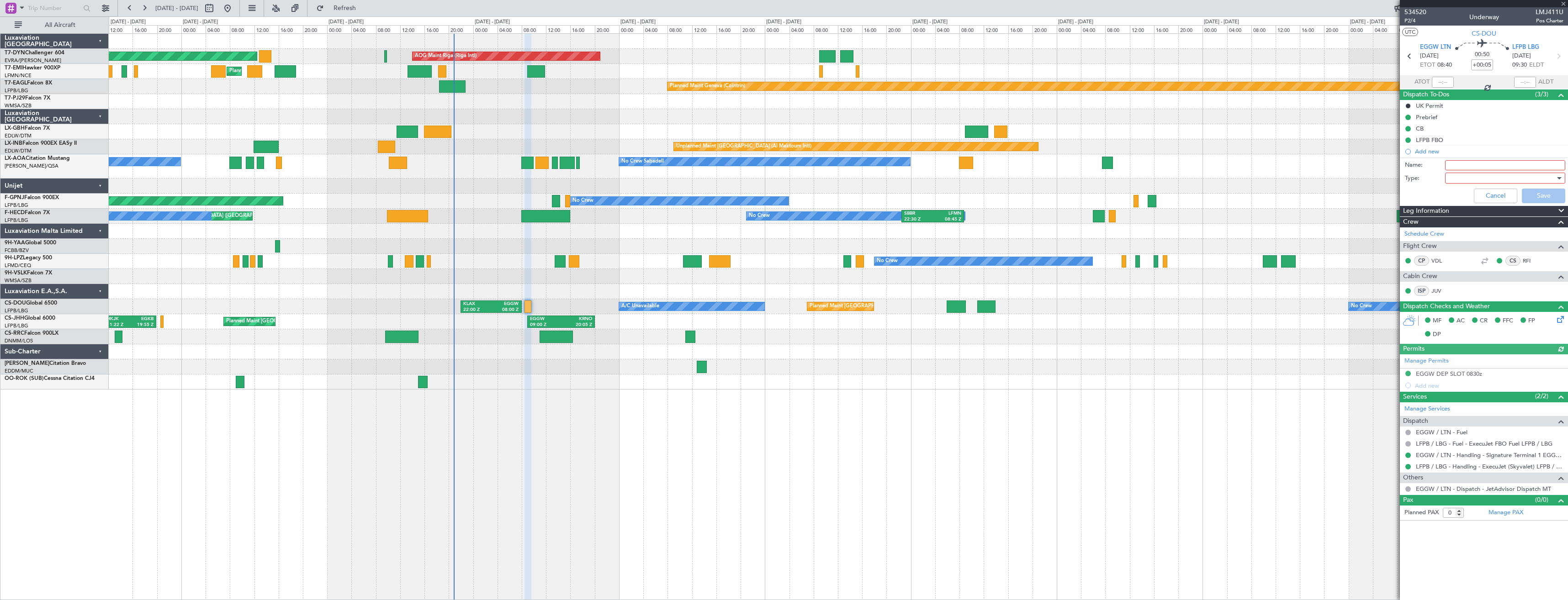
drag, startPoint x: 1437, startPoint y: 156, endPoint x: 1465, endPoint y: 166, distance: 29.7
click at [1465, 166] on input "Name:" at bounding box center [1505, 165] width 120 height 10
type input "GAR ID"
click at [1452, 133] on div "CB" at bounding box center [1484, 128] width 168 height 12
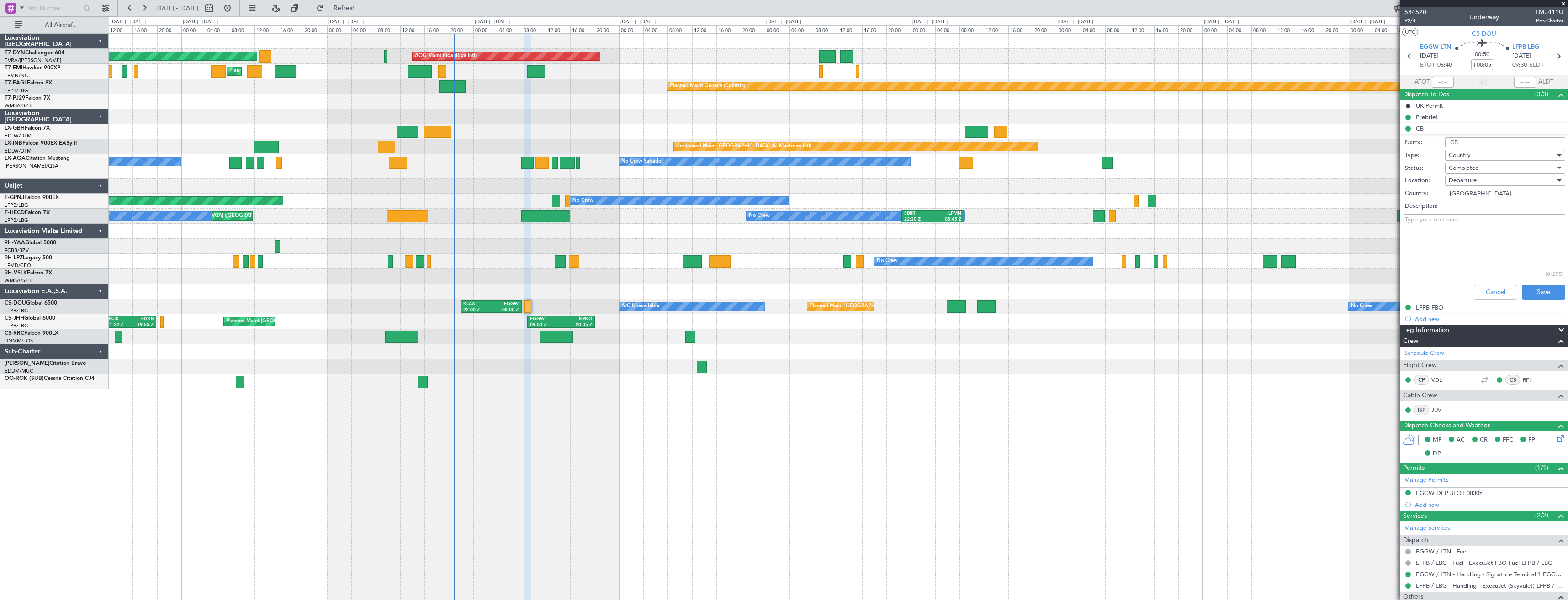
click at [1430, 318] on div "LFPB FBO" at bounding box center [1430, 318] width 0 height 0
click at [1429, 321] on div "LFPB FBO" at bounding box center [1430, 323] width 27 height 12
click at [1478, 295] on button "Cancel" at bounding box center [1495, 292] width 43 height 15
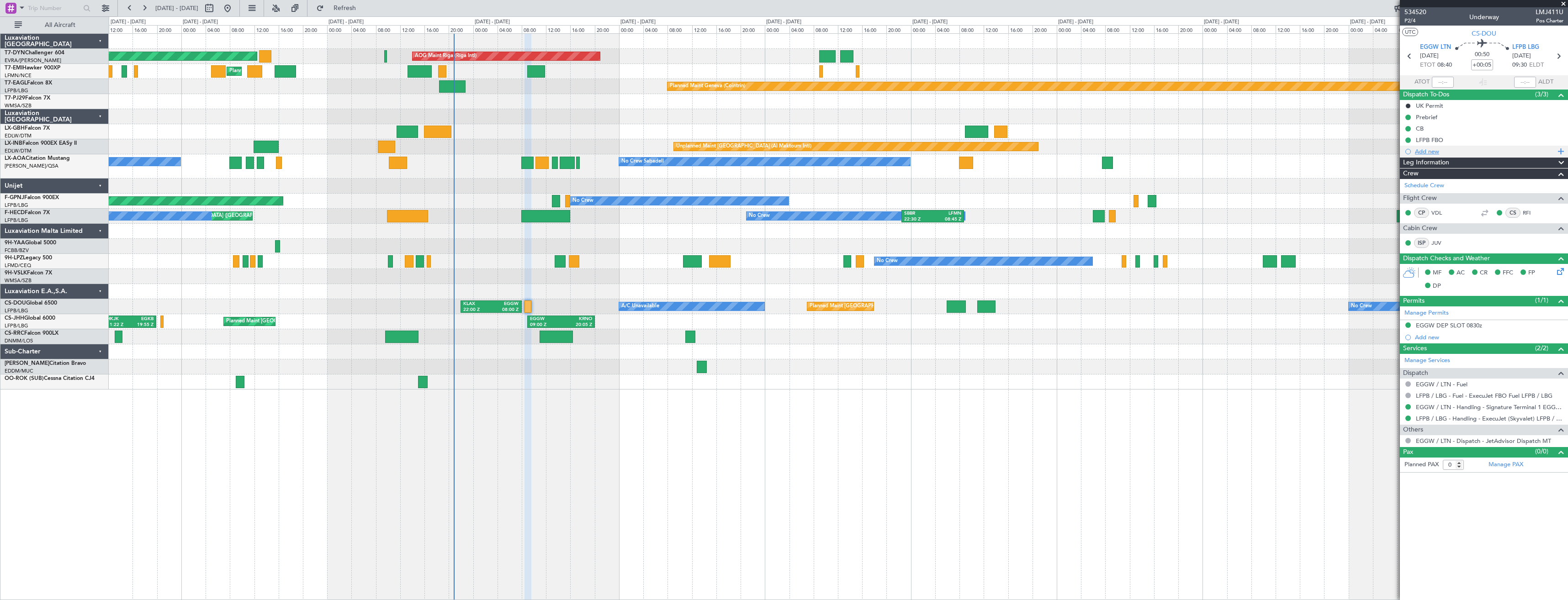
click at [1430, 148] on div "Add new" at bounding box center [1485, 151] width 140 height 8
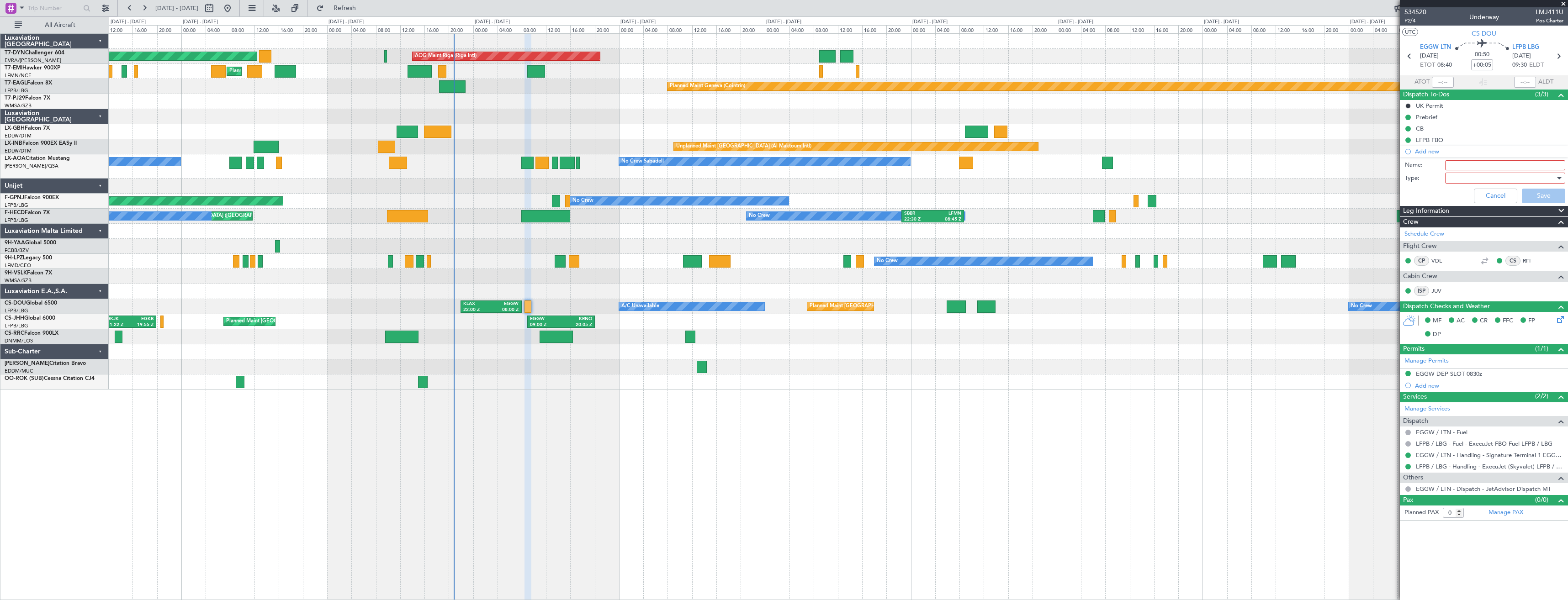
click at [1461, 162] on input "Name:" at bounding box center [1505, 165] width 120 height 10
type input "GAR ID"
click at [1458, 148] on li "Add new Name: GAR ID Type: Cancel Save" at bounding box center [1484, 176] width 168 height 61
click at [1460, 177] on div at bounding box center [1502, 178] width 107 height 14
click at [1460, 201] on span "Generic" at bounding box center [1500, 197] width 112 height 14
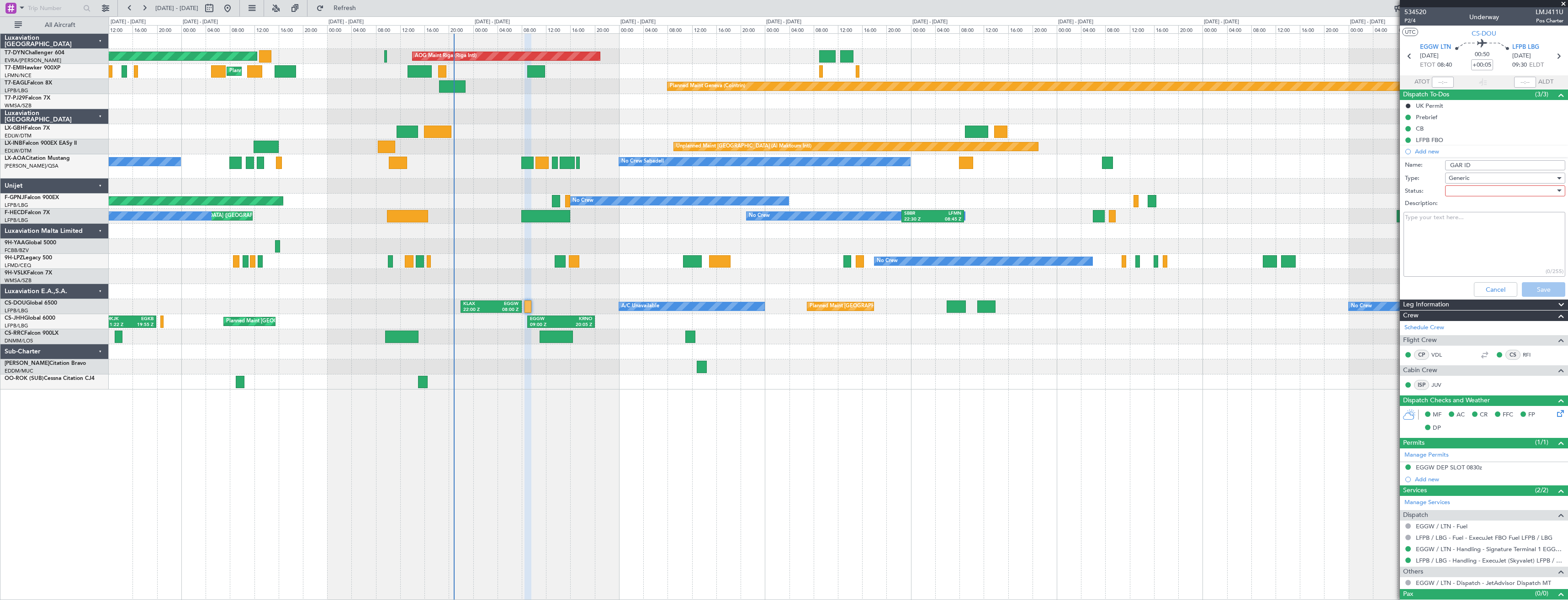
click at [1463, 191] on div at bounding box center [1502, 190] width 107 height 14
click at [1465, 234] on span "Completed" at bounding box center [1501, 237] width 107 height 14
click at [1461, 225] on textarea "Description:" at bounding box center [1485, 244] width 162 height 65
paste textarea "20250823_203130_CSDOU_6734301_PNRGo"
type textarea "20250823_203130_CSDOU_6734301_PNRGo"
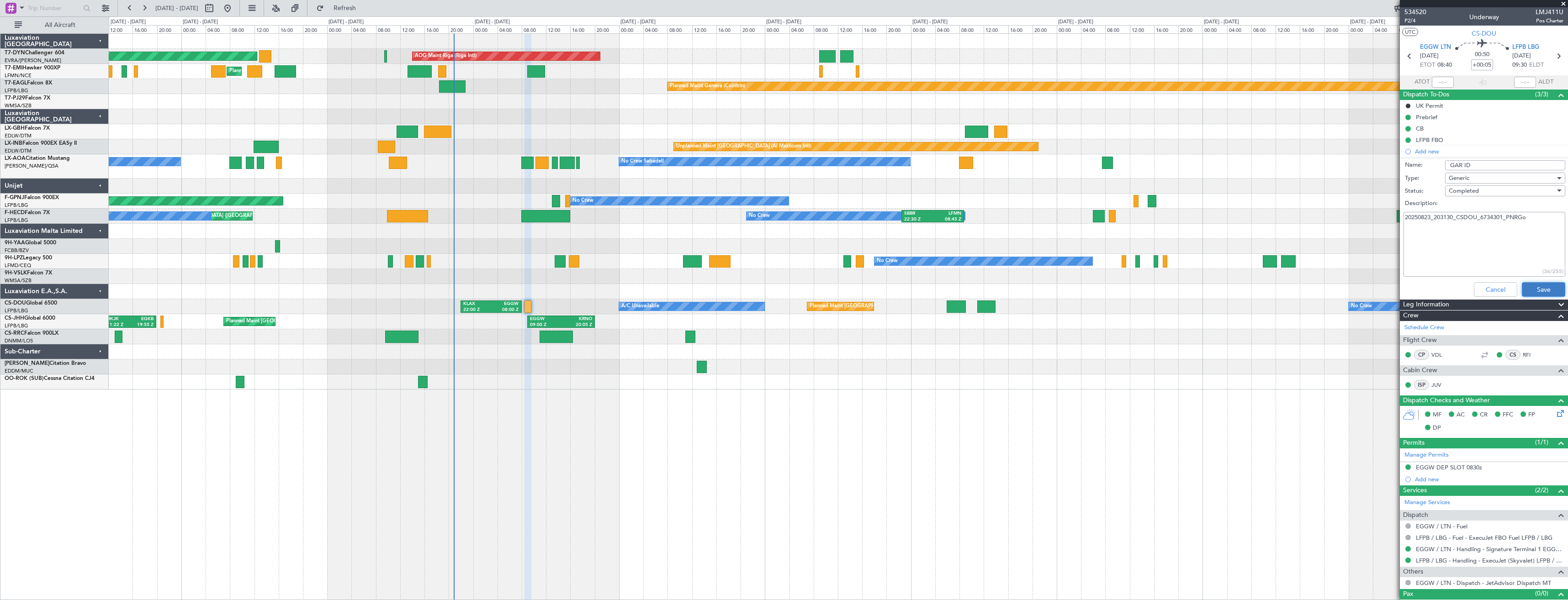
click at [1539, 289] on button "Save" at bounding box center [1543, 290] width 43 height 15
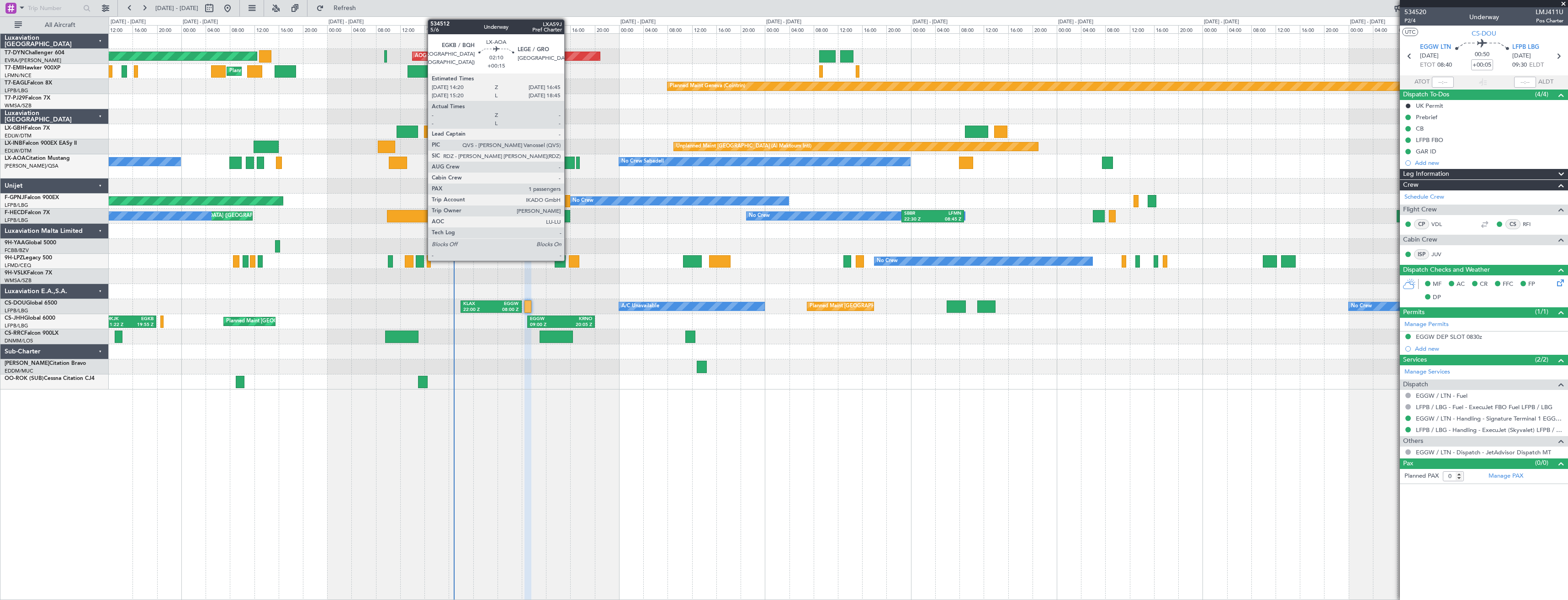
click at [569, 165] on div at bounding box center [567, 162] width 15 height 12
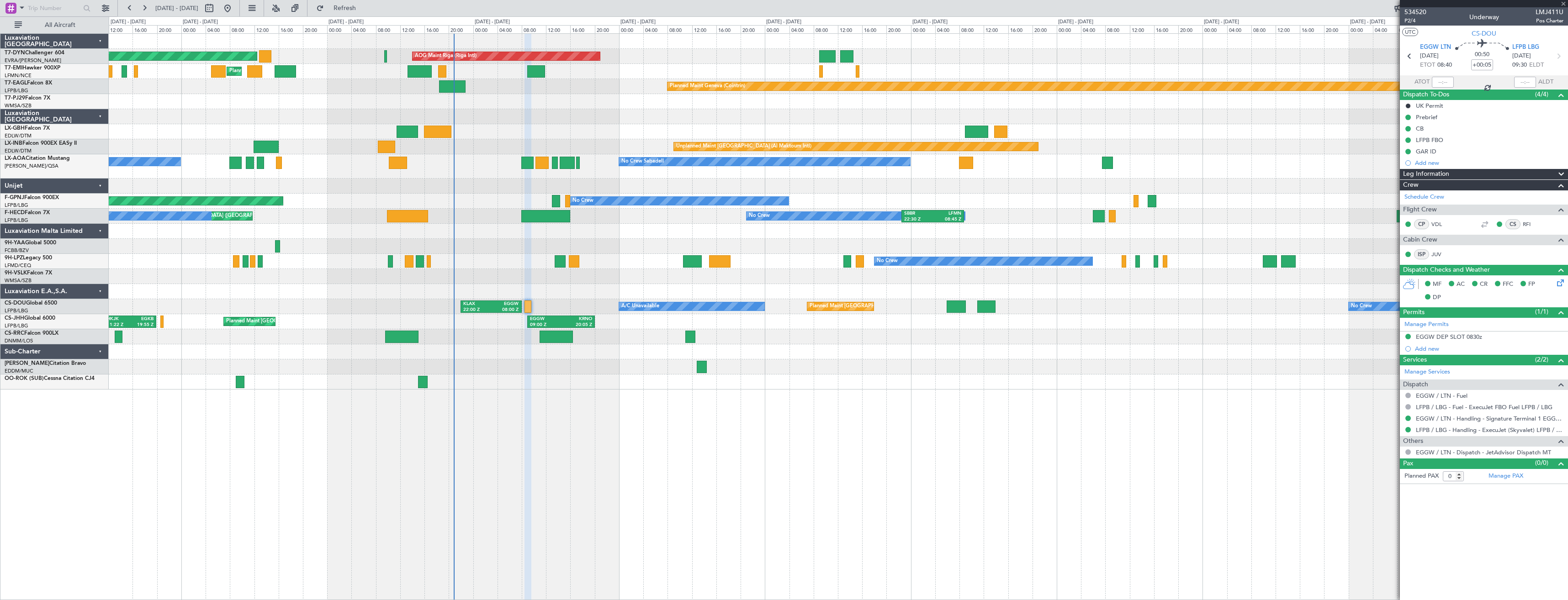
type input "+00:15"
type input "1"
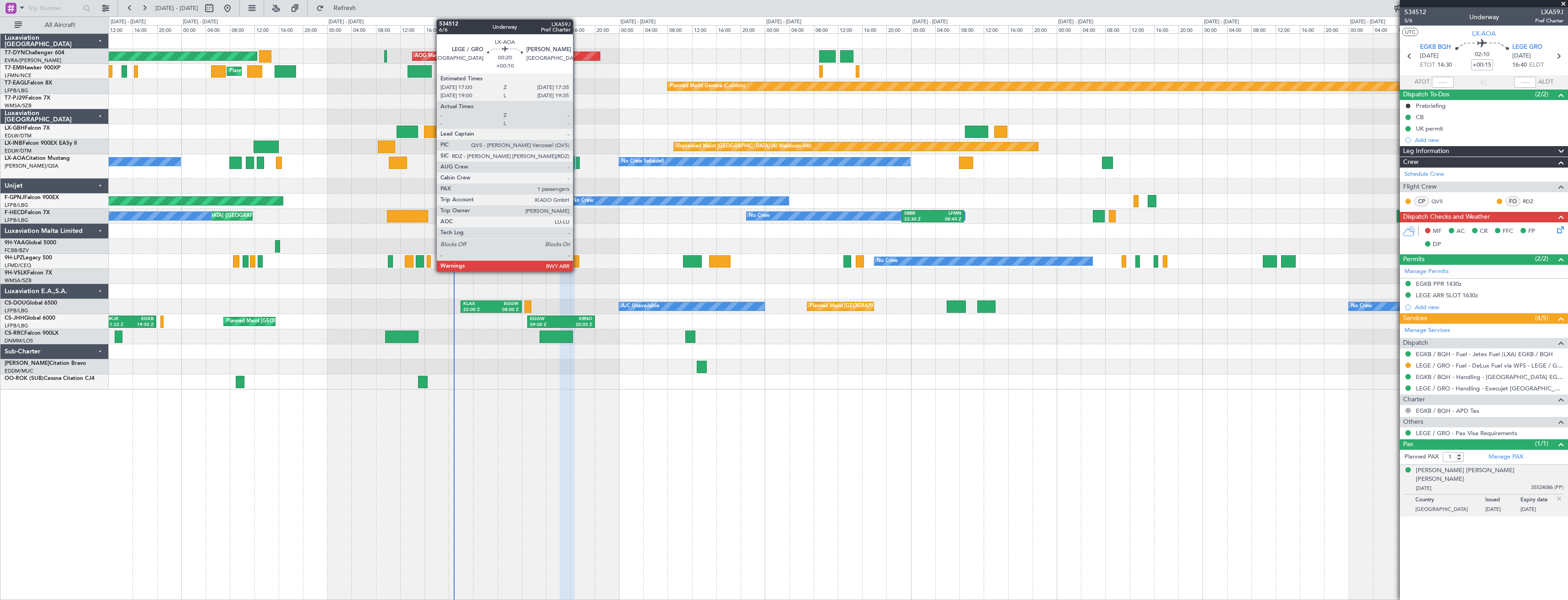
click at [577, 162] on div at bounding box center [578, 162] width 4 height 12
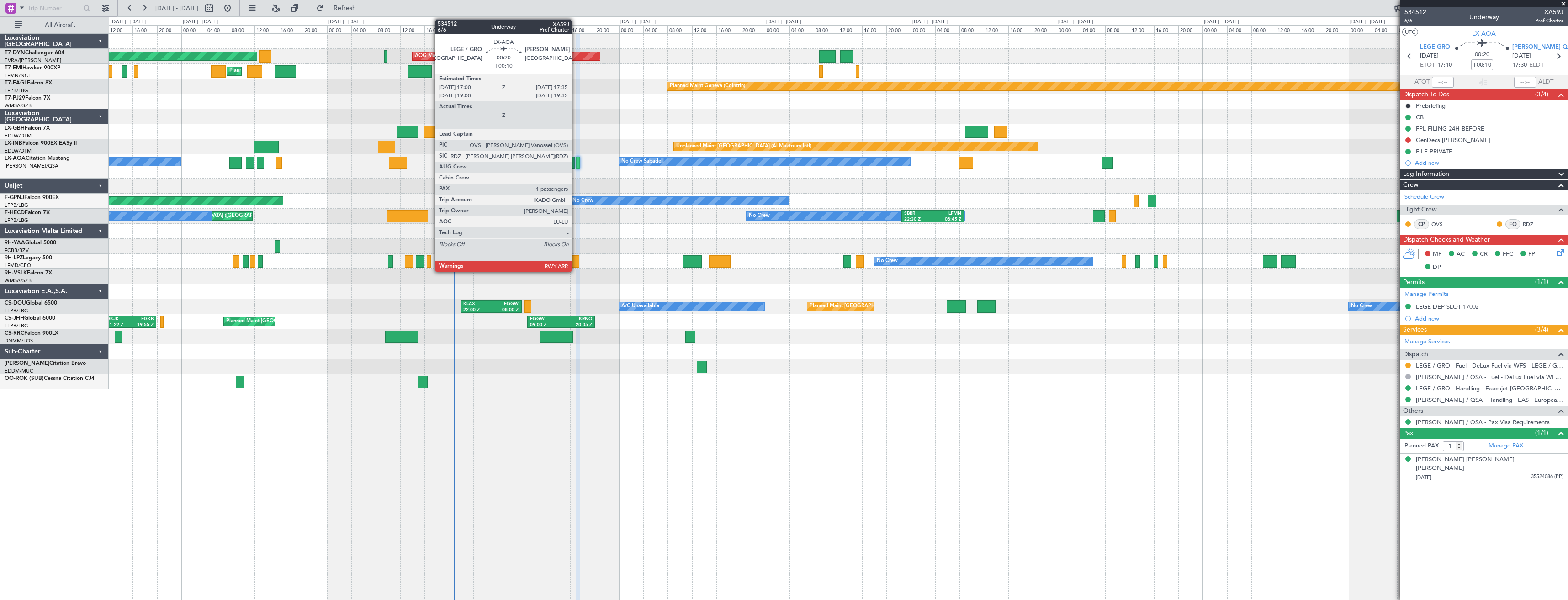
click at [584, 153] on div "Unplanned Maint Dubai (Al Maktoum Intl) Planned Maint Geneva (Cointrin)" at bounding box center [838, 147] width 1459 height 15
click at [576, 166] on div at bounding box center [578, 162] width 4 height 12
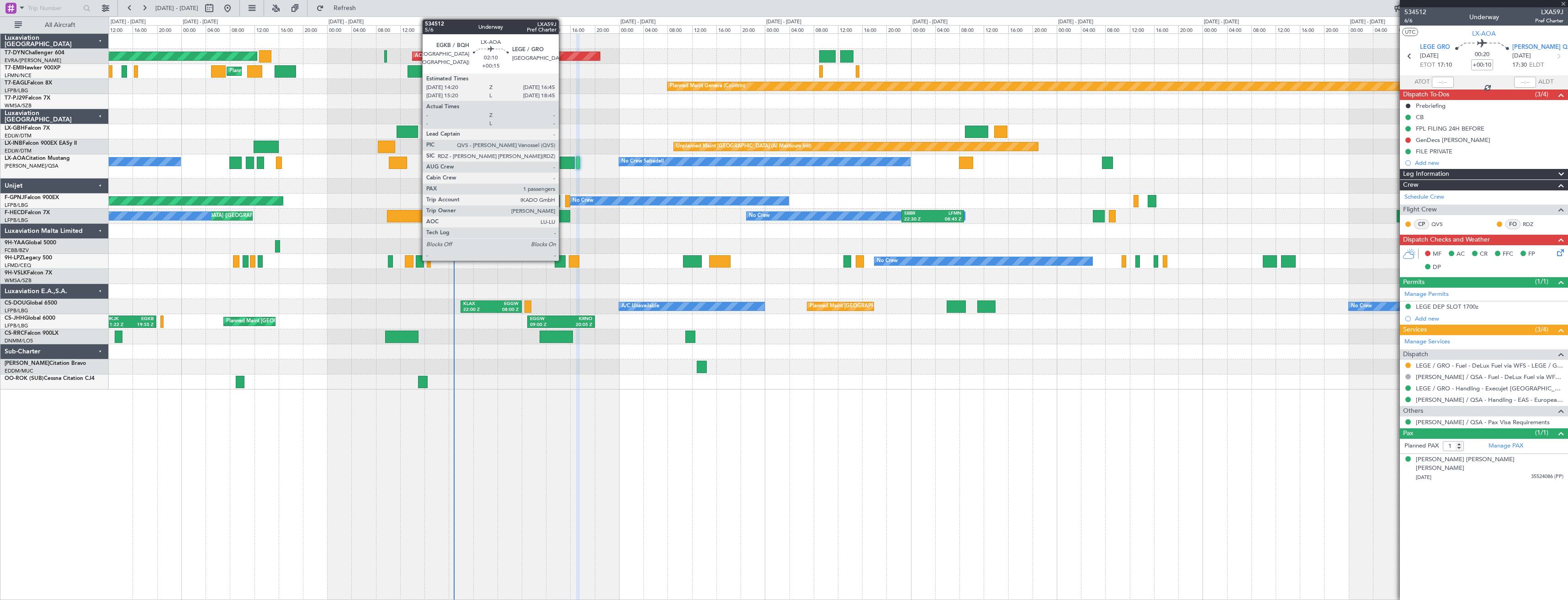
click at [564, 161] on div at bounding box center [567, 162] width 15 height 12
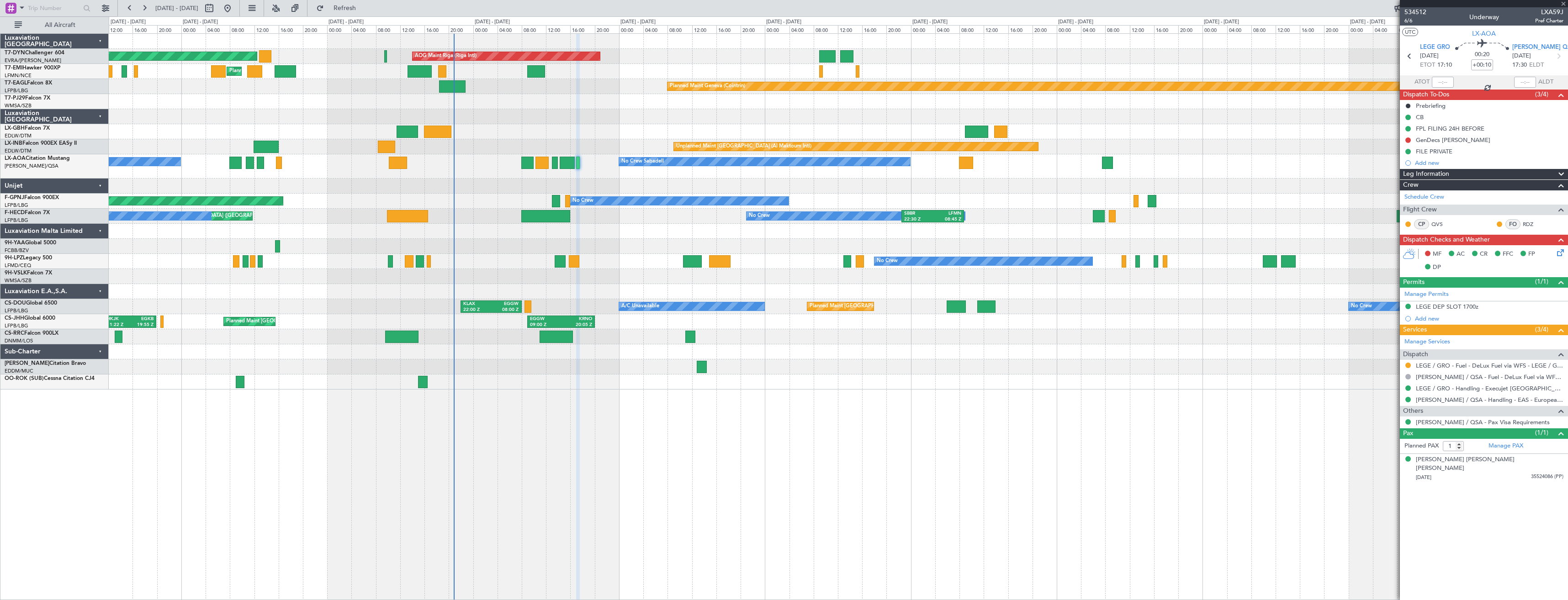
click at [564, 161] on div at bounding box center [567, 162] width 15 height 12
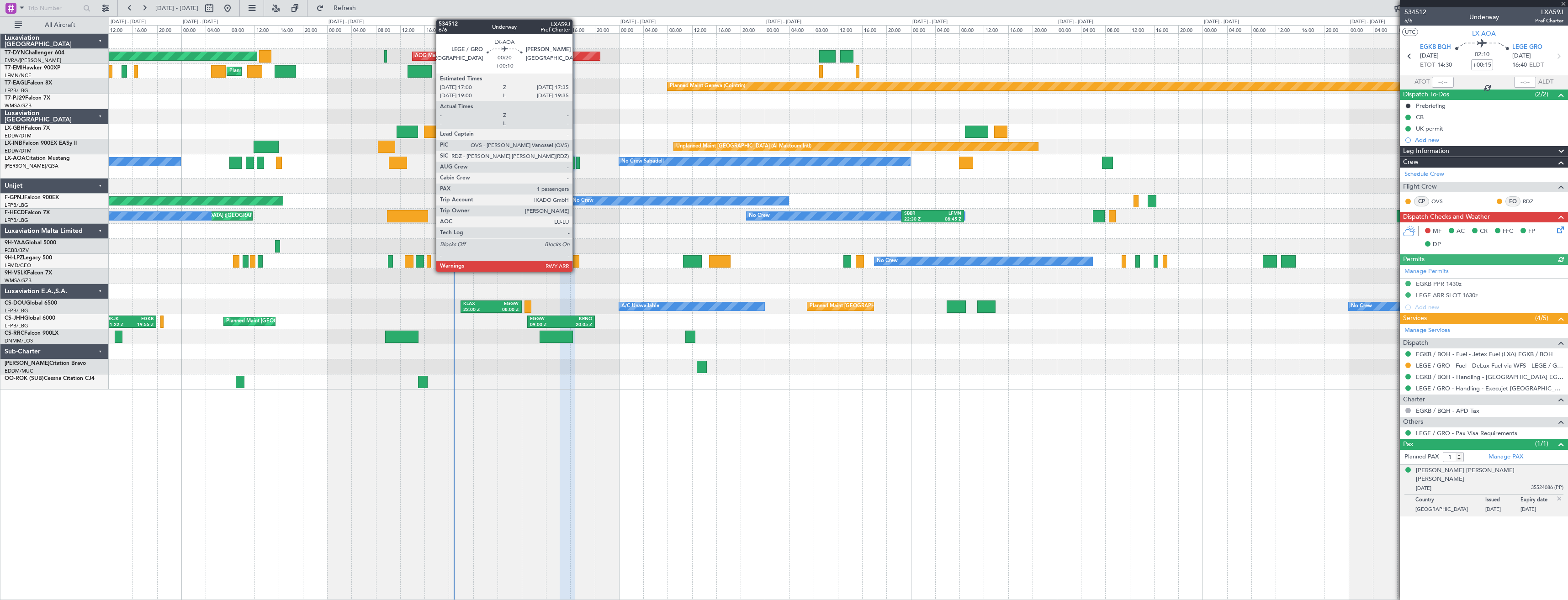
click at [576, 162] on div at bounding box center [578, 162] width 4 height 12
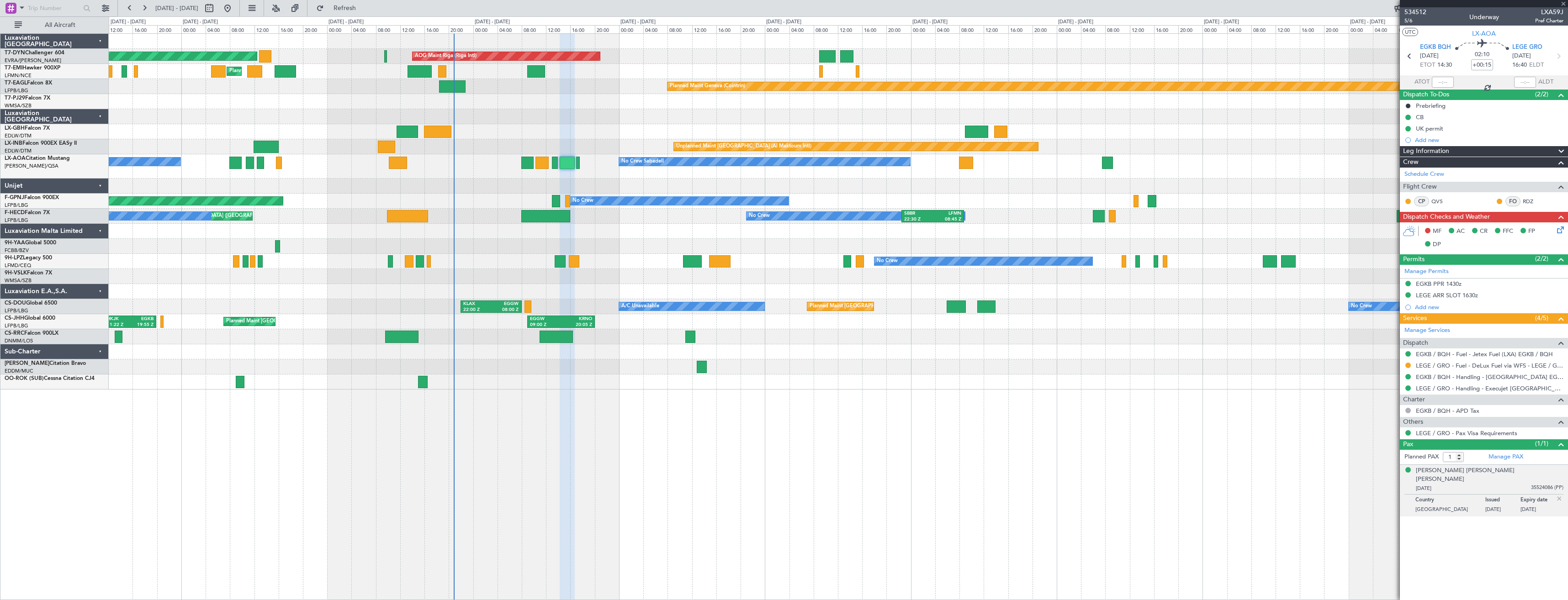
type input "+00:10"
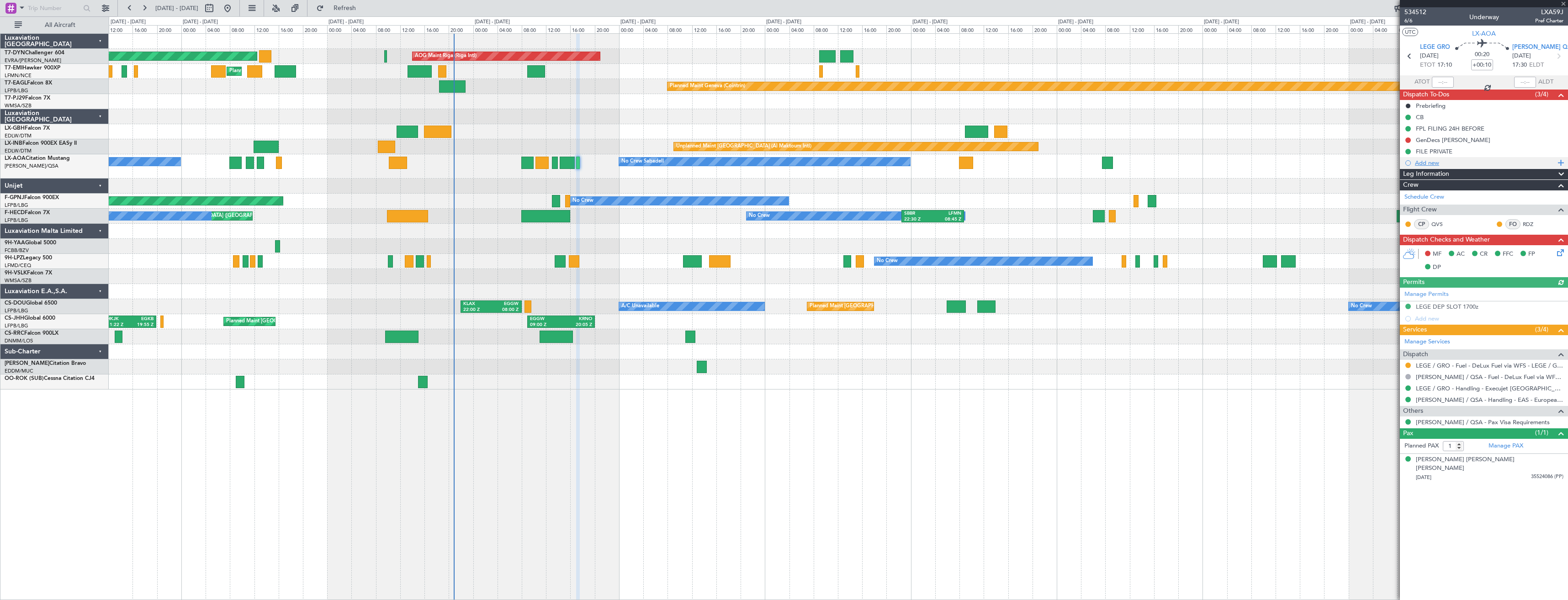
click at [1429, 158] on div "Add new" at bounding box center [1484, 162] width 168 height 12
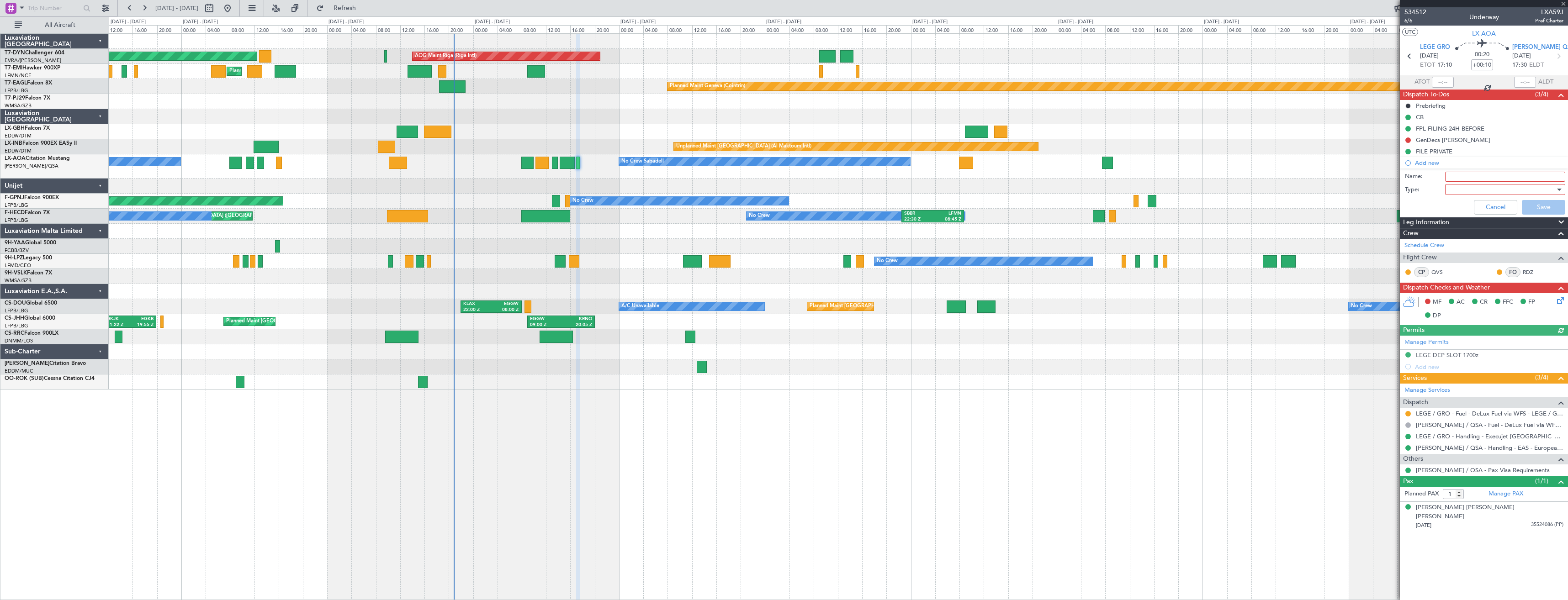
click at [1466, 175] on input "Name:" at bounding box center [1505, 176] width 120 height 10
type input "LELL 1844z SUNSET Closure"
click at [1466, 184] on div at bounding box center [1502, 189] width 107 height 14
click at [1451, 223] on span "Country" at bounding box center [1500, 222] width 112 height 14
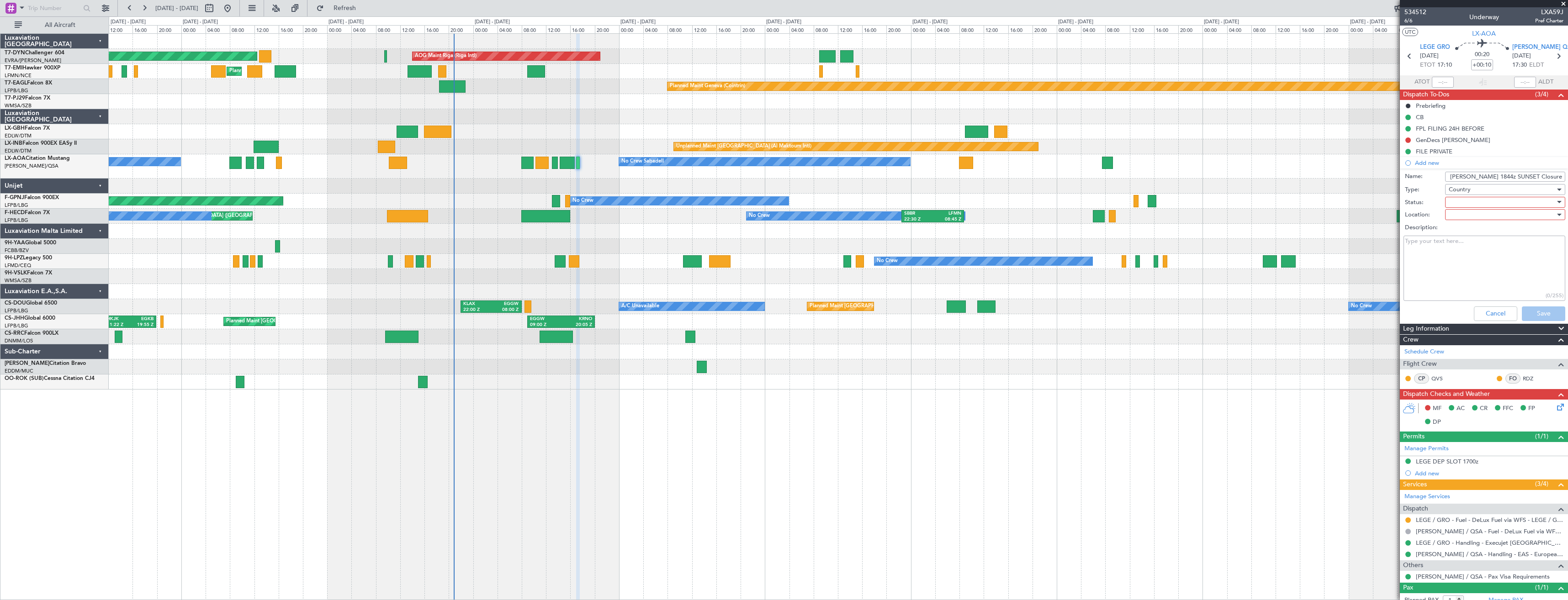
click at [1460, 201] on div at bounding box center [1502, 202] width 107 height 14
click at [1463, 248] on span "Completed" at bounding box center [1501, 248] width 107 height 14
click at [1469, 220] on div at bounding box center [1502, 215] width 107 height 14
click at [1466, 231] on span "Arrival" at bounding box center [1501, 233] width 107 height 14
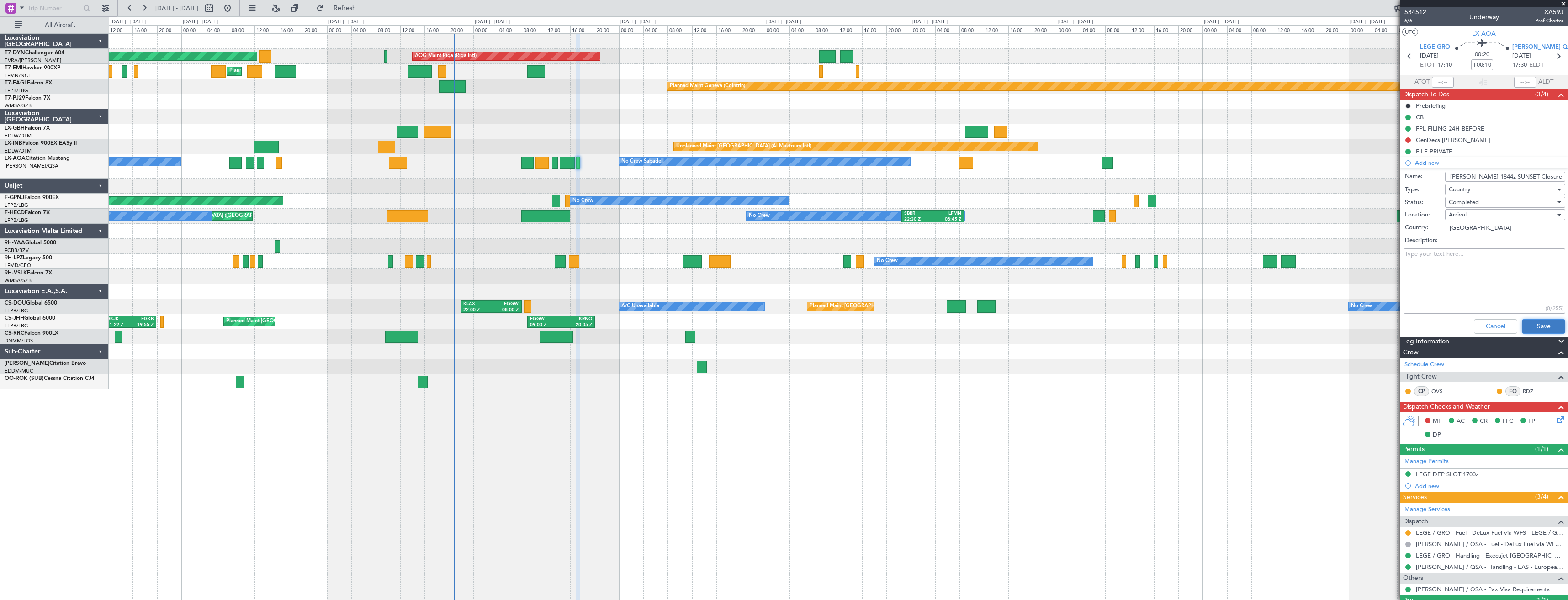
click at [1536, 326] on button "Save" at bounding box center [1543, 327] width 43 height 15
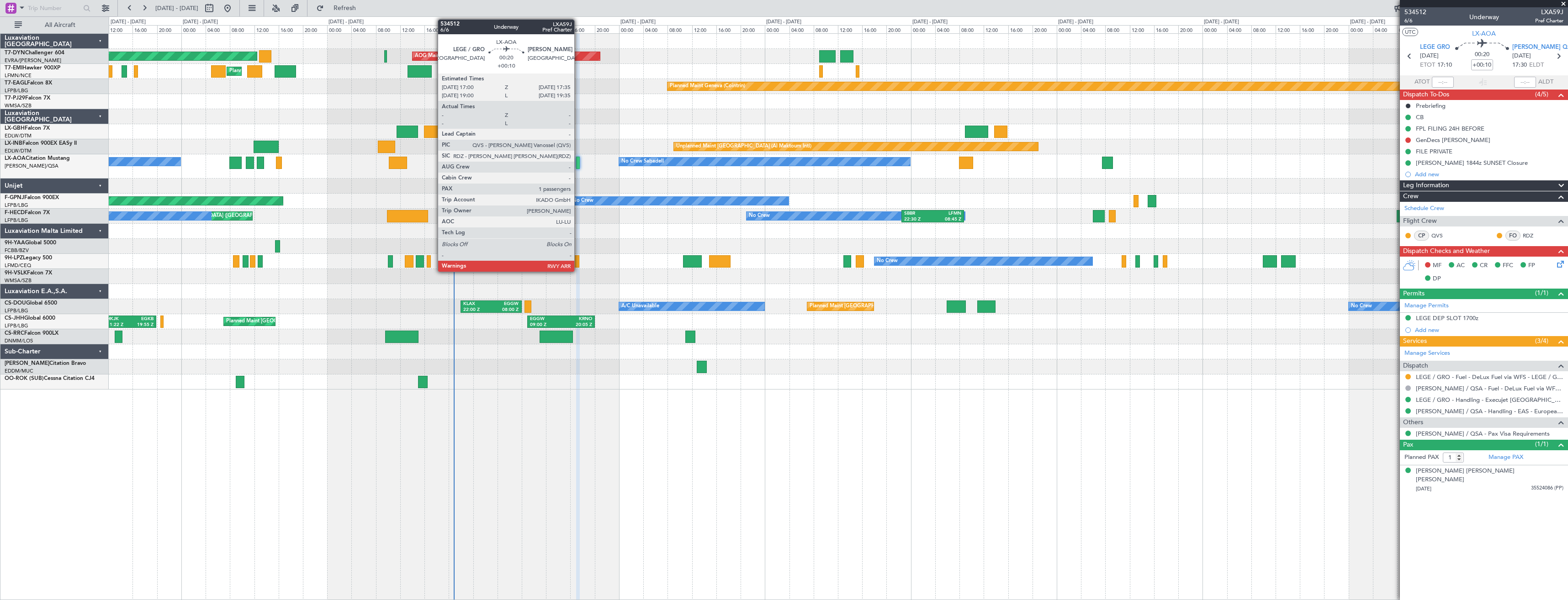
click at [578, 166] on div at bounding box center [578, 162] width 4 height 12
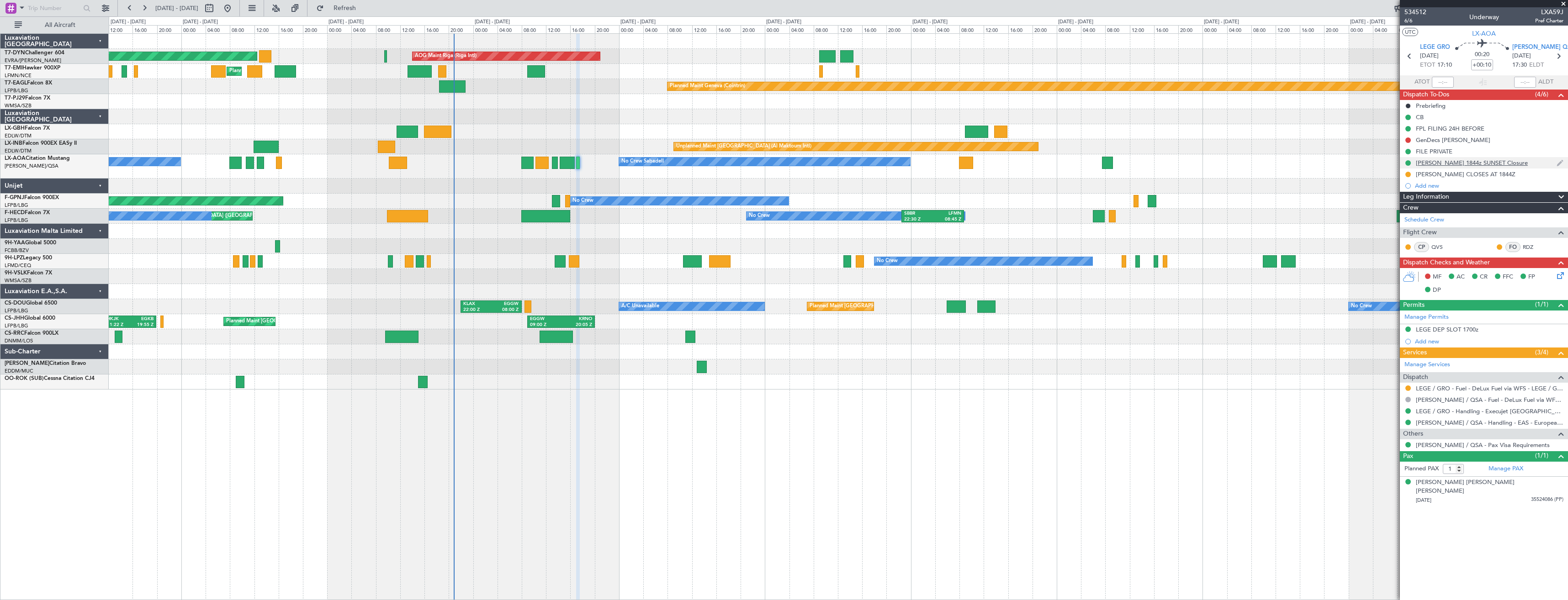
click at [1522, 160] on div "LELL 1844z SUNSET Closure" at bounding box center [1484, 162] width 168 height 12
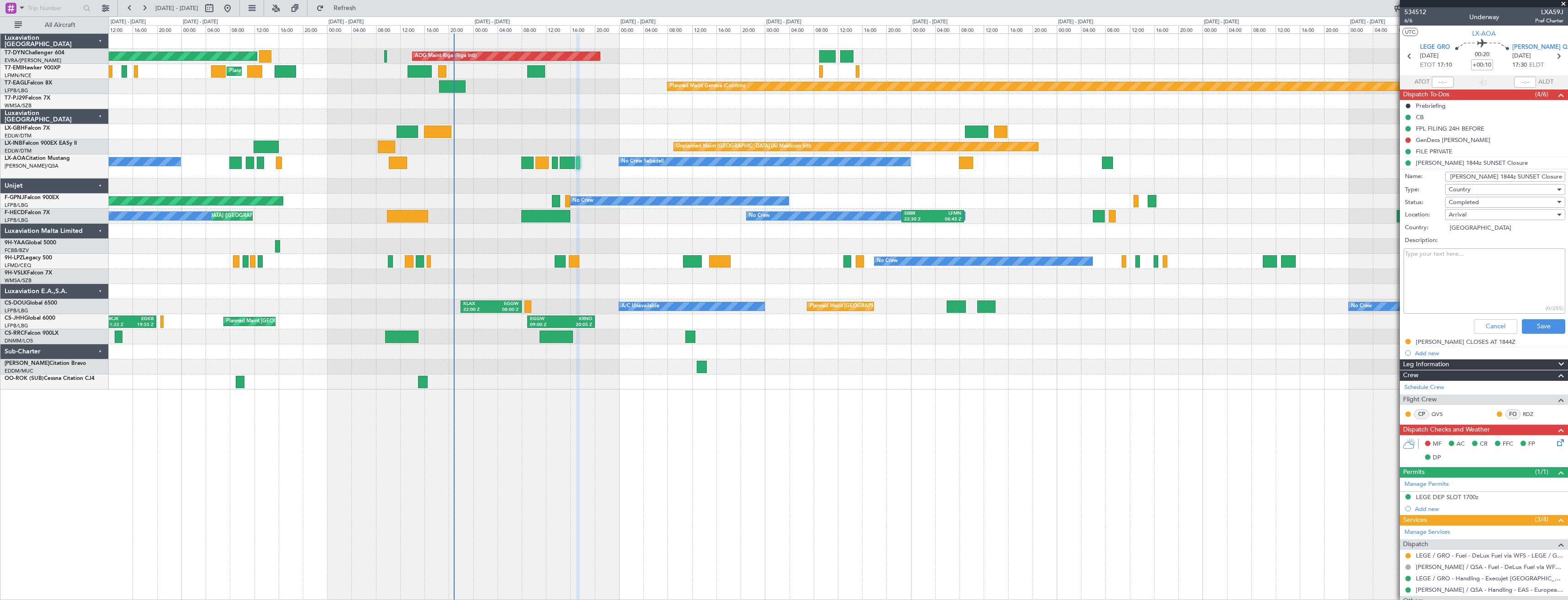
click at [1408, 162] on li "LELL 1844z SUNSET Closure Name: LELL 1844z SUNSET Closure Type: Country Status:…" at bounding box center [1484, 247] width 168 height 180
click at [1466, 215] on div "Arrival" at bounding box center [1502, 215] width 107 height 14
click at [1461, 216] on div at bounding box center [784, 300] width 1568 height 600
click at [1488, 330] on button "Cancel" at bounding box center [1495, 327] width 43 height 15
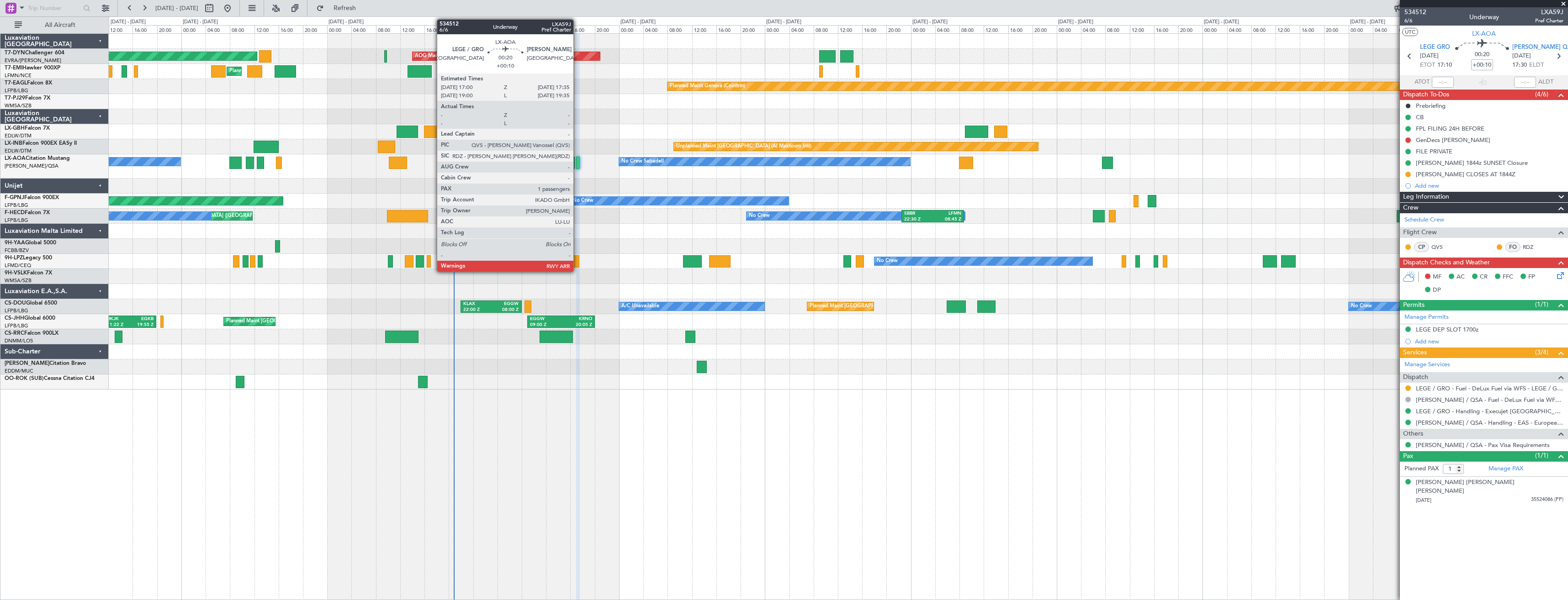
click at [578, 162] on div at bounding box center [578, 162] width 4 height 12
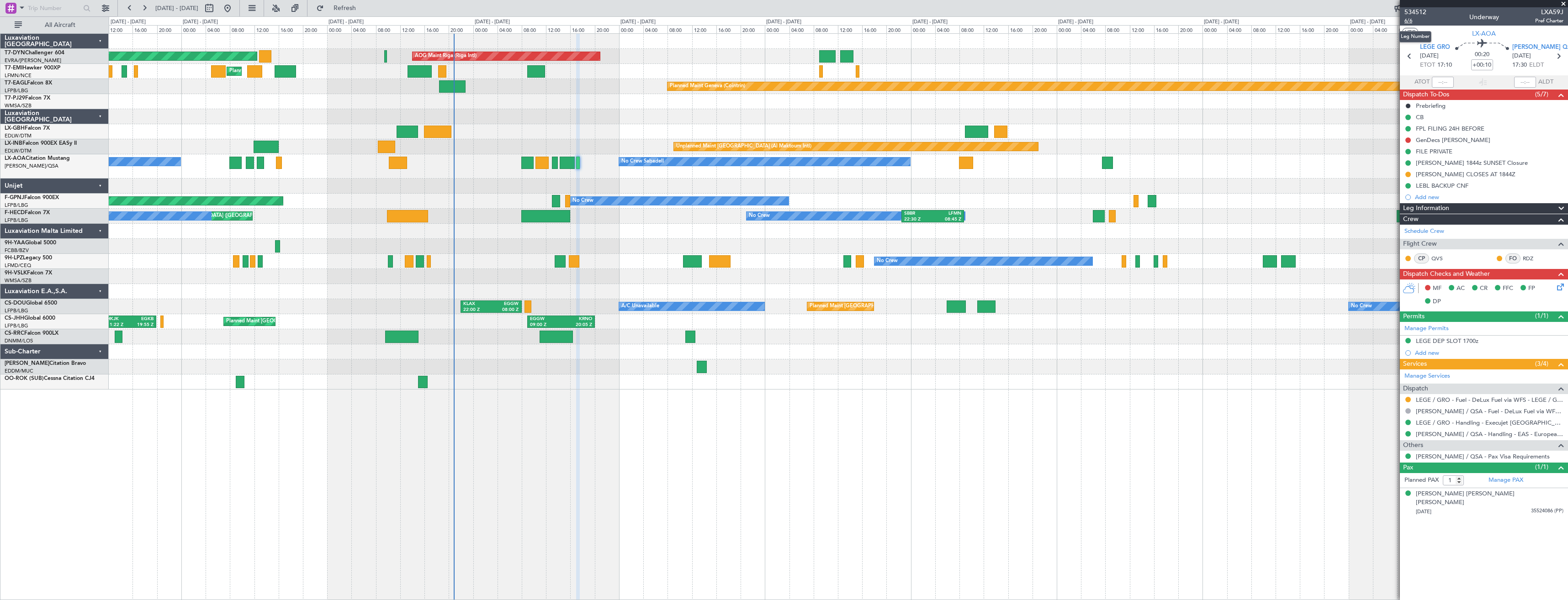
click at [1413, 18] on span "6/6" at bounding box center [1415, 21] width 22 height 8
click at [364, 10] on span "Refresh" at bounding box center [345, 8] width 38 height 7
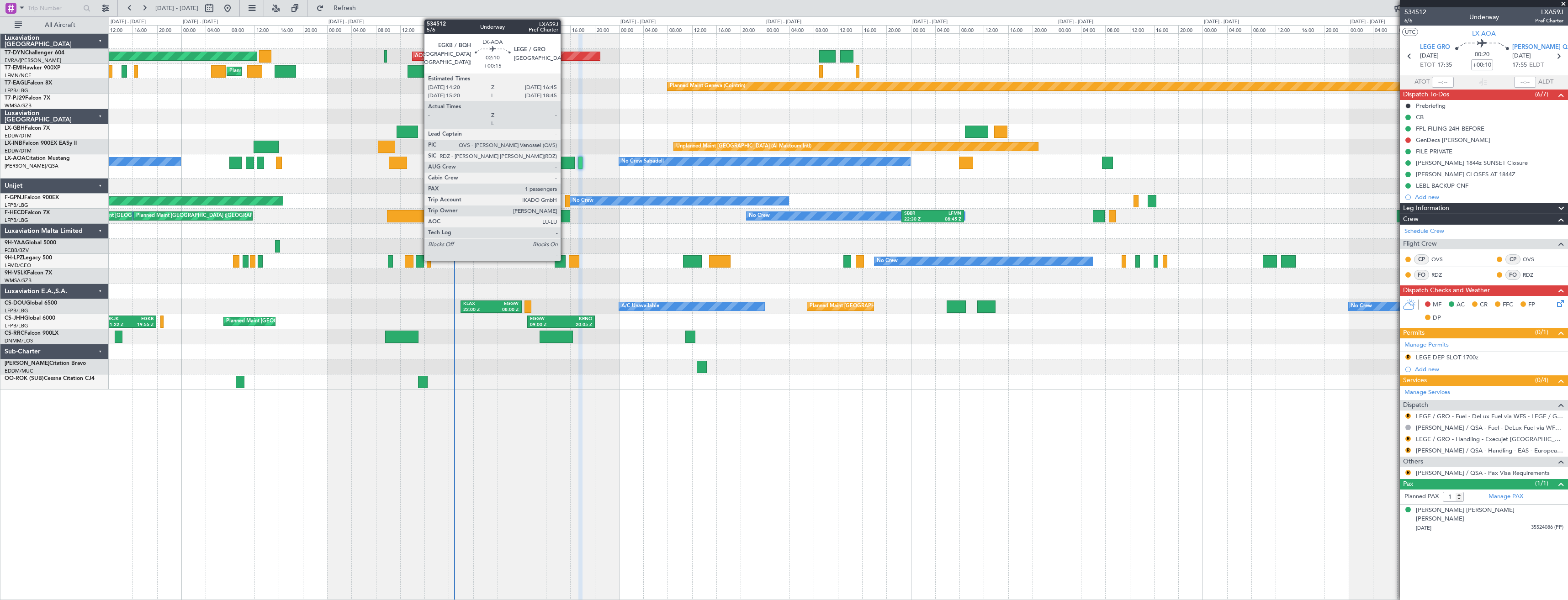
click at [565, 164] on div at bounding box center [567, 162] width 15 height 12
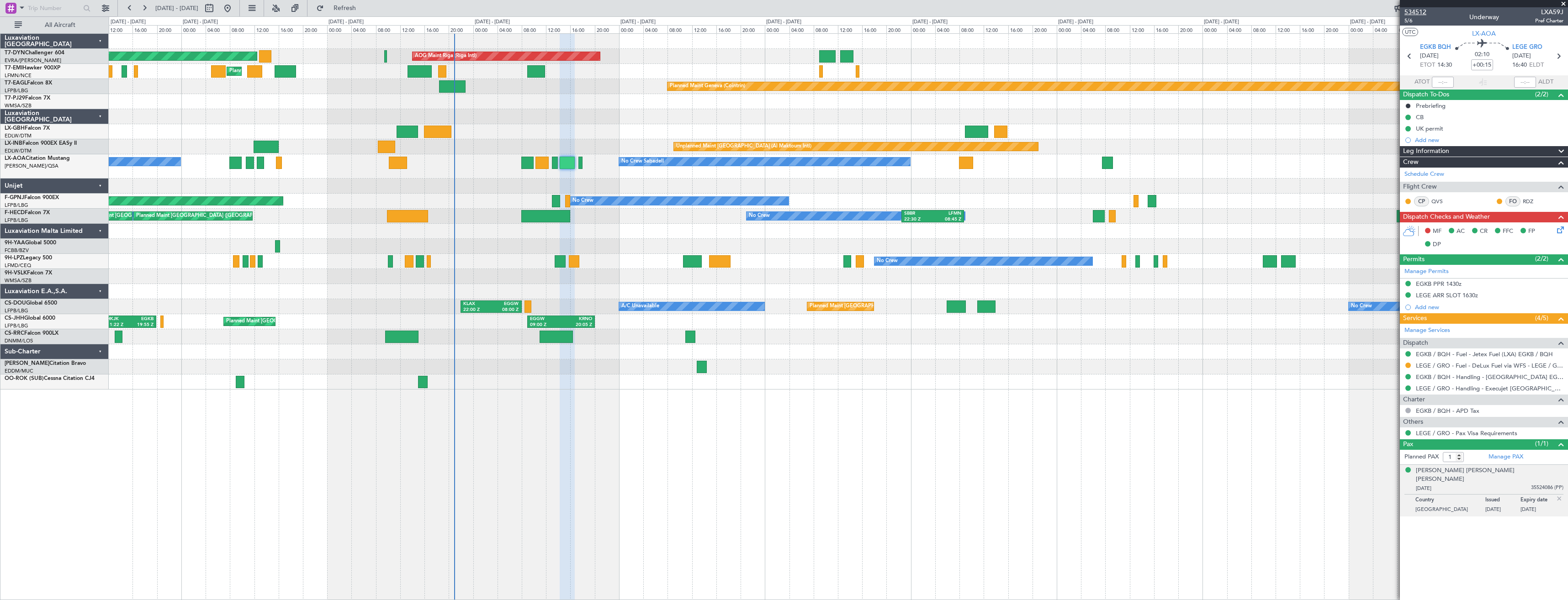
click at [1412, 13] on span "534512" at bounding box center [1415, 12] width 22 height 10
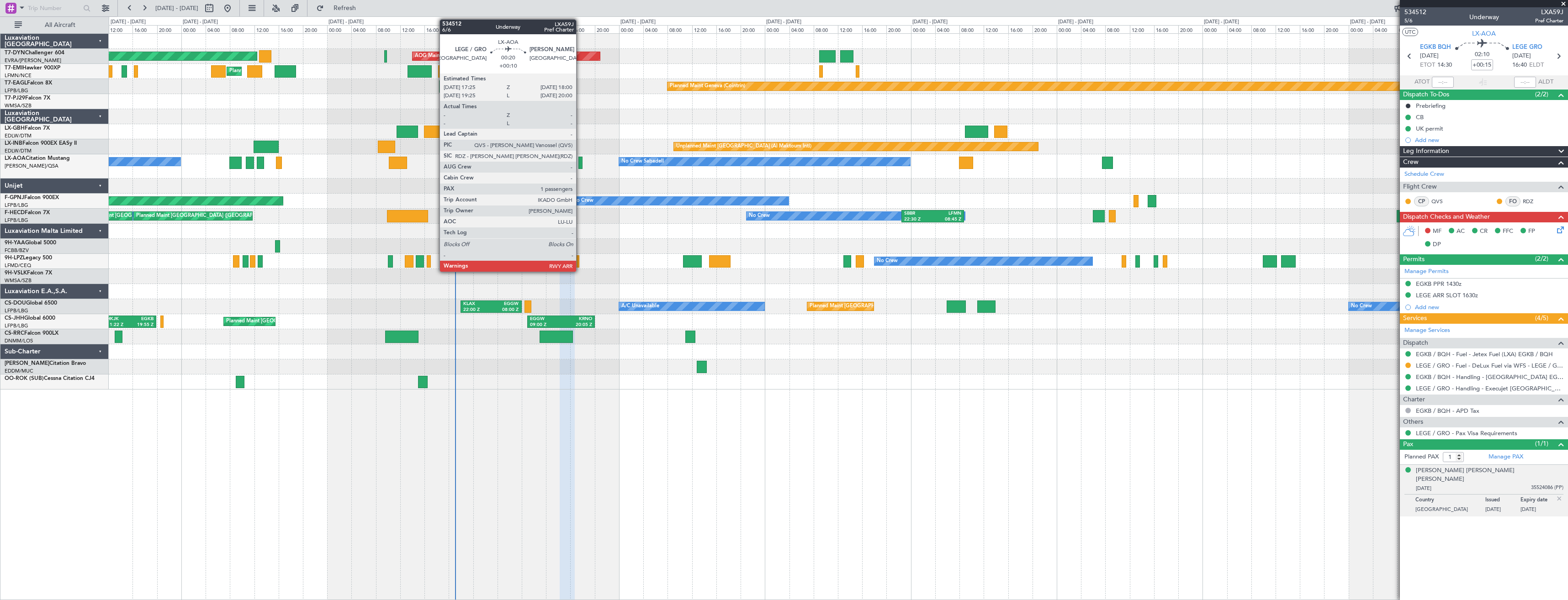
click at [580, 164] on div at bounding box center [580, 162] width 4 height 12
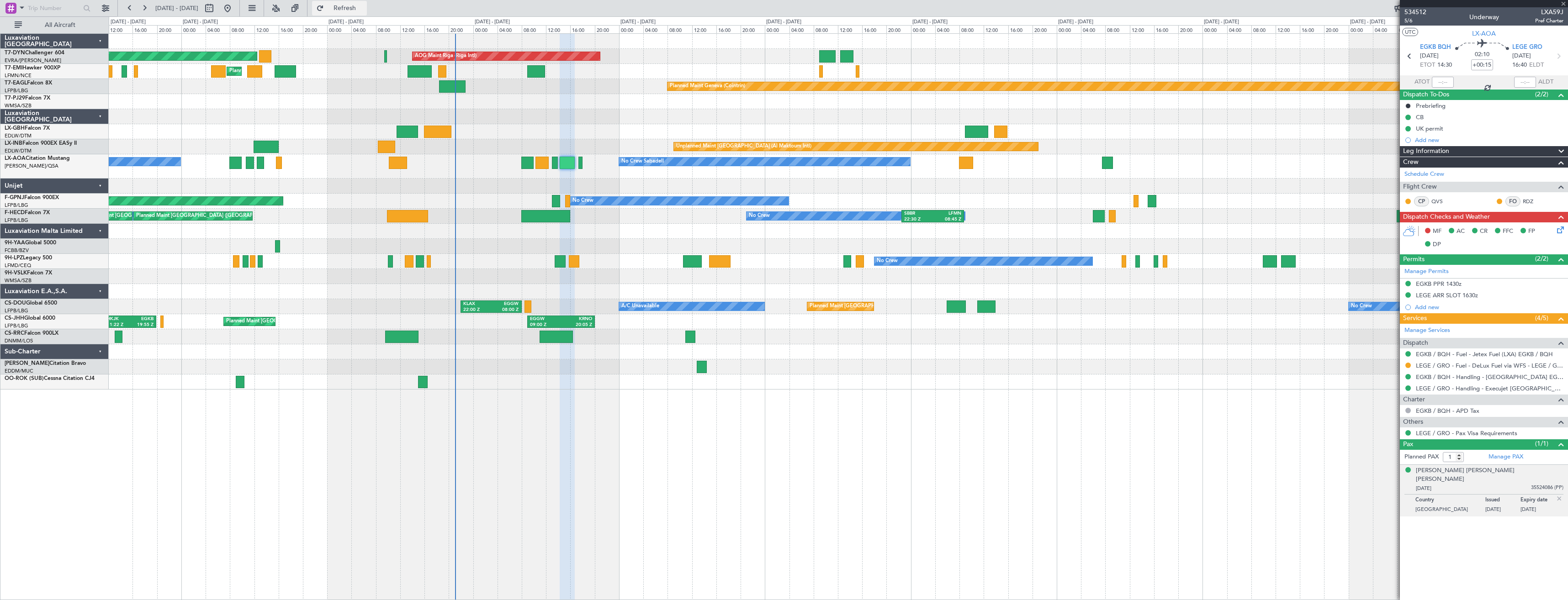
click at [362, 9] on span "Refresh" at bounding box center [345, 8] width 38 height 7
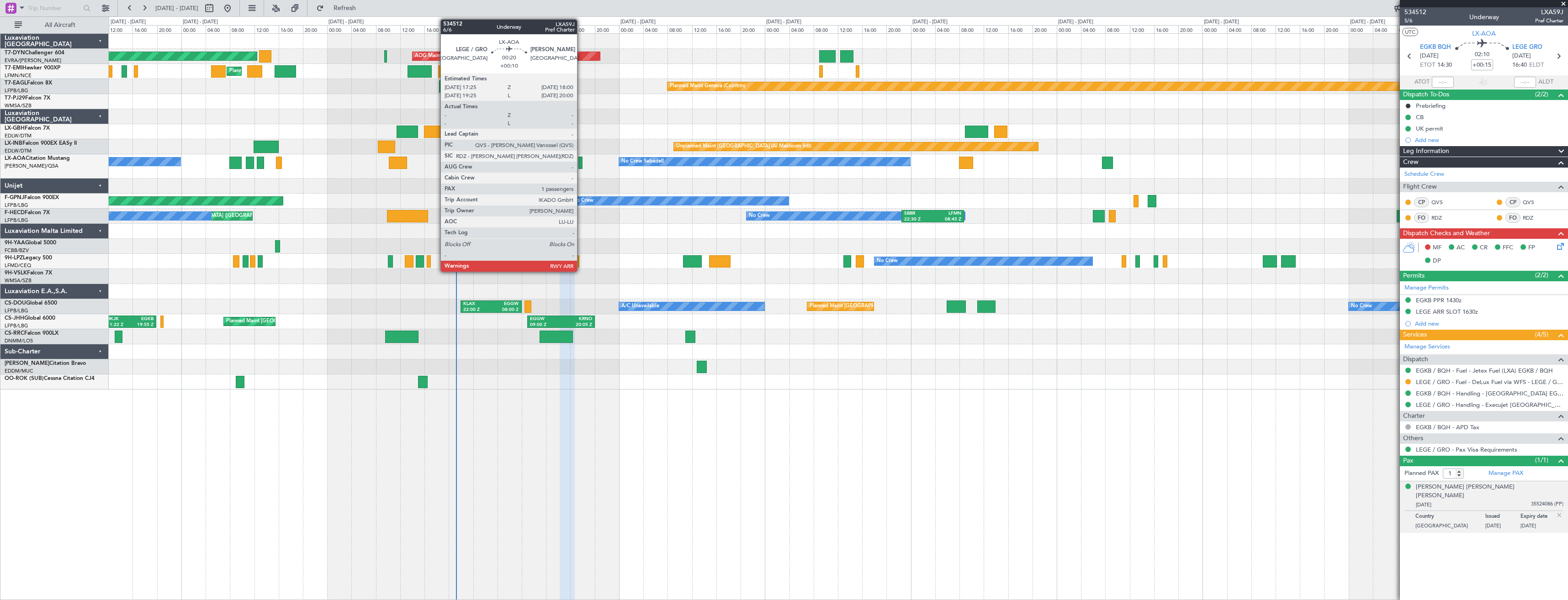
click at [581, 162] on div at bounding box center [580, 162] width 4 height 12
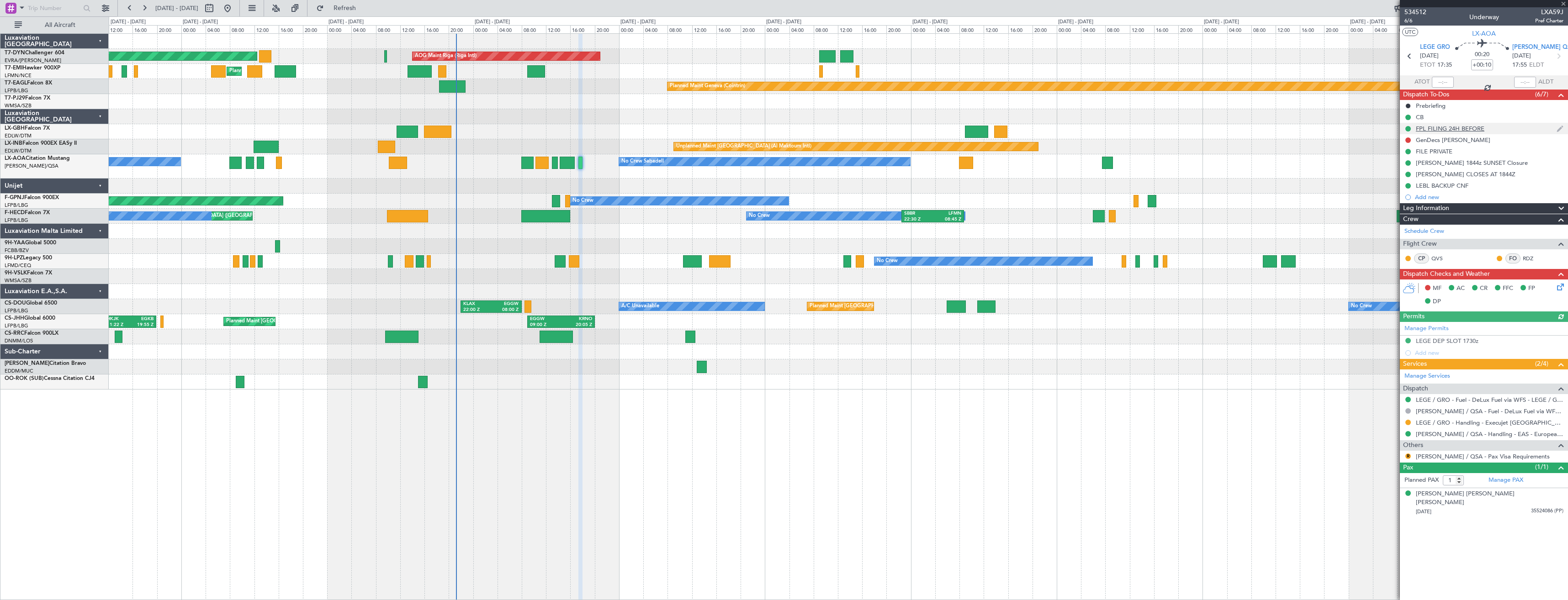
click at [1500, 130] on div "FPL FILING 24H BEFORE" at bounding box center [1484, 128] width 168 height 12
click at [1486, 130] on div "FPL FILING 24H BEFORE" at bounding box center [1484, 128] width 168 height 12
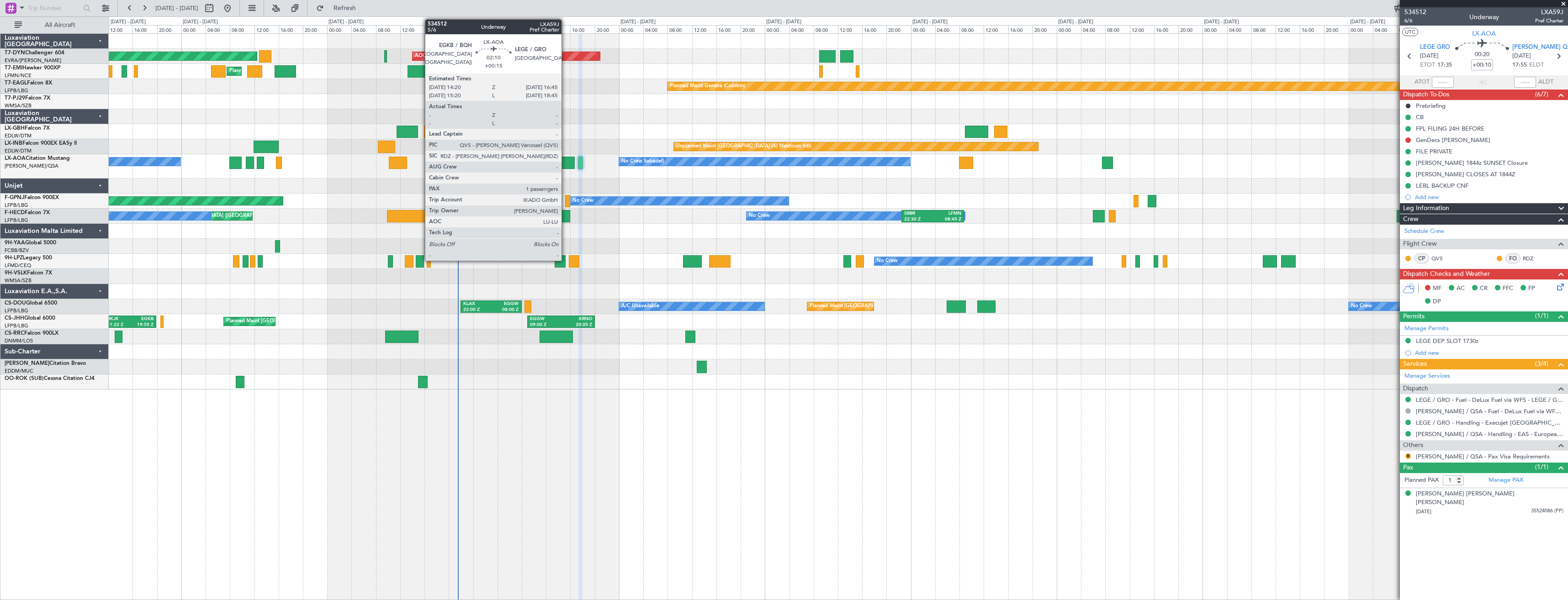
click at [565, 166] on div at bounding box center [567, 162] width 15 height 12
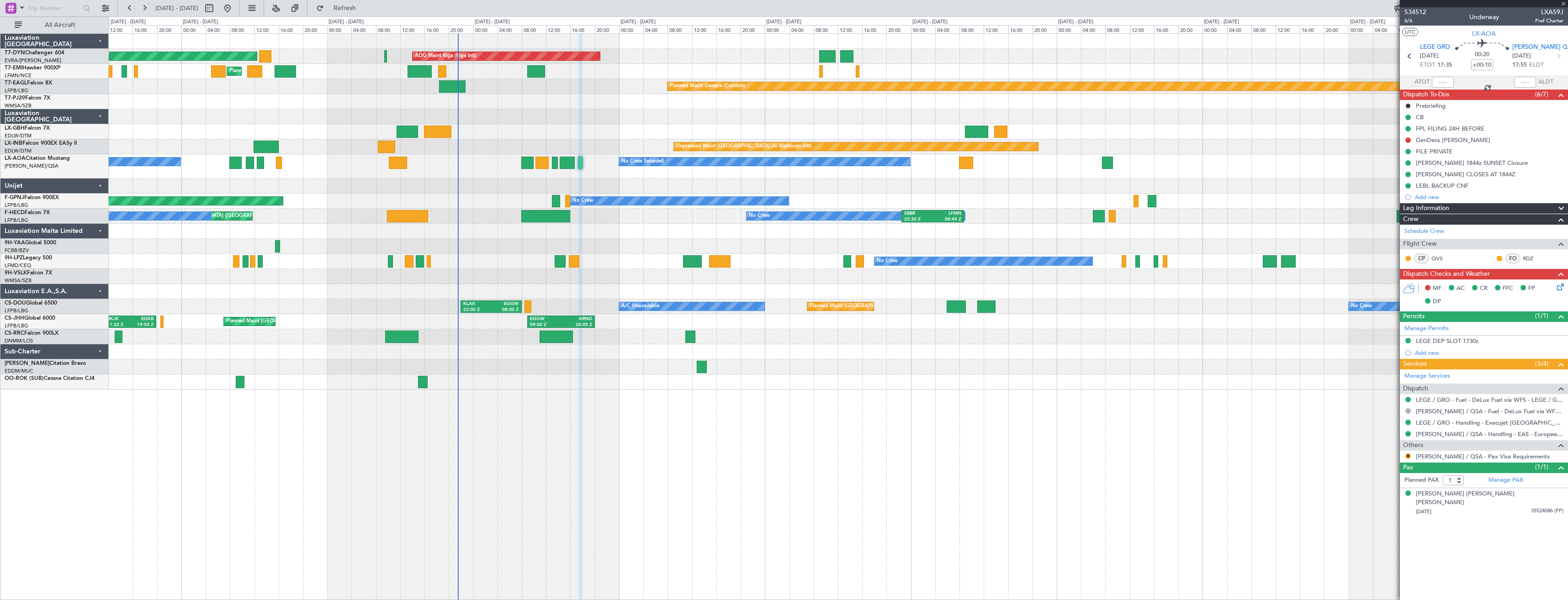
type input "+00:15"
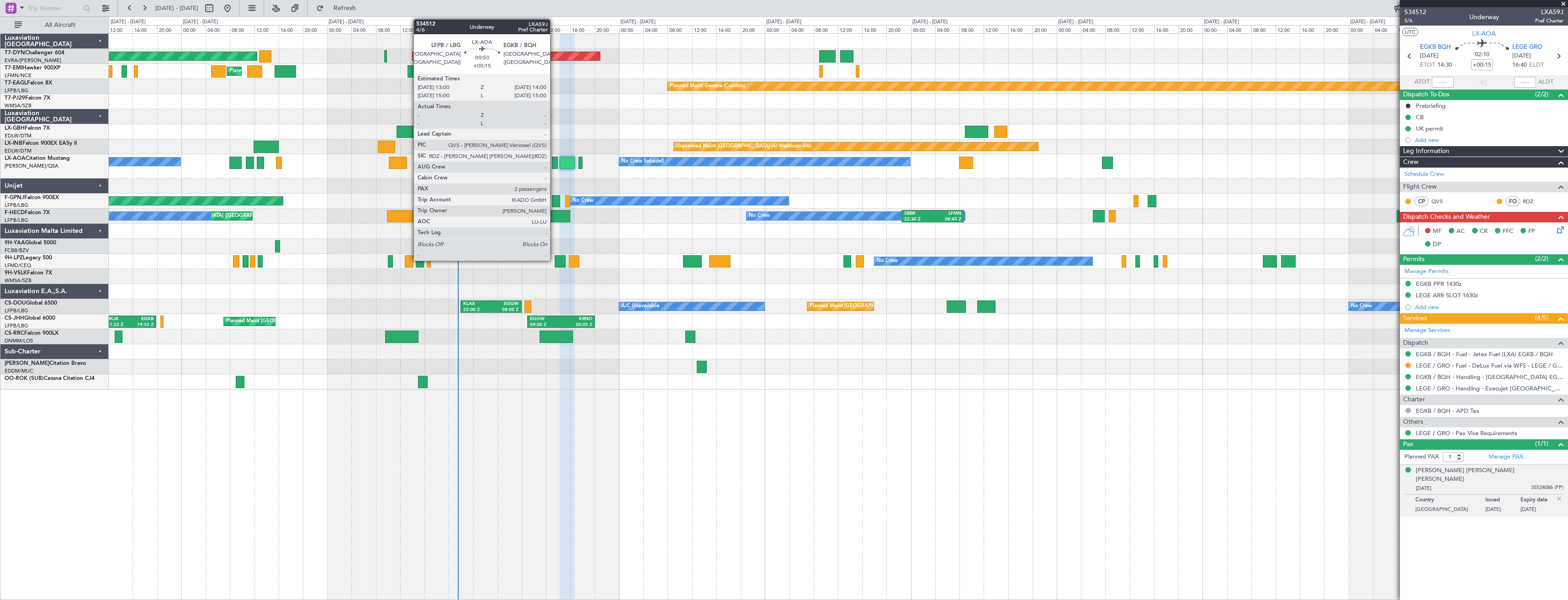
click at [554, 165] on div at bounding box center [555, 162] width 7 height 12
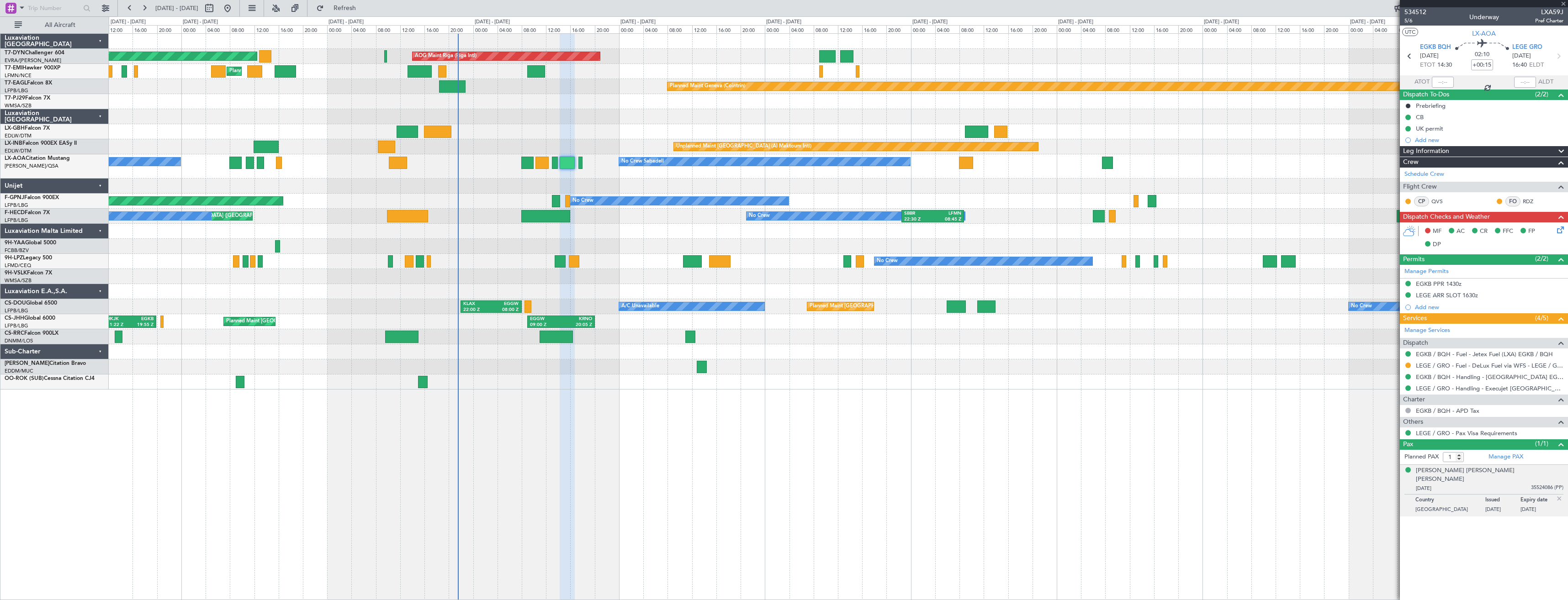
type input "2"
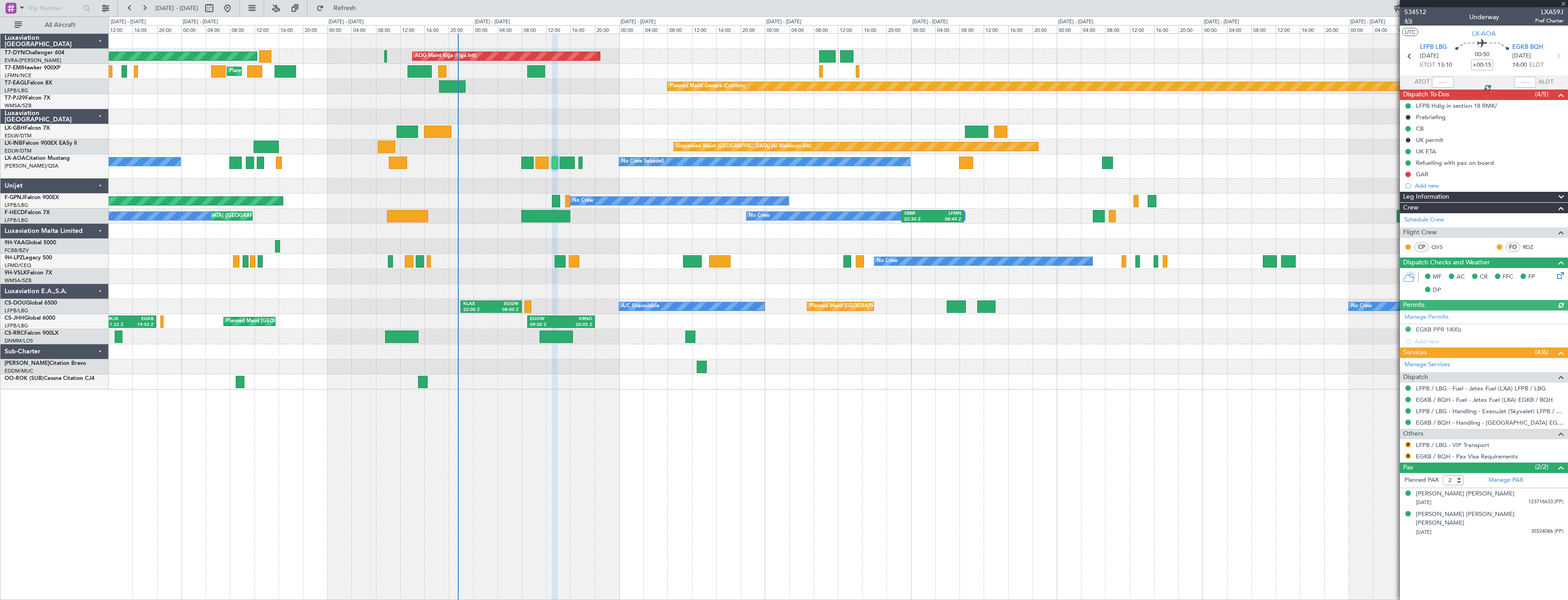
click at [1409, 21] on span "4/6" at bounding box center [1415, 21] width 22 height 8
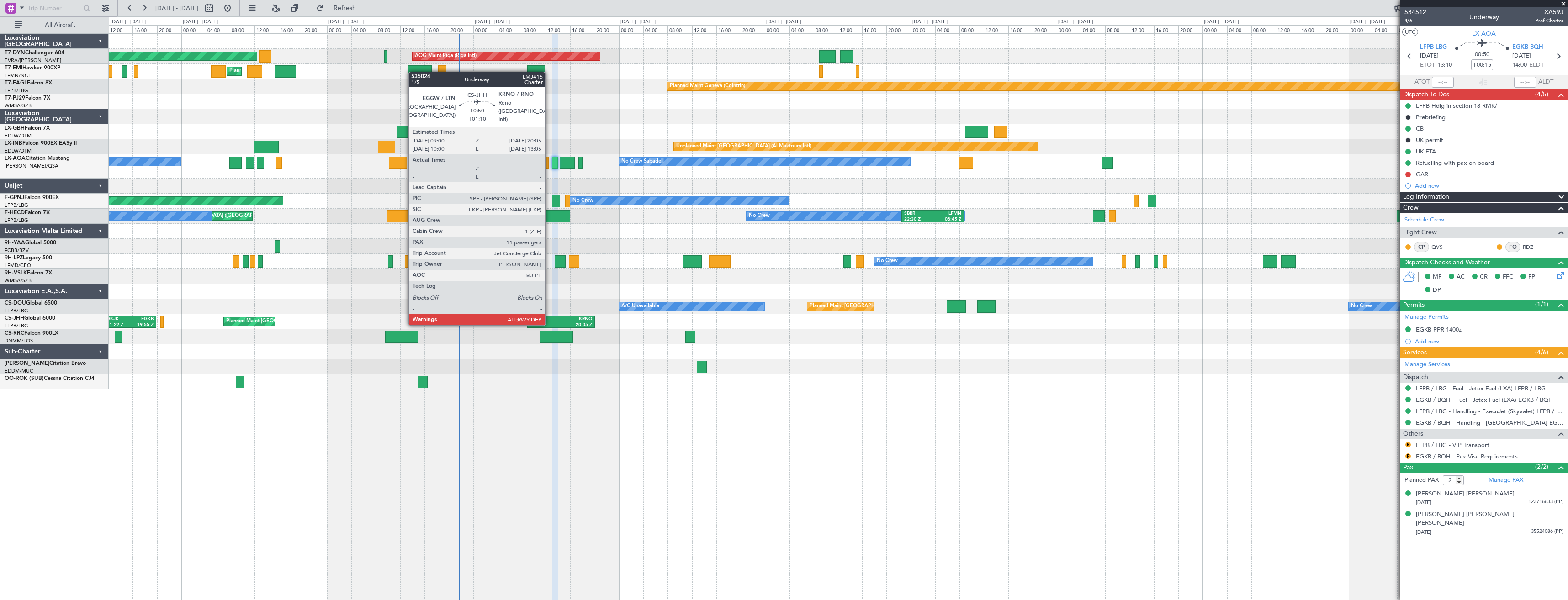
click at [548, 324] on div "09:00 Z" at bounding box center [545, 325] width 31 height 7
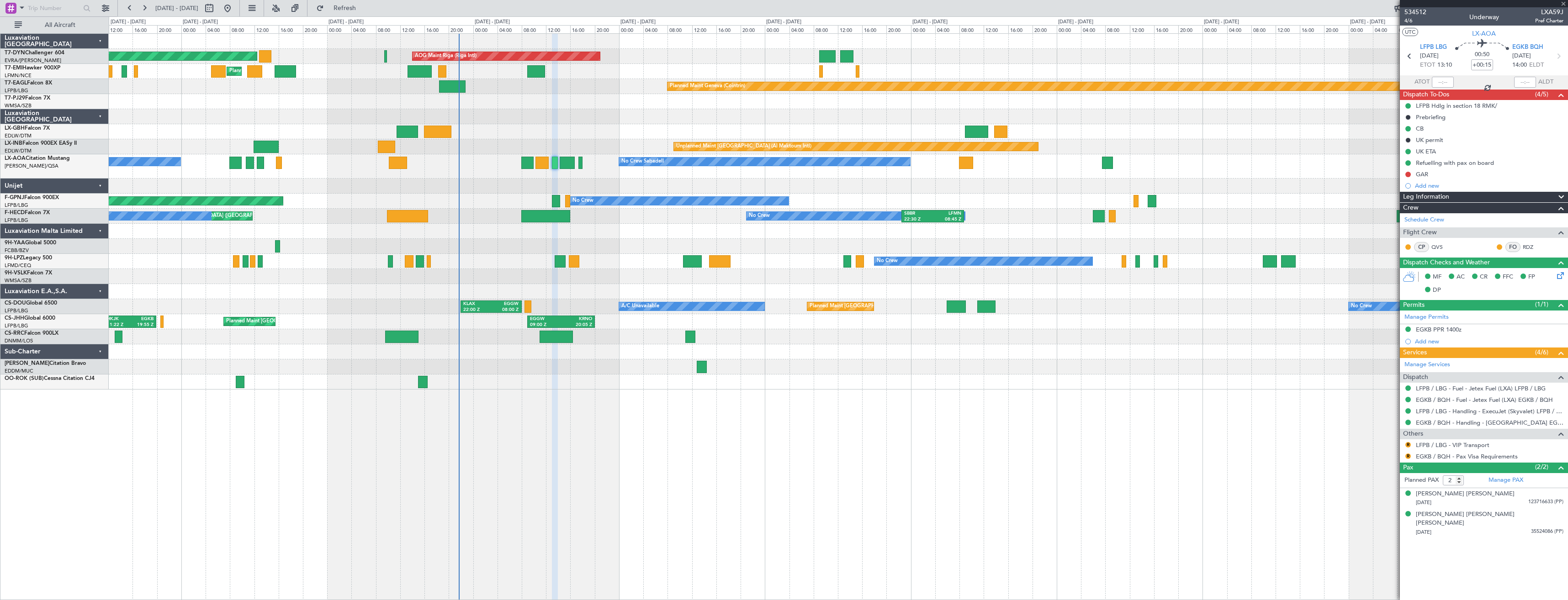
type input "+01:10"
type input "11"
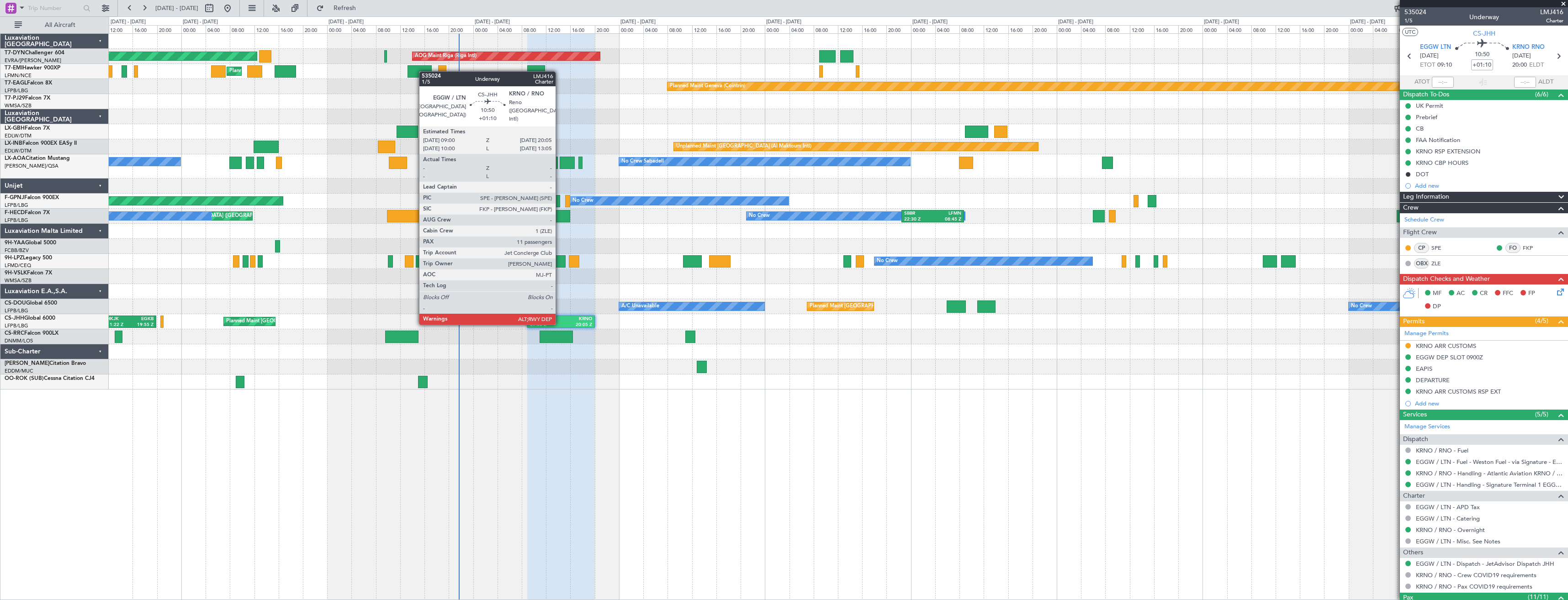
click at [559, 324] on div "09:00 Z" at bounding box center [545, 325] width 31 height 7
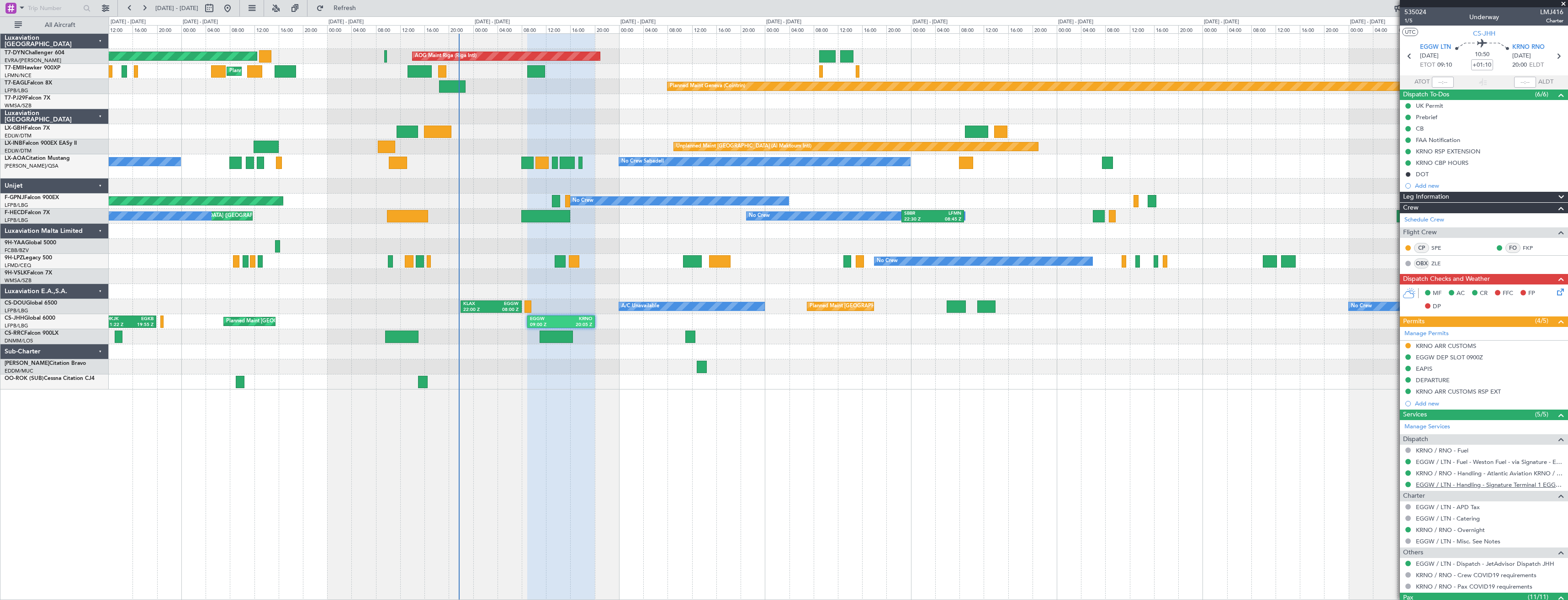
click at [1430, 486] on link "EGGW / LTN - Handling - Signature Terminal 1 EGGW / LTN" at bounding box center [1489, 484] width 147 height 8
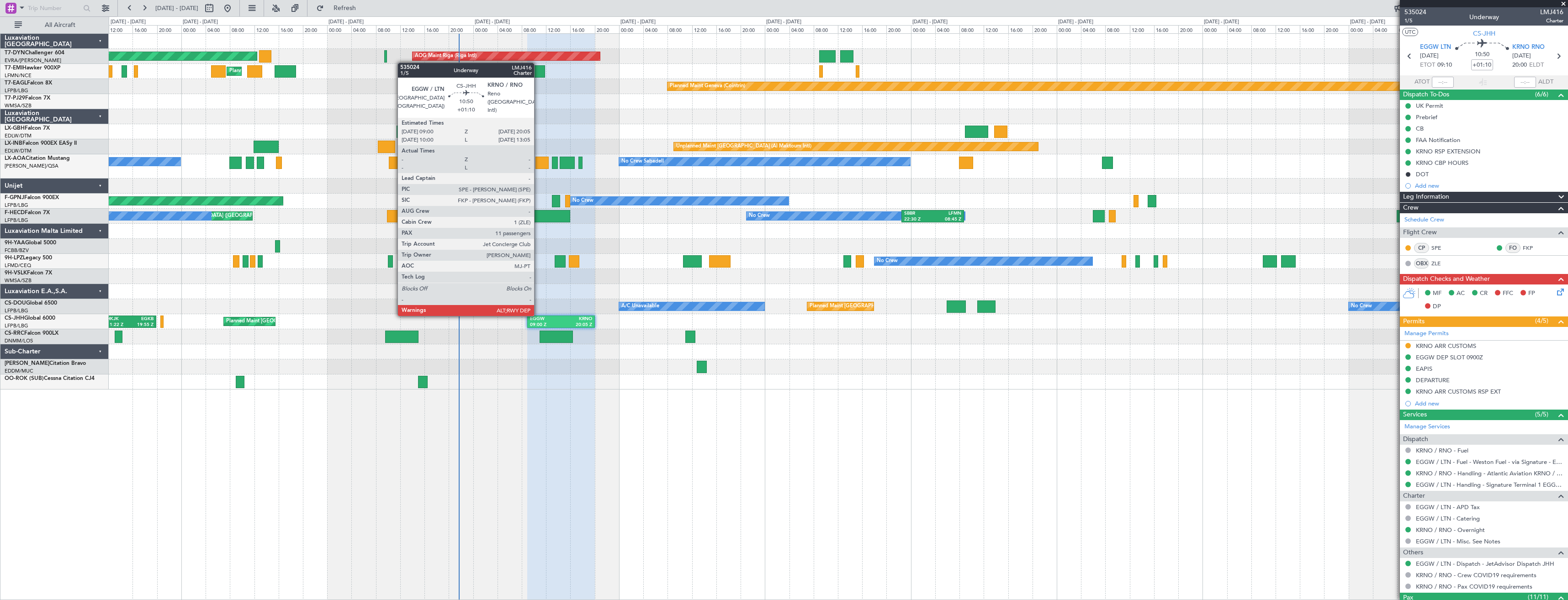
click at [548, 319] on div "EGGW" at bounding box center [545, 319] width 31 height 7
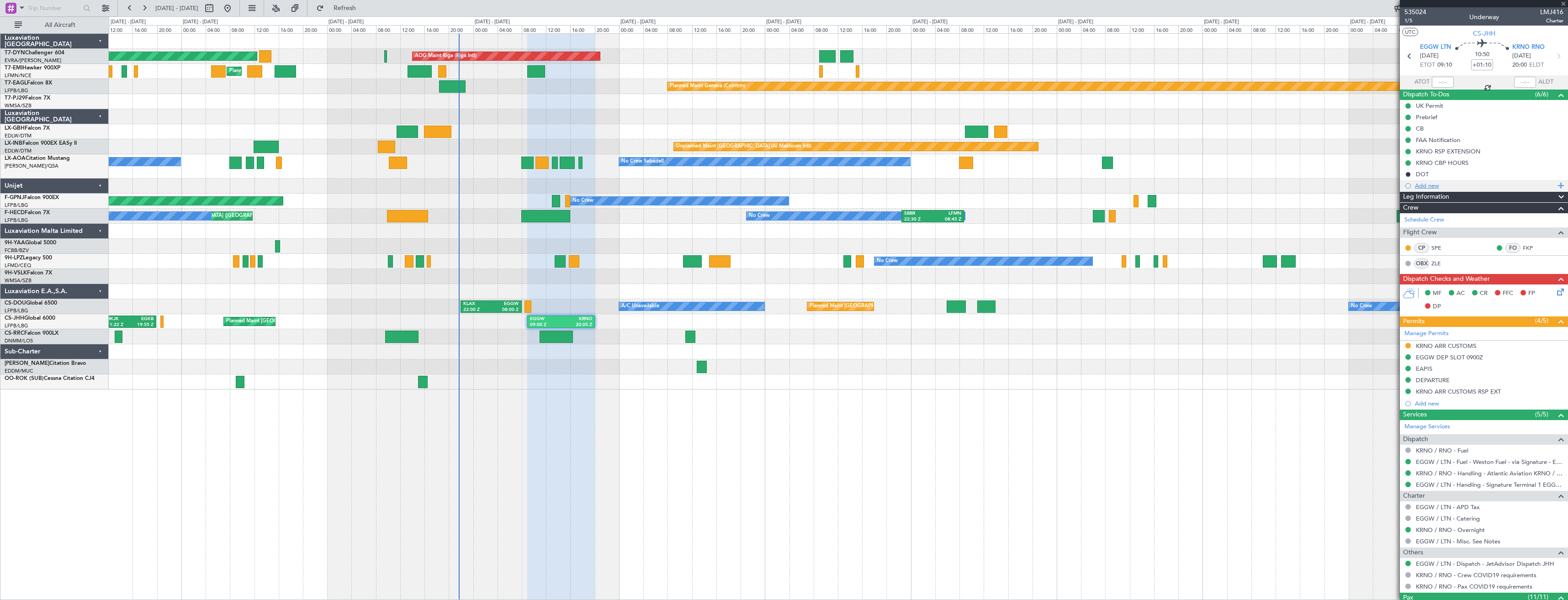
click at [1421, 183] on div "Add new" at bounding box center [1485, 186] width 140 height 8
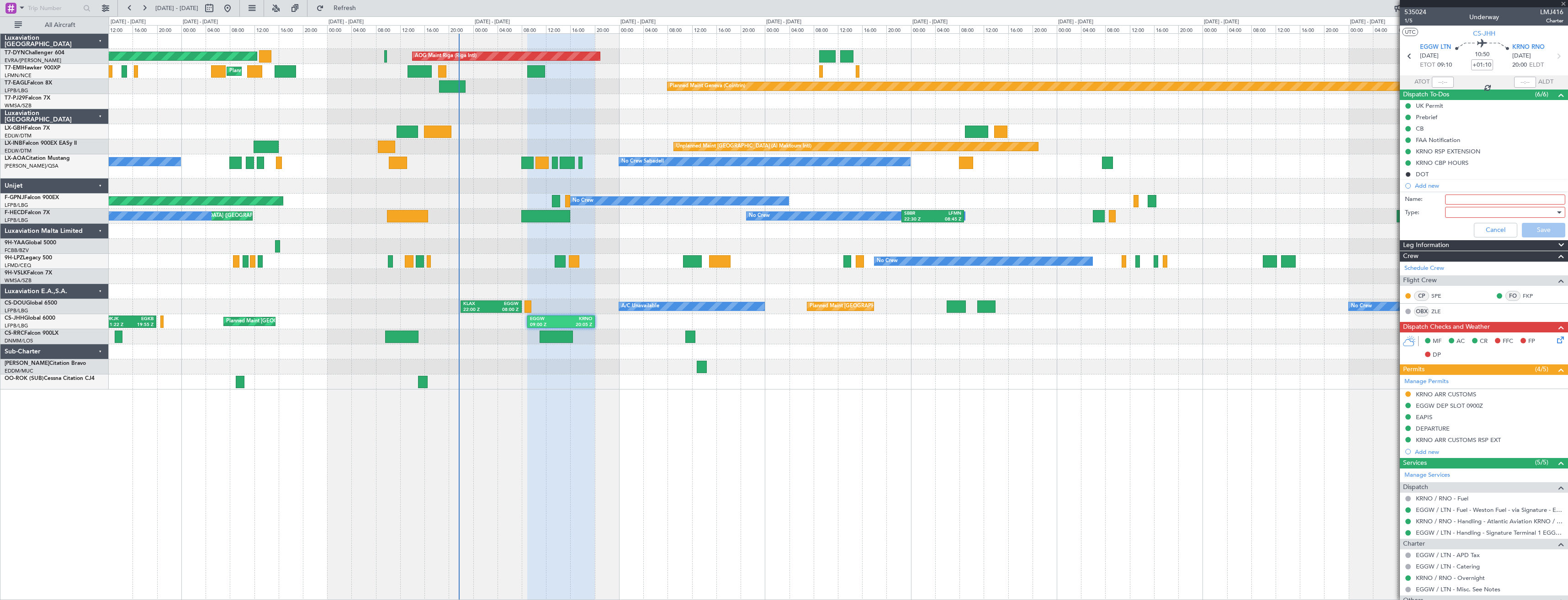
click at [1459, 332] on div "MF AC CR FFC FP DP" at bounding box center [1484, 348] width 168 height 32
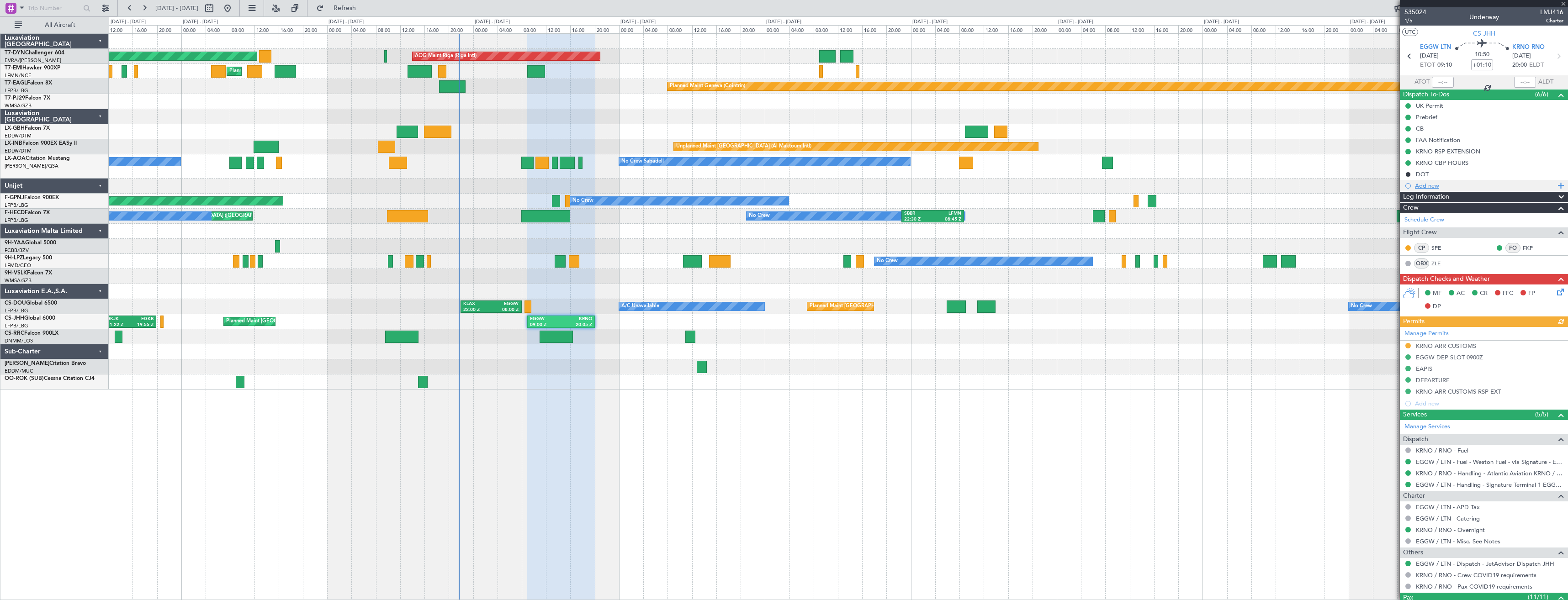
click at [1437, 183] on div "Add new" at bounding box center [1485, 186] width 140 height 8
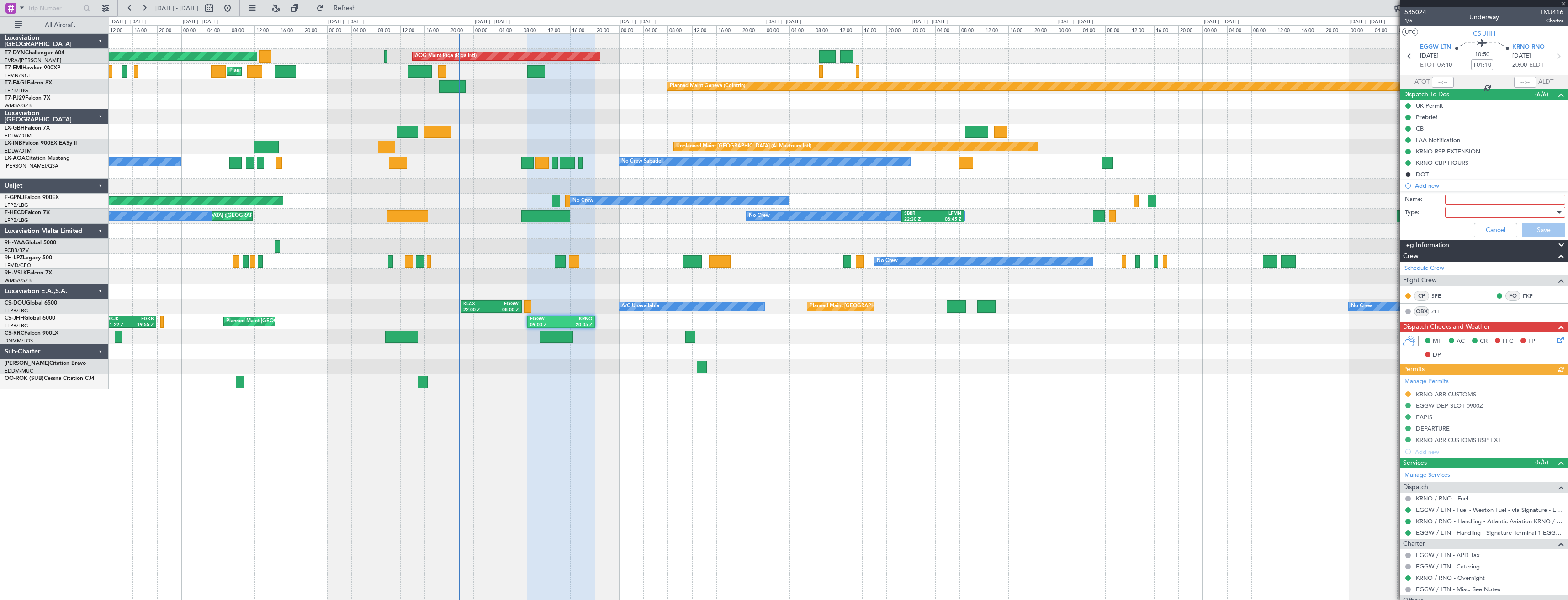
click at [1462, 196] on input "Name:" at bounding box center [1505, 200] width 120 height 10
type input "GAR ID EGGW"
click at [1459, 215] on div at bounding box center [1502, 212] width 107 height 14
click at [1461, 231] on span "Generic" at bounding box center [1501, 231] width 107 height 14
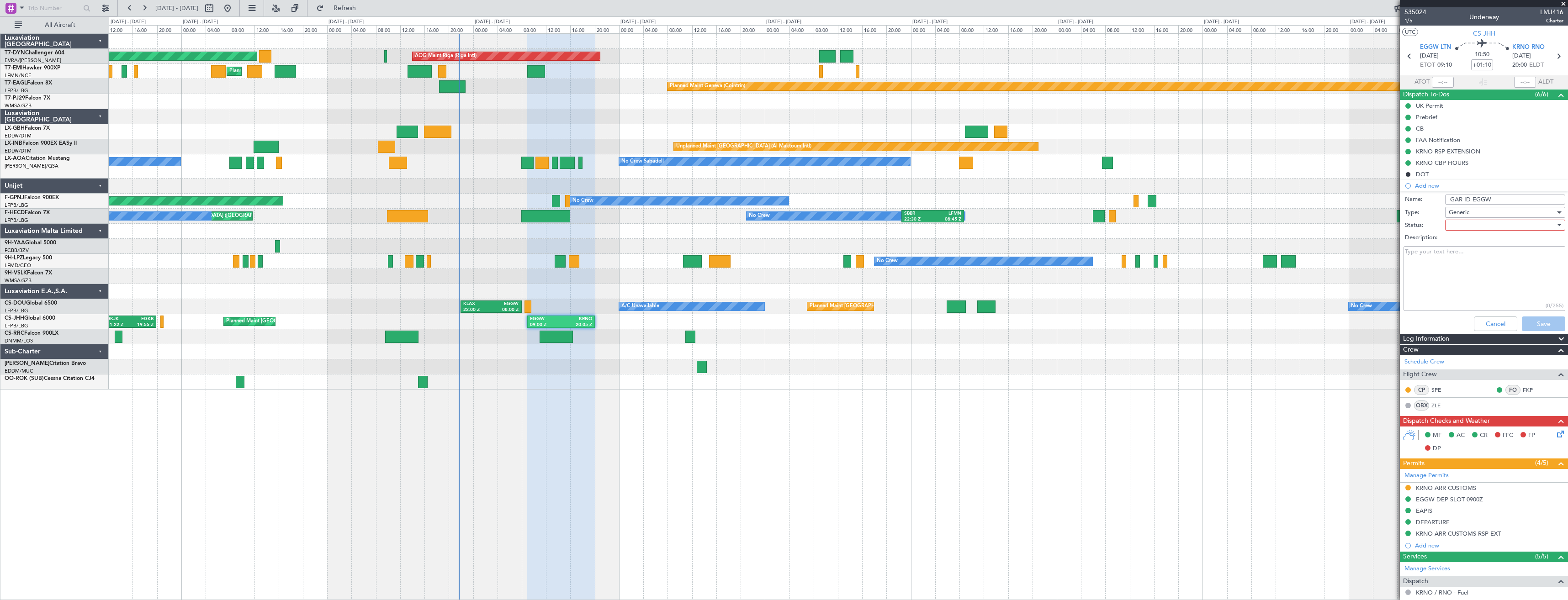
click at [1457, 228] on div at bounding box center [1502, 225] width 107 height 14
click at [1461, 274] on span "Completed" at bounding box center [1501, 271] width 107 height 14
click at [1443, 273] on textarea "Description:" at bounding box center [1485, 279] width 162 height 65
paste textarea "20250823_210203_CSJHH_6734344_PNRGo"
type textarea "20250823_210203_CSJHH_6734344_PNRGo"
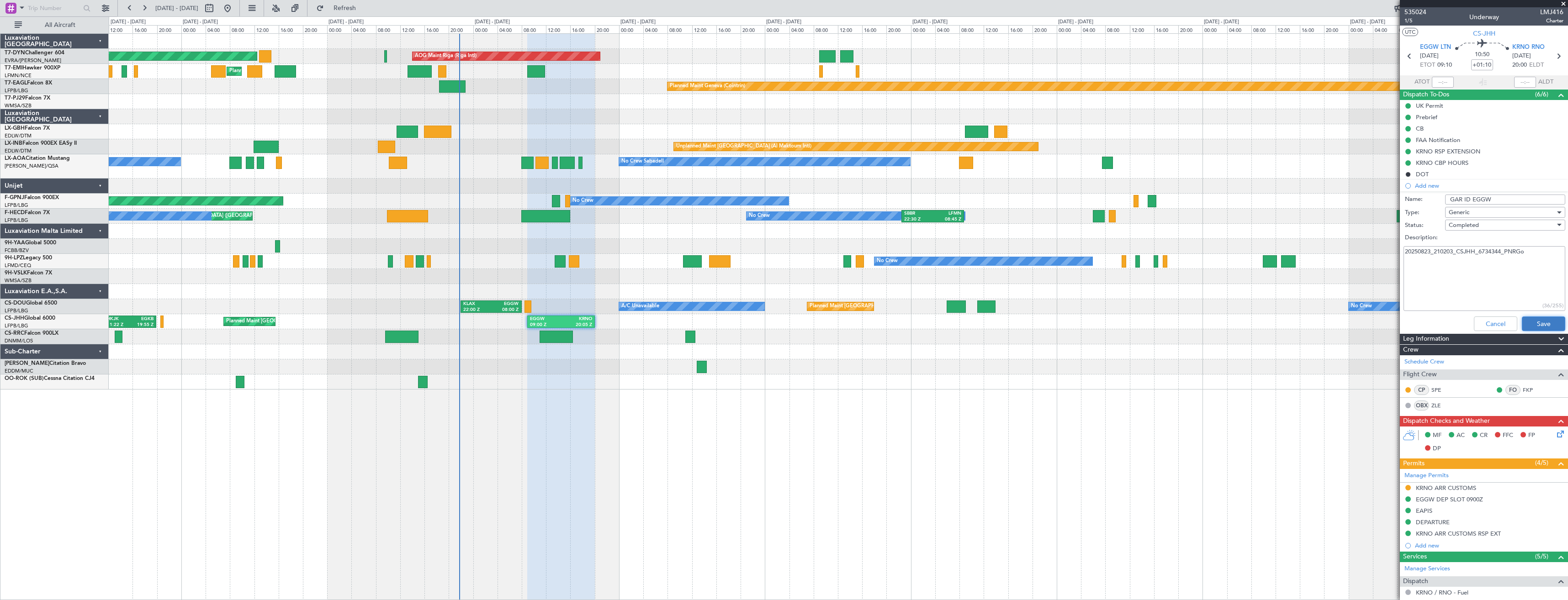
click at [1539, 321] on button "Save" at bounding box center [1543, 324] width 43 height 15
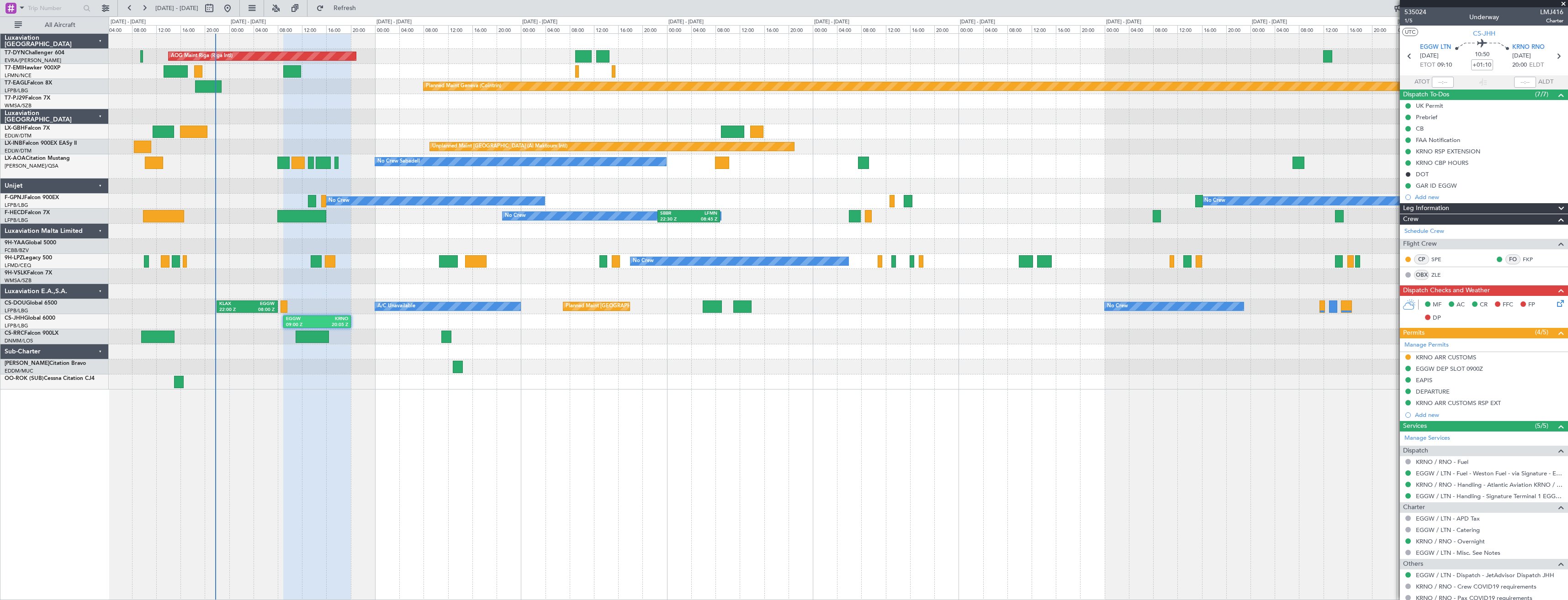
click at [365, 270] on div at bounding box center [838, 276] width 1459 height 15
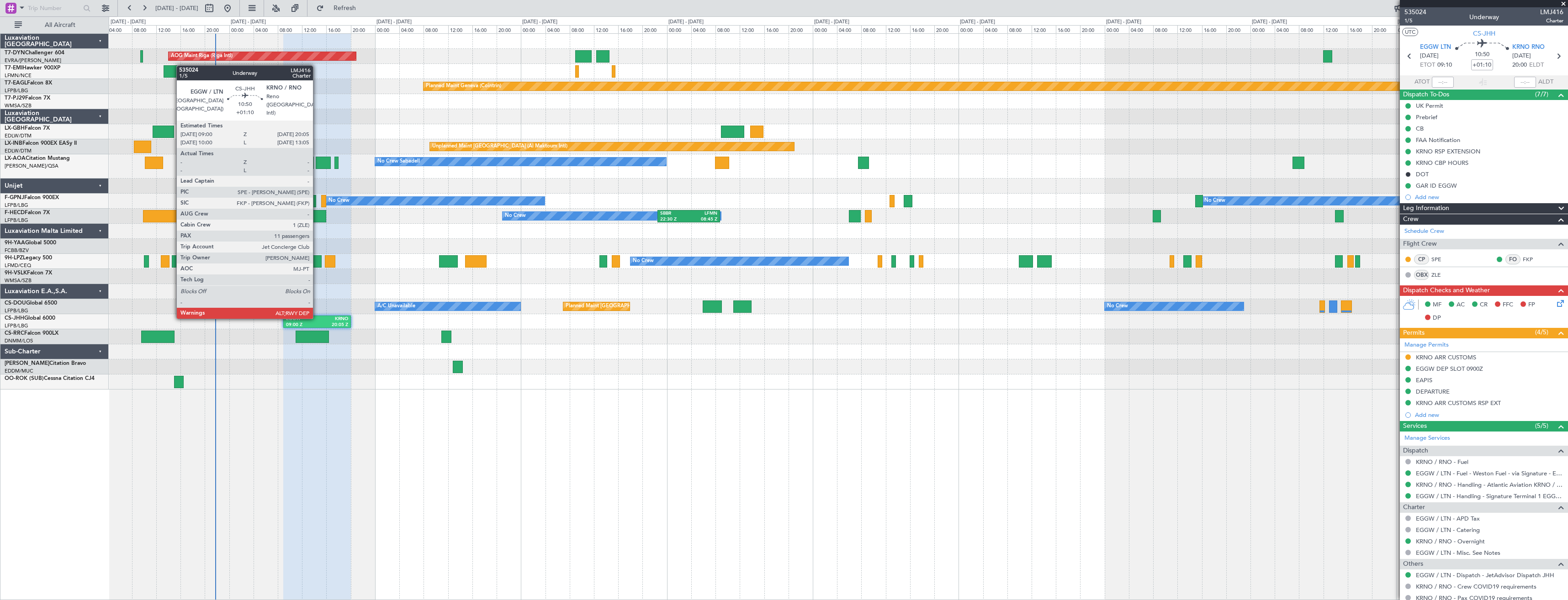
click at [317, 318] on div "KRNO" at bounding box center [332, 319] width 31 height 7
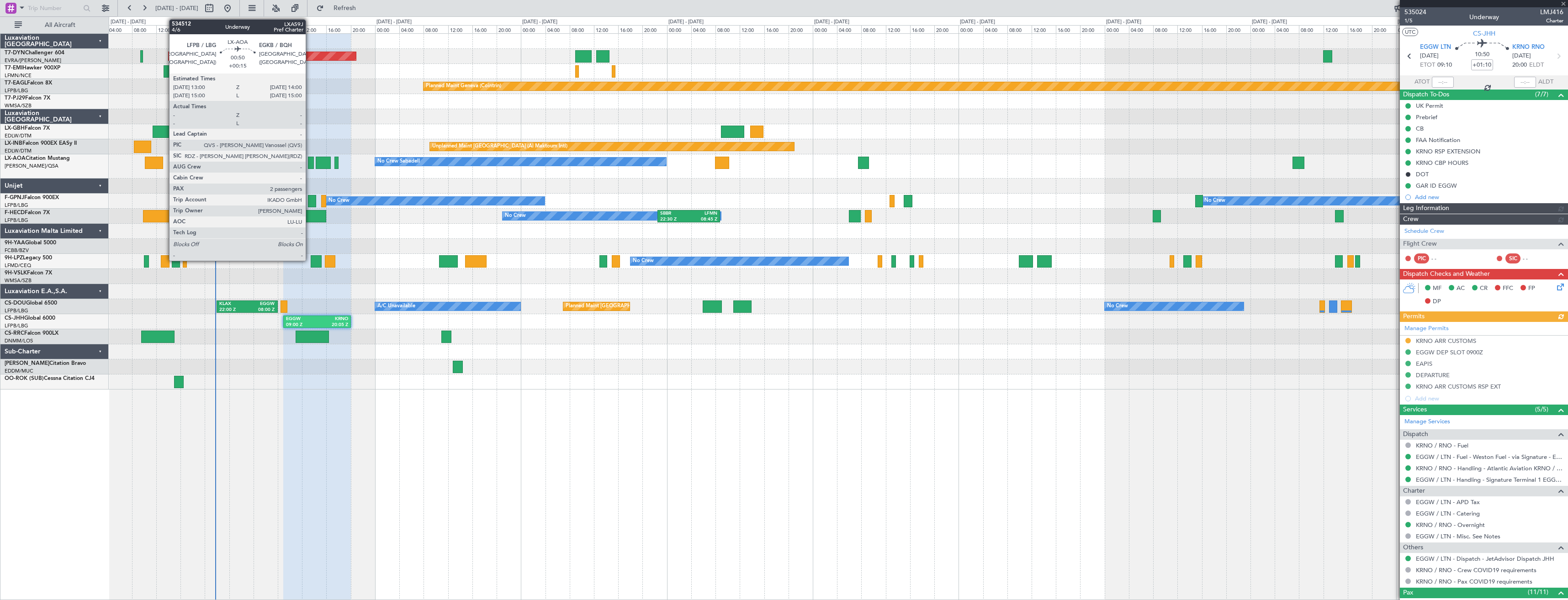
click at [310, 165] on div at bounding box center [311, 162] width 7 height 12
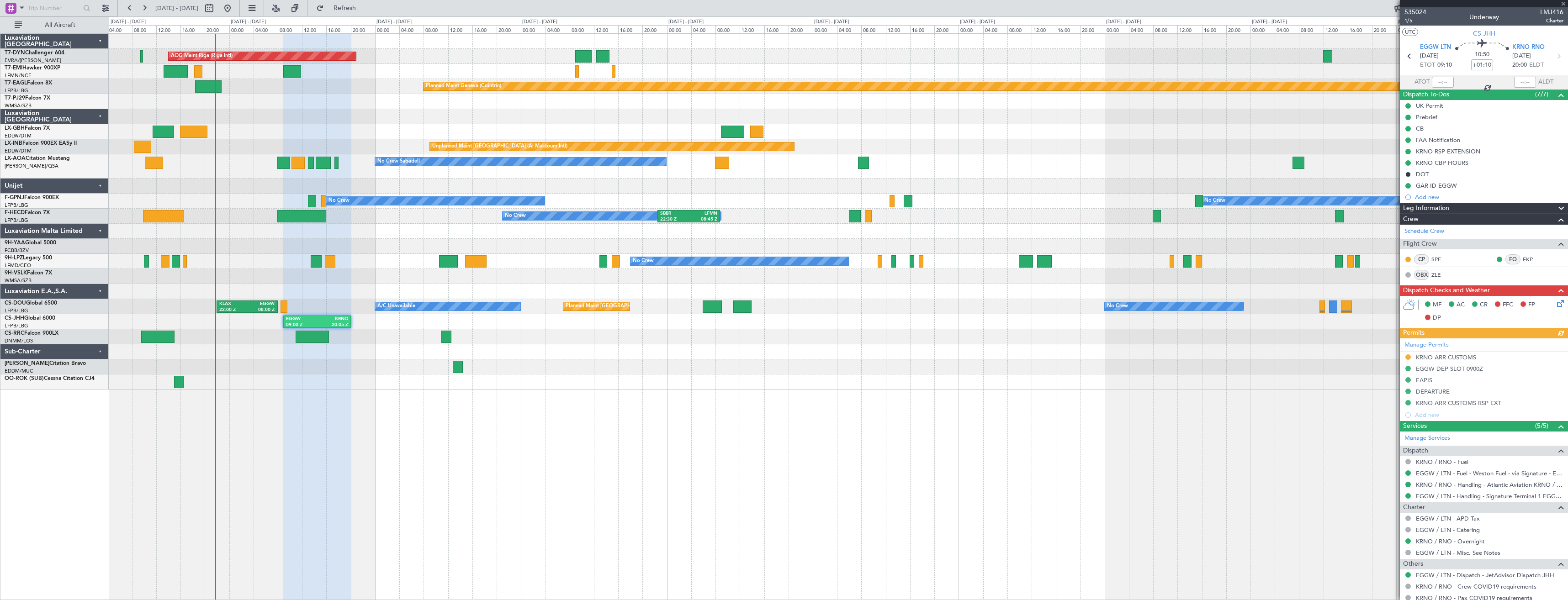
type input "+00:15"
type input "2"
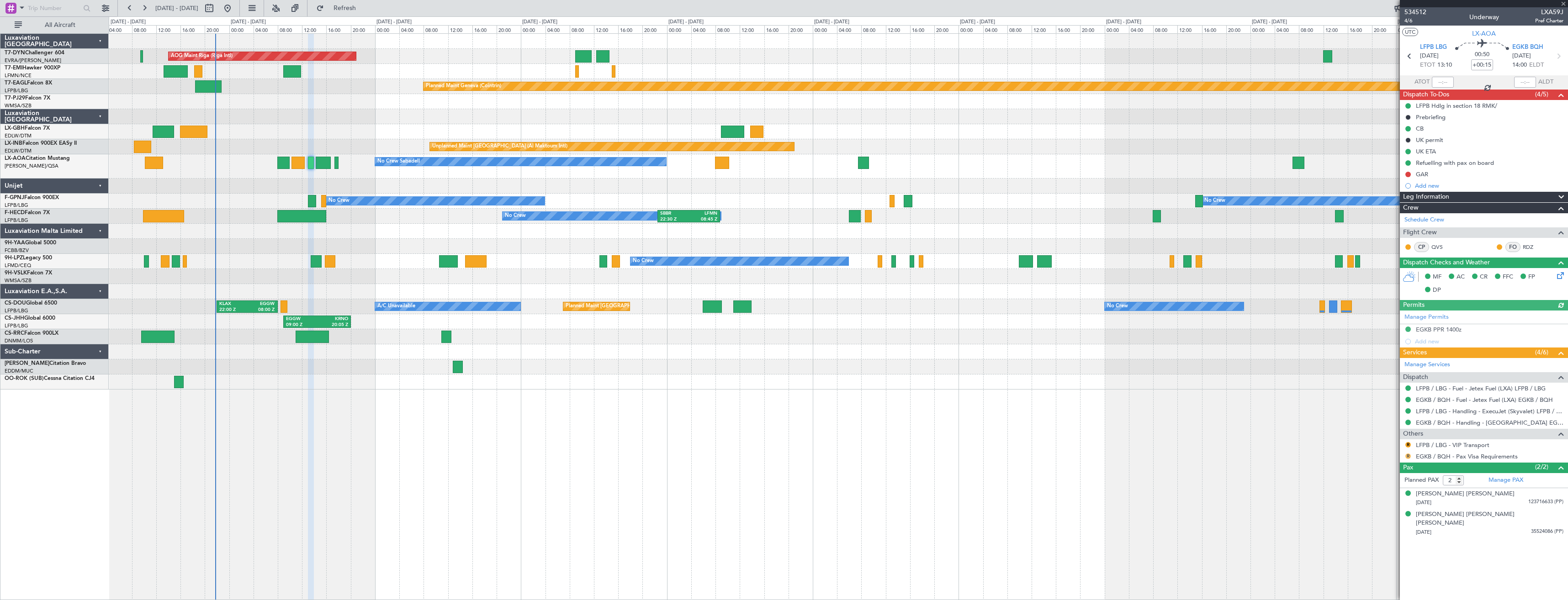
click at [1406, 456] on button "R" at bounding box center [1408, 456] width 5 height 5
click at [1388, 563] on span "Confirmed" at bounding box center [1382, 565] width 29 height 9
click at [1429, 446] on link "LFPB / LBG - VIP Transport" at bounding box center [1452, 445] width 74 height 8
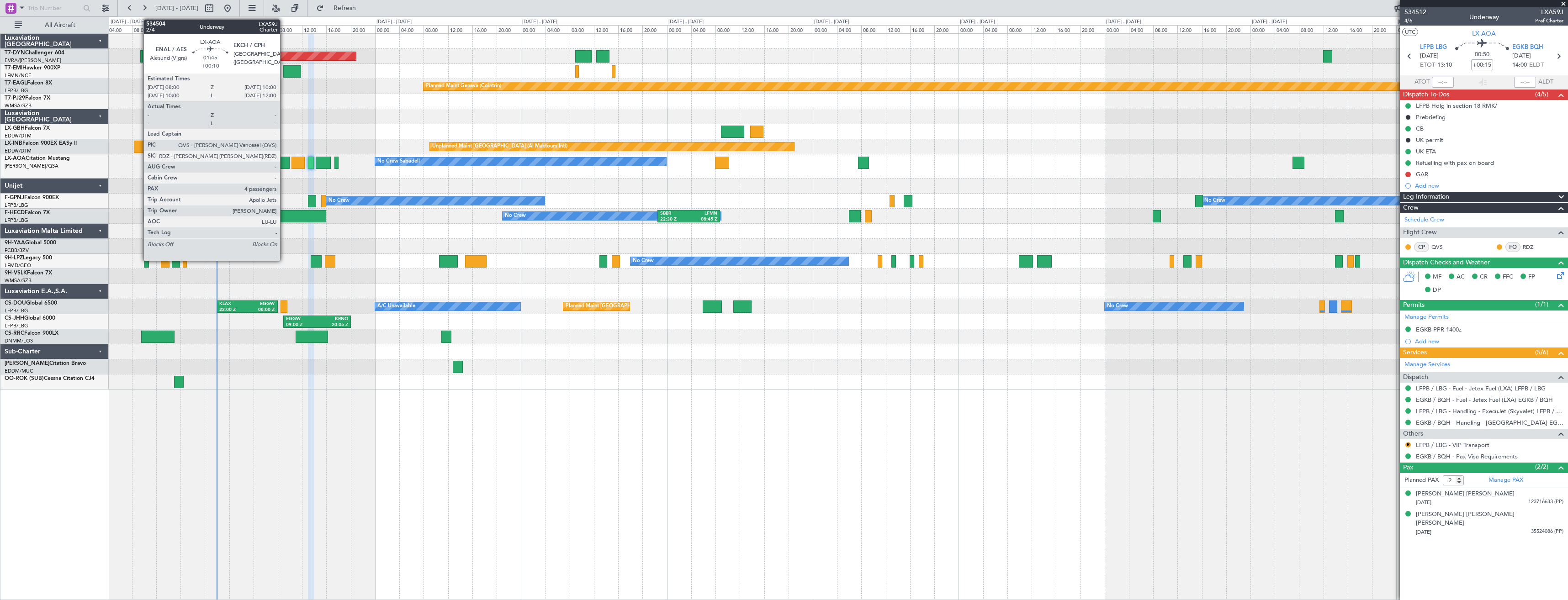
click at [284, 164] on div at bounding box center [284, 162] width 12 height 12
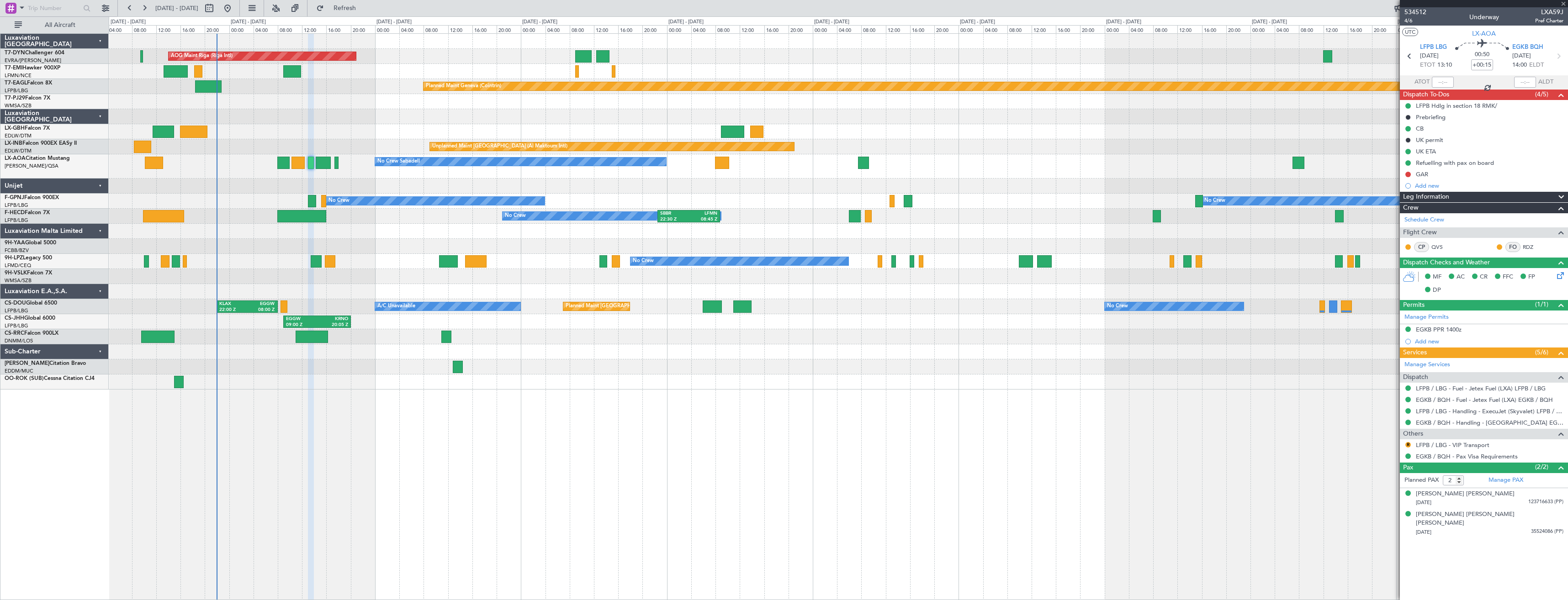
type input "+00:10"
type input "4"
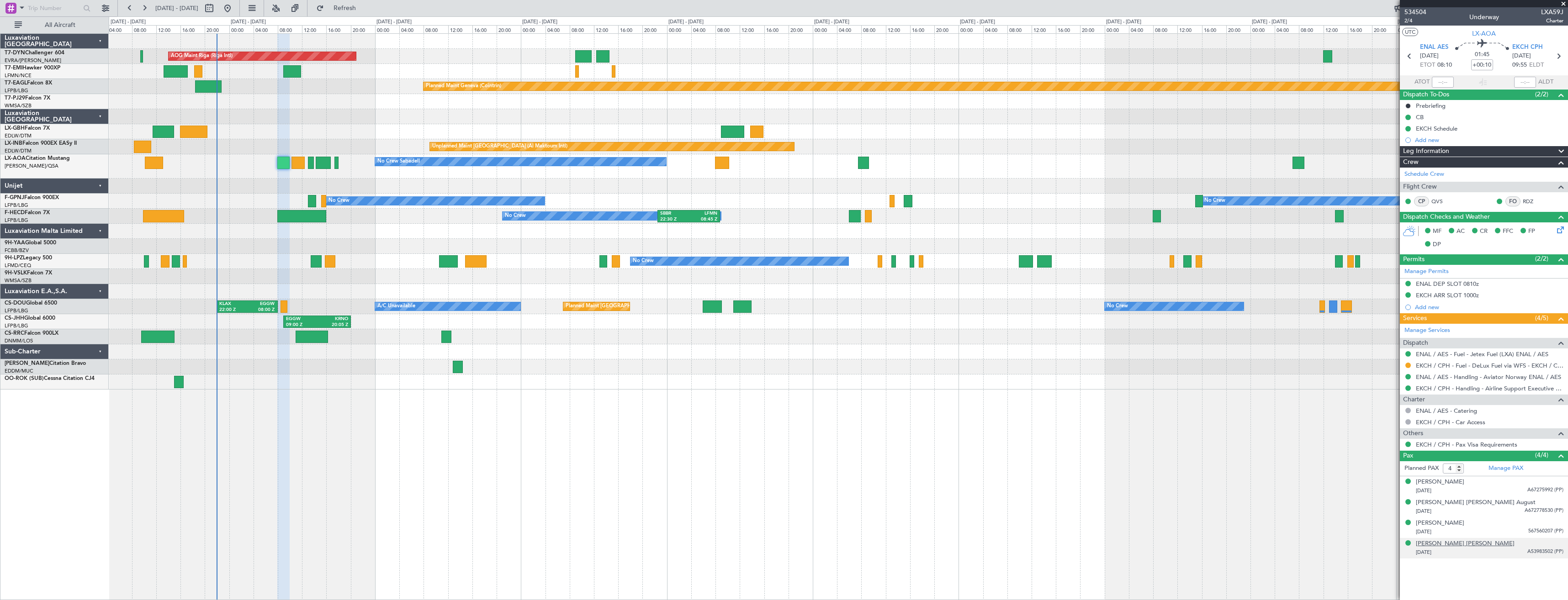
click at [1461, 545] on div "[PERSON_NAME] [PERSON_NAME]" at bounding box center [1465, 543] width 99 height 9
click at [1415, 14] on span "534504" at bounding box center [1415, 12] width 22 height 10
